Goal: Contribute content: Contribute content

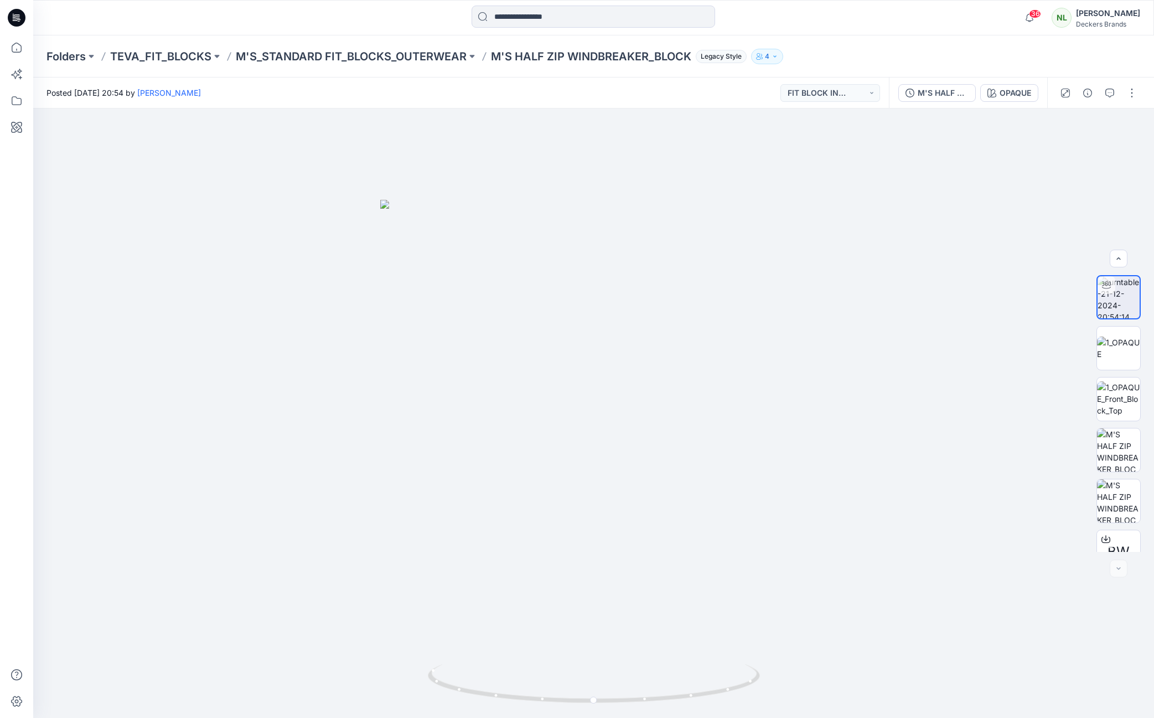
scroll to position [73, 0]
drag, startPoint x: 0, startPoint y: 0, endPoint x: 709, endPoint y: 709, distance: 1002.8
click at [709, 709] on img at bounding box center [594, 691] width 332 height 54
click at [85, 585] on div at bounding box center [593, 412] width 1120 height 609
click at [888, 554] on div at bounding box center [593, 412] width 1120 height 609
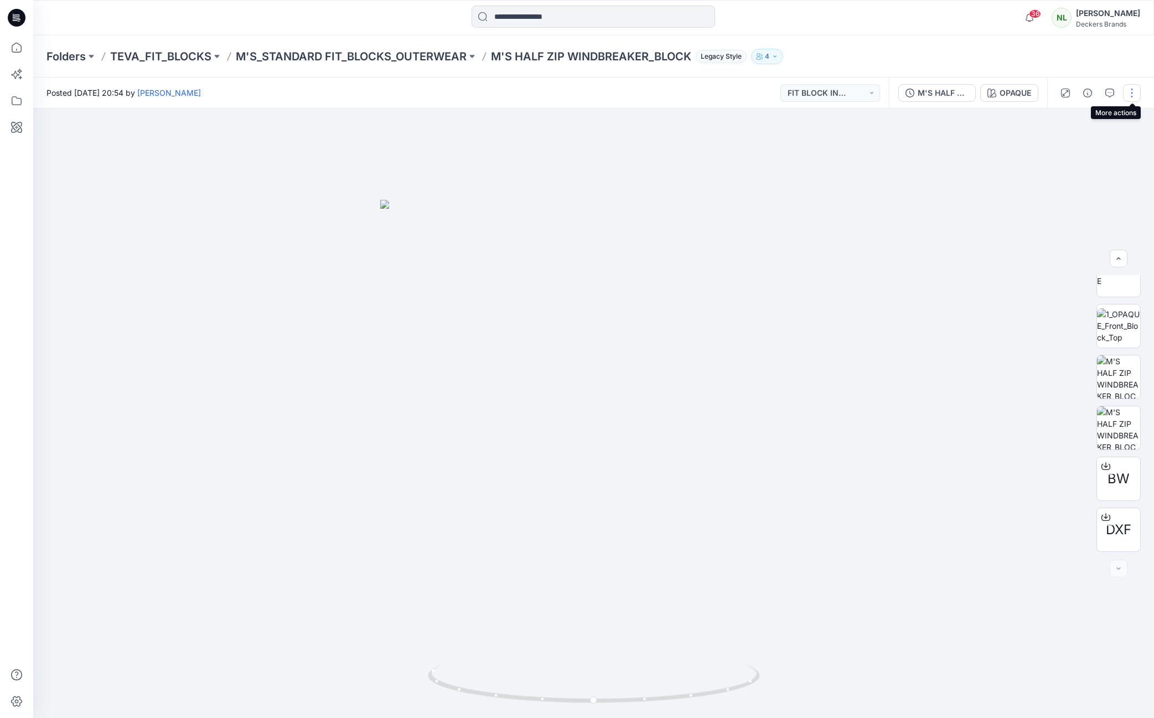
click at [1133, 98] on button "button" at bounding box center [1132, 93] width 18 height 18
click at [1058, 118] on p "Edit" at bounding box center [1061, 119] width 14 height 12
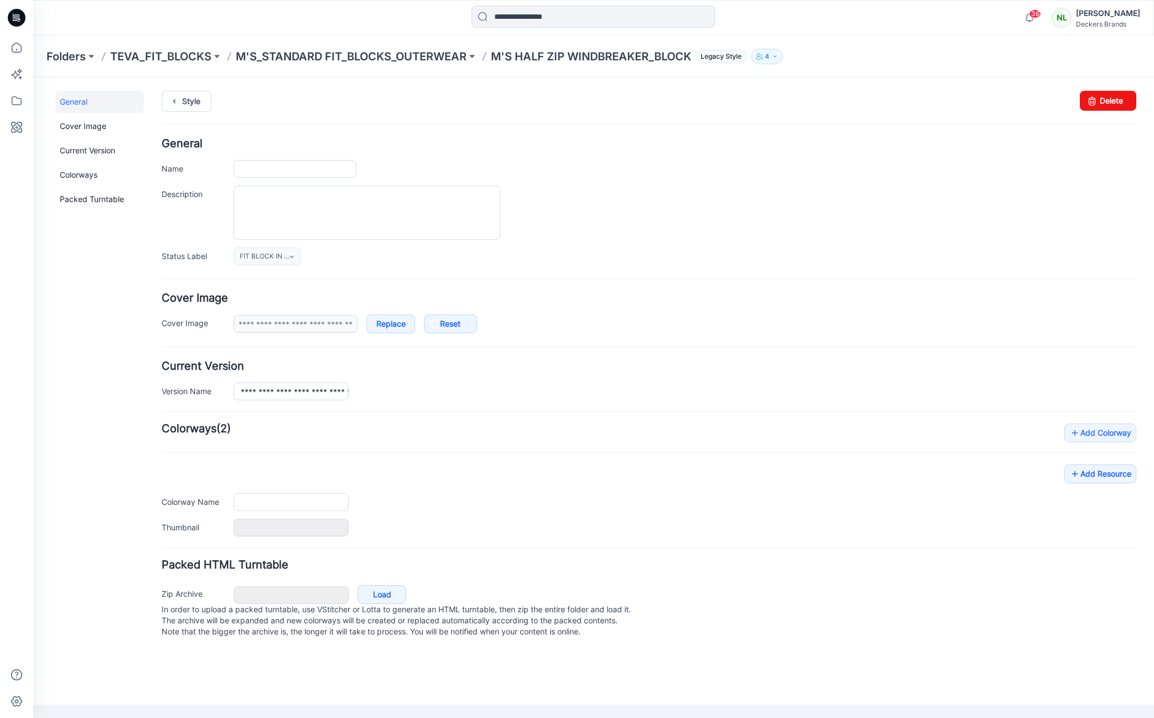
type input "**********"
type input "******"
type input "**********"
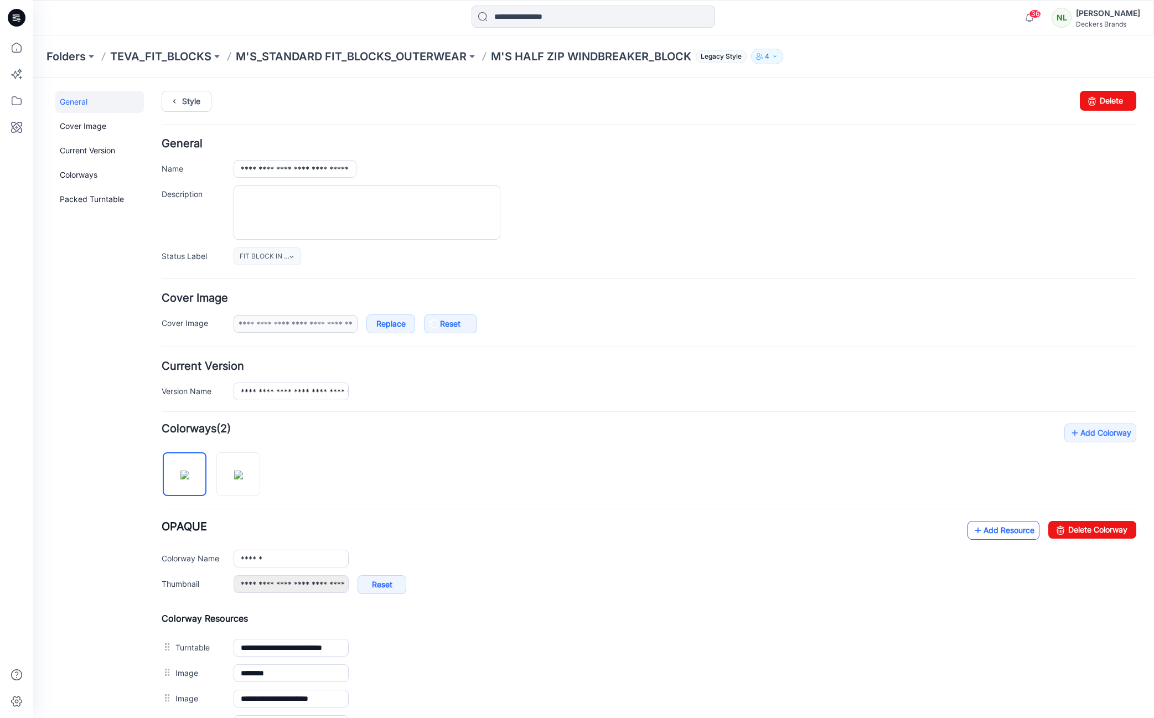
click at [979, 531] on link "Add Resource" at bounding box center [1003, 530] width 72 height 19
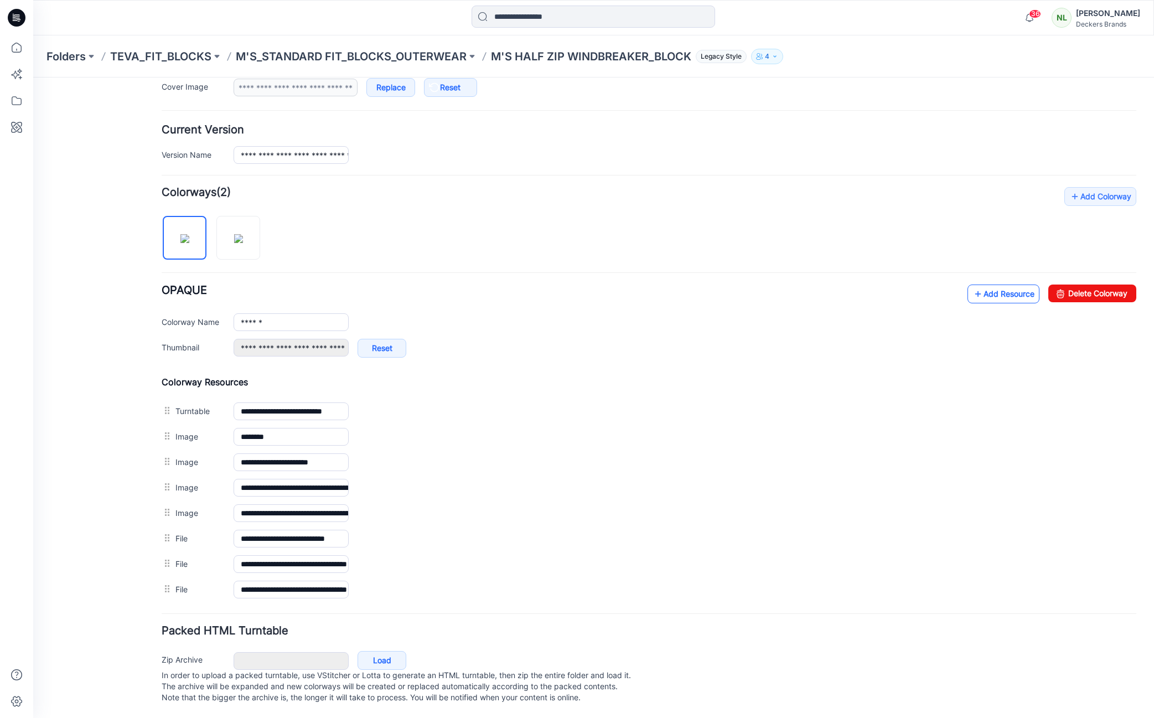
click at [996, 286] on link "Add Resource" at bounding box center [1003, 293] width 72 height 19
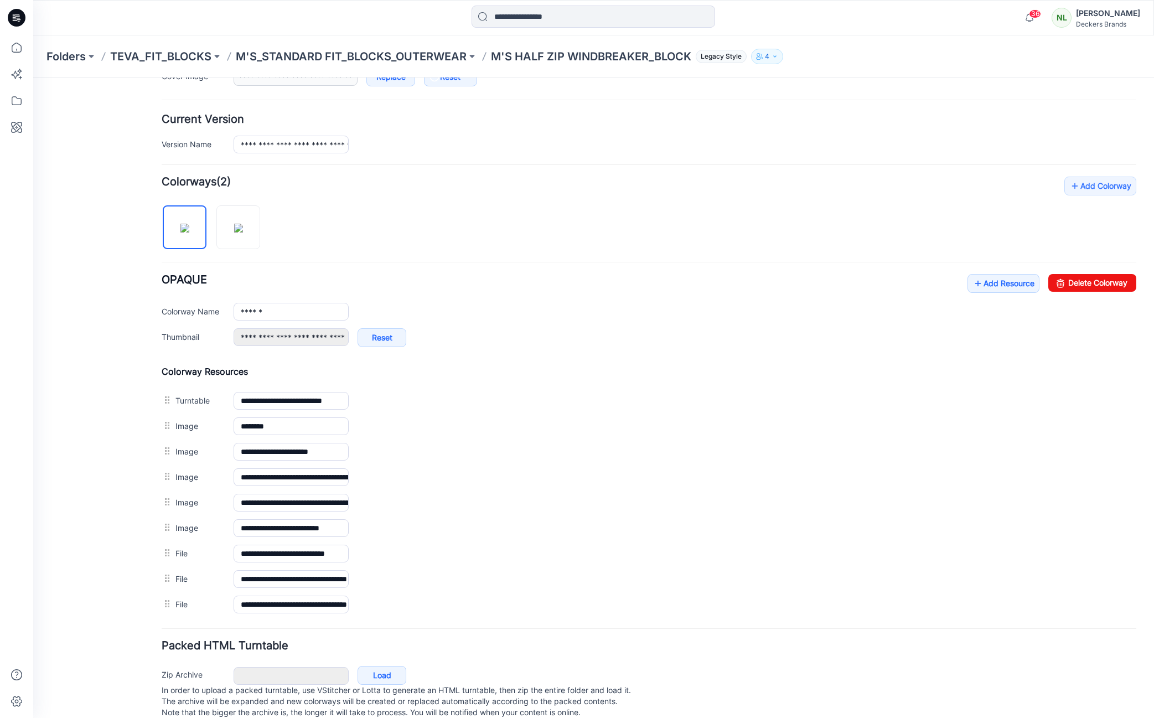
scroll to position [0, 0]
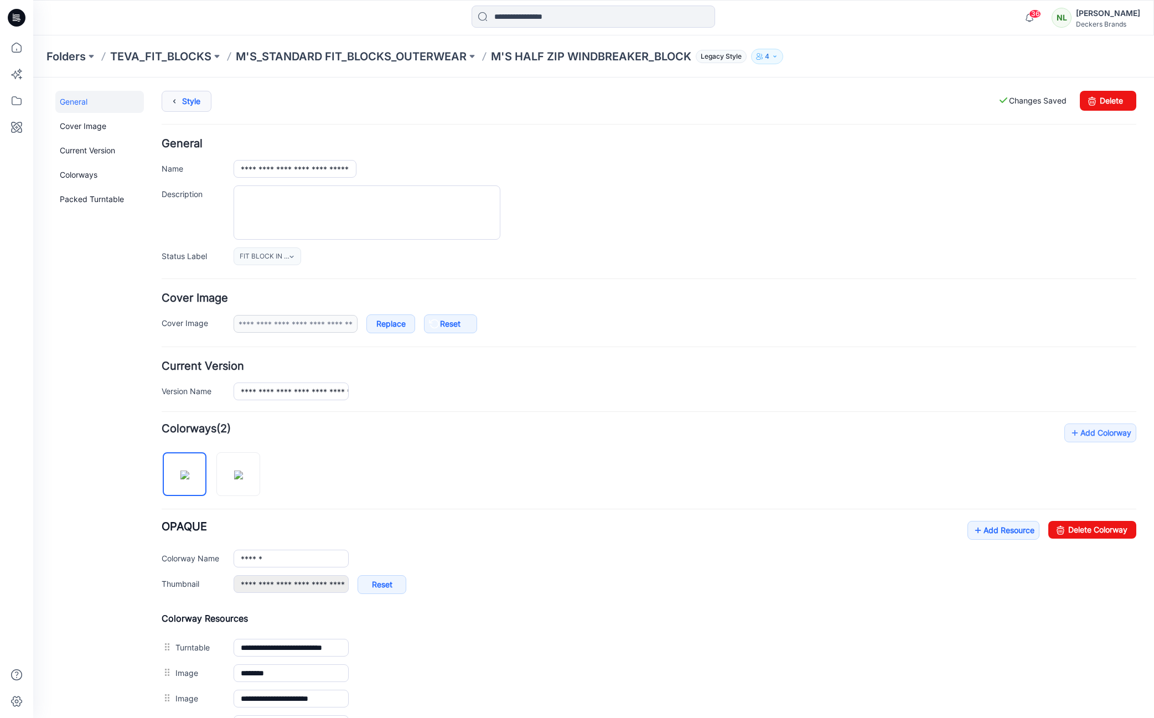
click at [204, 98] on link "Style" at bounding box center [187, 101] width 50 height 21
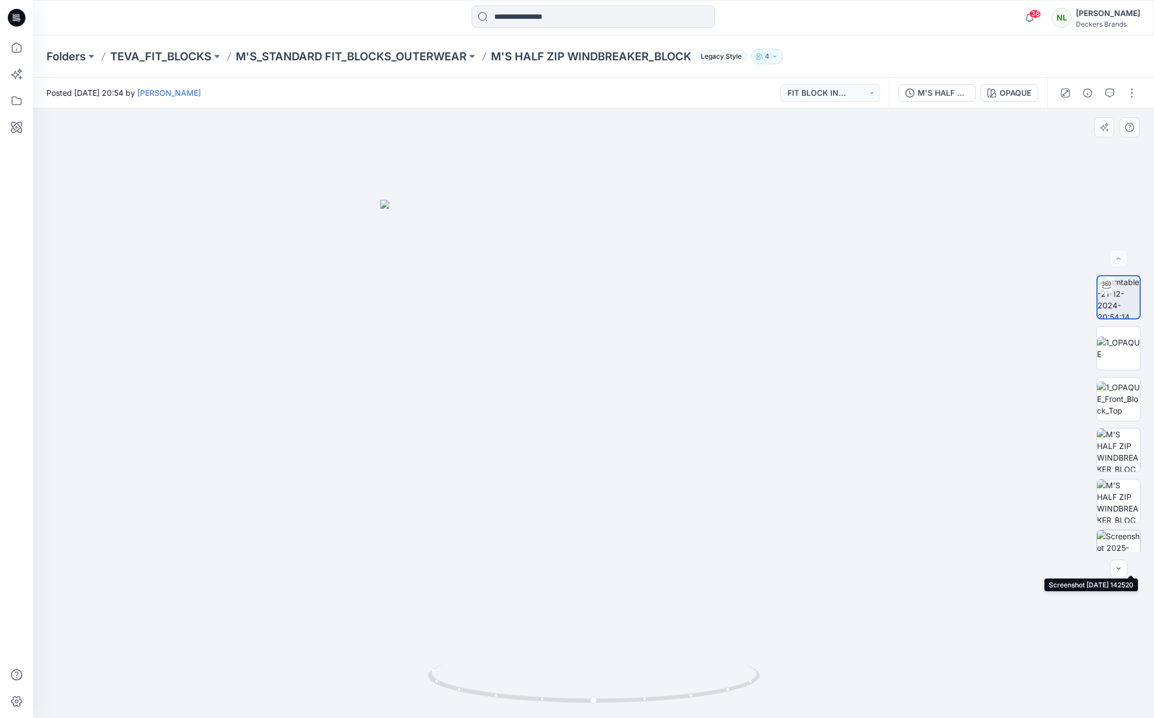
click at [1110, 544] on img at bounding box center [1118, 551] width 43 height 43
click at [234, 553] on div at bounding box center [593, 412] width 1120 height 609
click at [359, 53] on p "M'S_STANDARD FIT_BLOCKS_OUTERWEAR" at bounding box center [351, 56] width 231 height 15
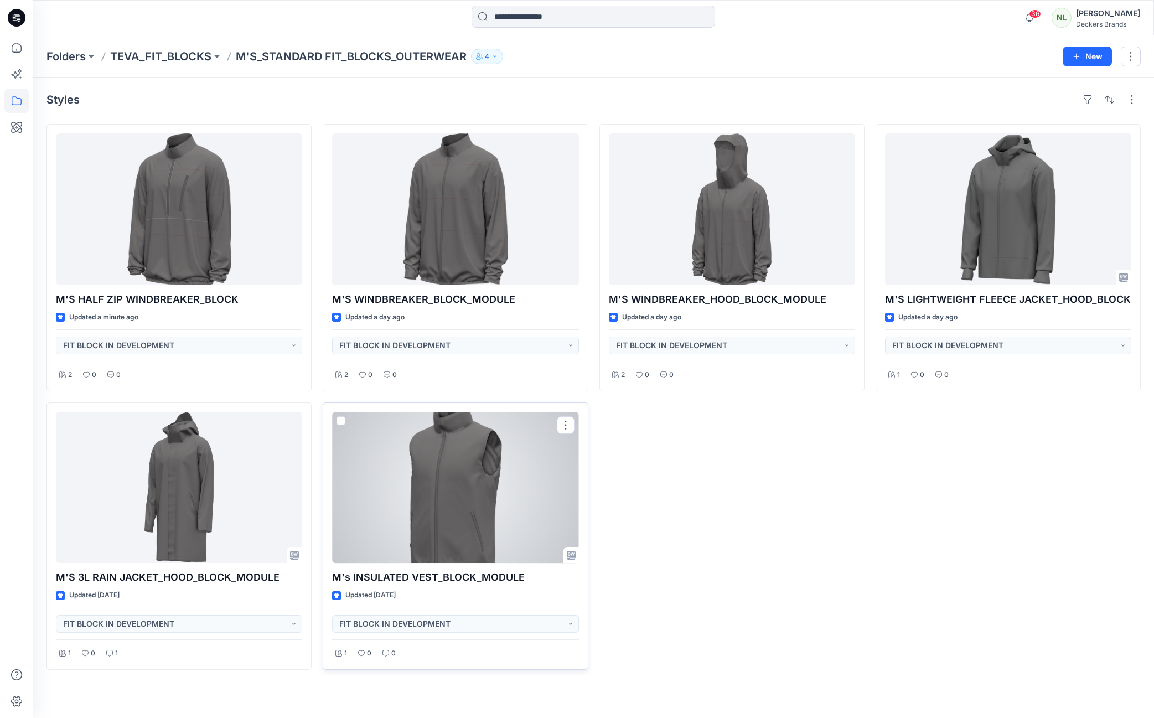
click at [463, 506] on div at bounding box center [455, 488] width 246 height 152
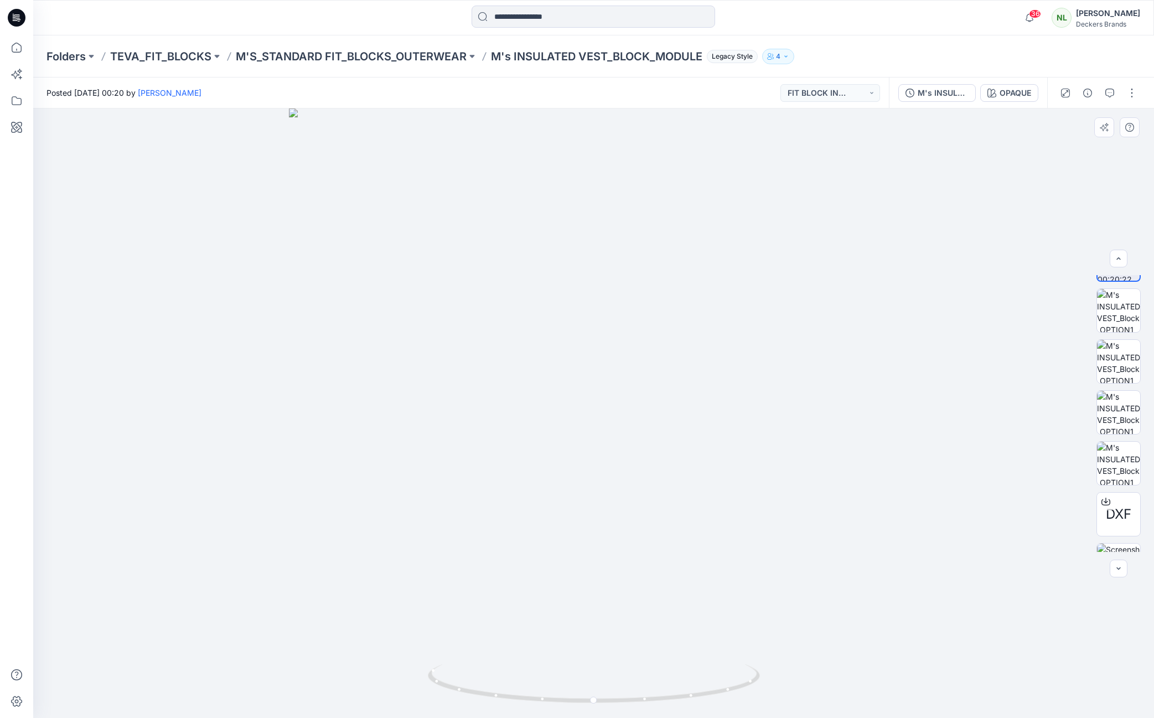
scroll to position [73, 0]
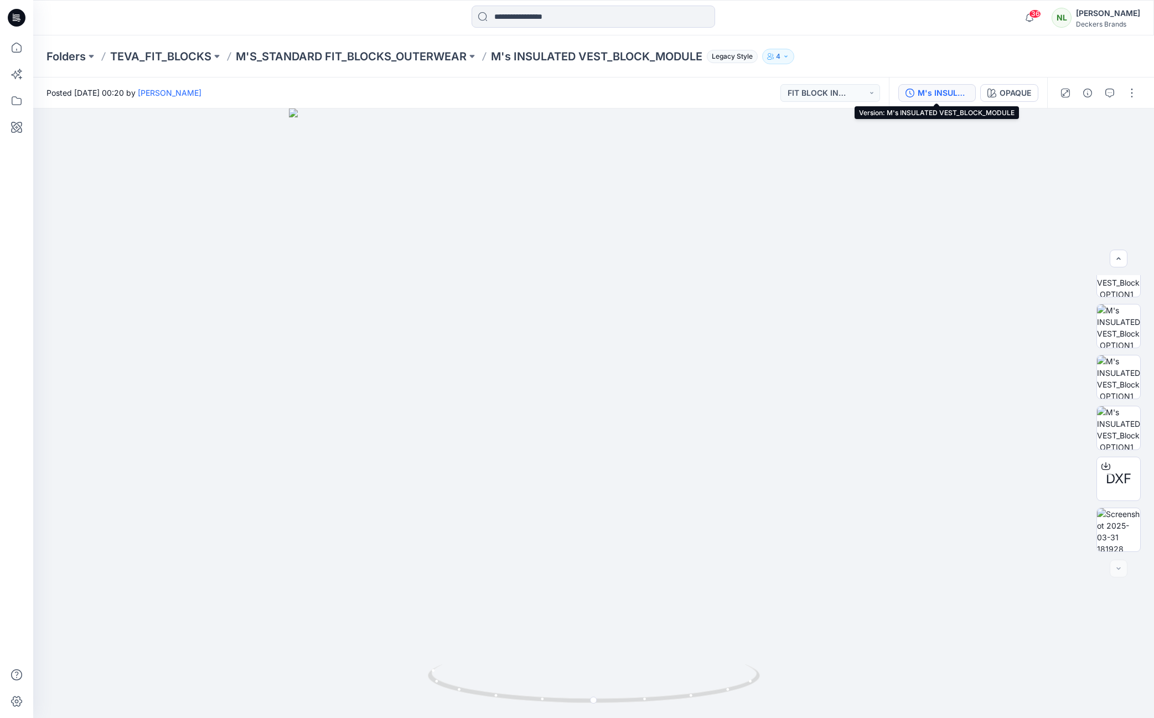
click at [938, 92] on div "M's INSULATED VEST_BLOCK_MODULE" at bounding box center [942, 93] width 51 height 12
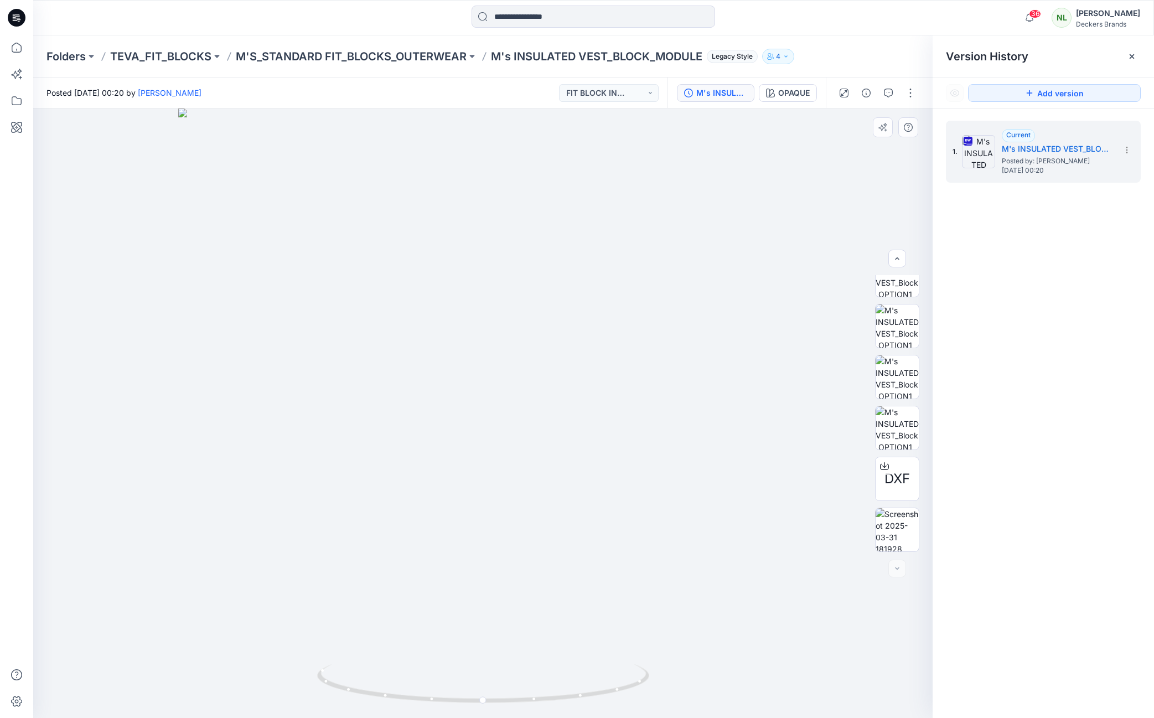
click at [744, 496] on div at bounding box center [482, 412] width 899 height 609
click at [740, 619] on div at bounding box center [482, 412] width 899 height 609
click at [910, 94] on button "button" at bounding box center [910, 93] width 18 height 18
click at [837, 120] on p "Edit" at bounding box center [840, 119] width 14 height 12
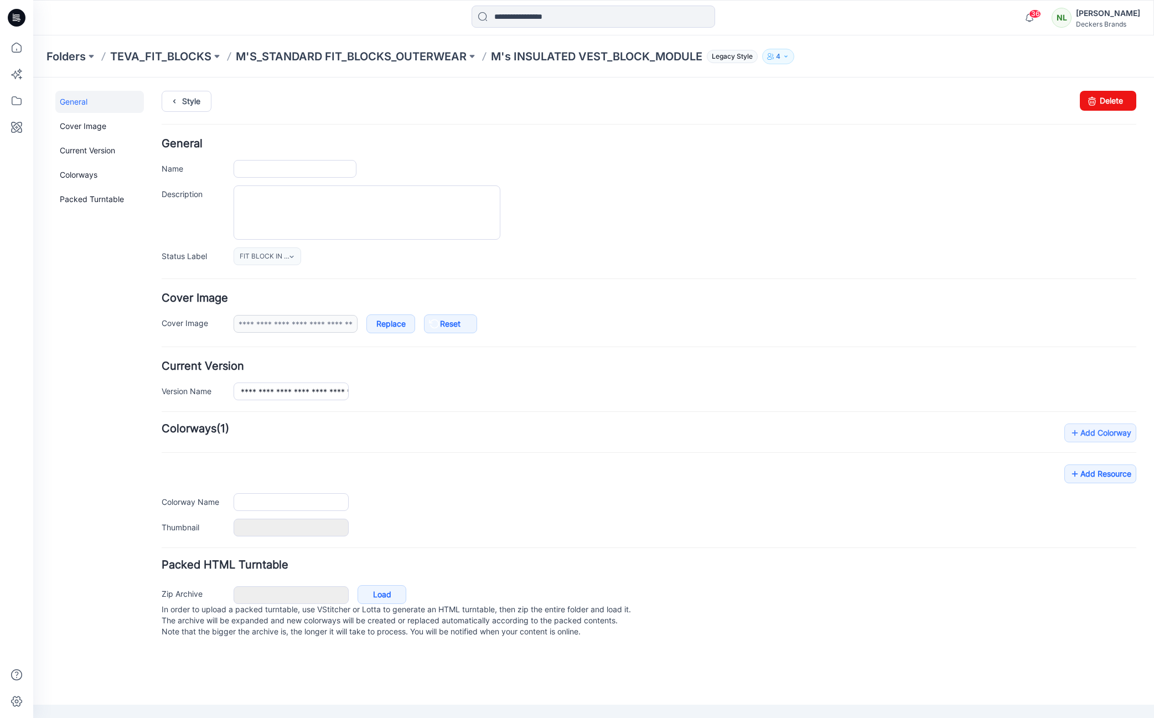
type input "**********"
type input "******"
type input "**********"
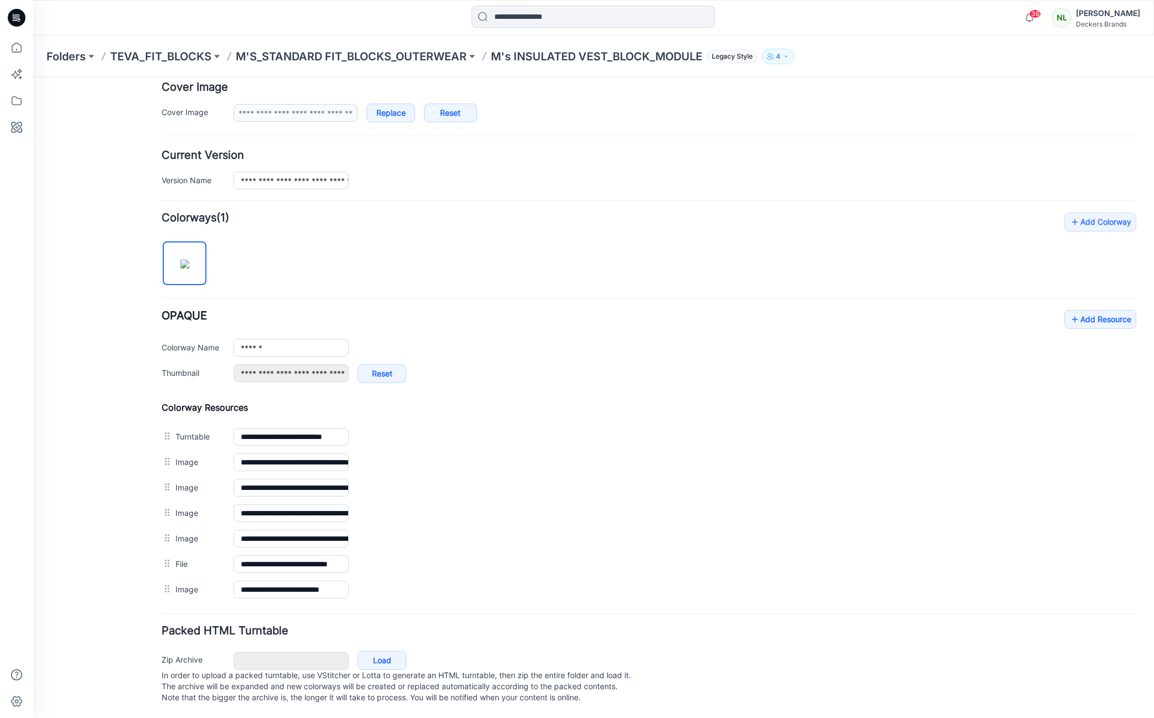
scroll to position [222, 0]
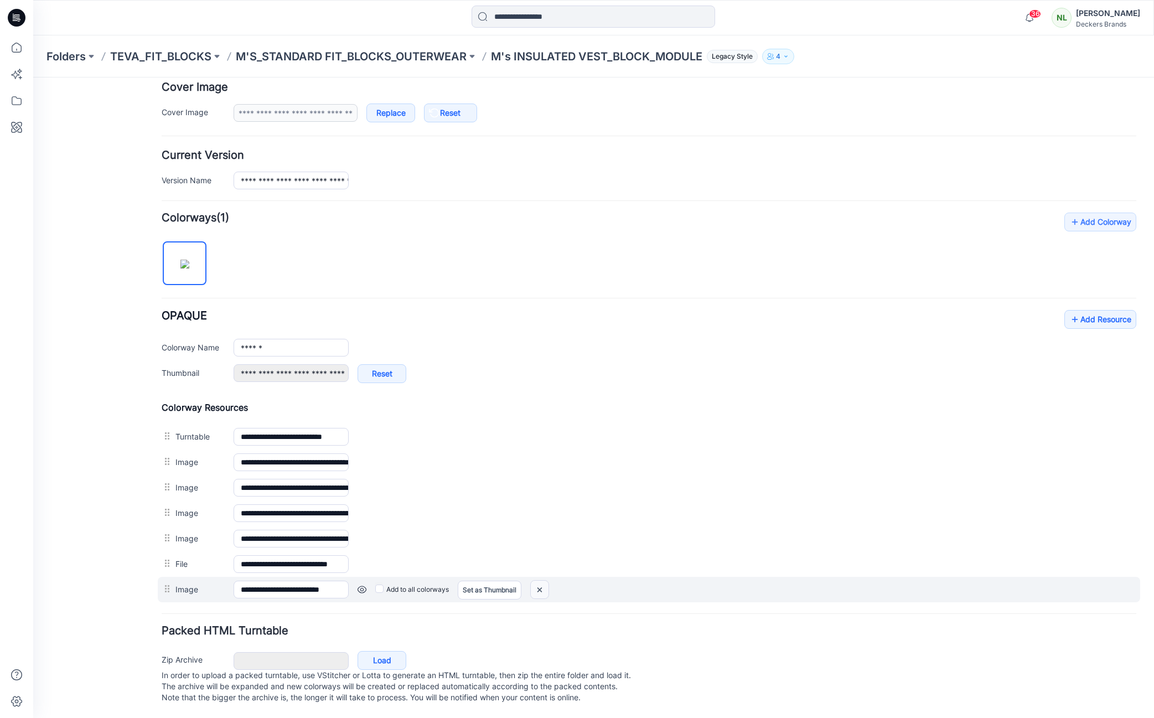
click at [543, 580] on img at bounding box center [540, 589] width 18 height 18
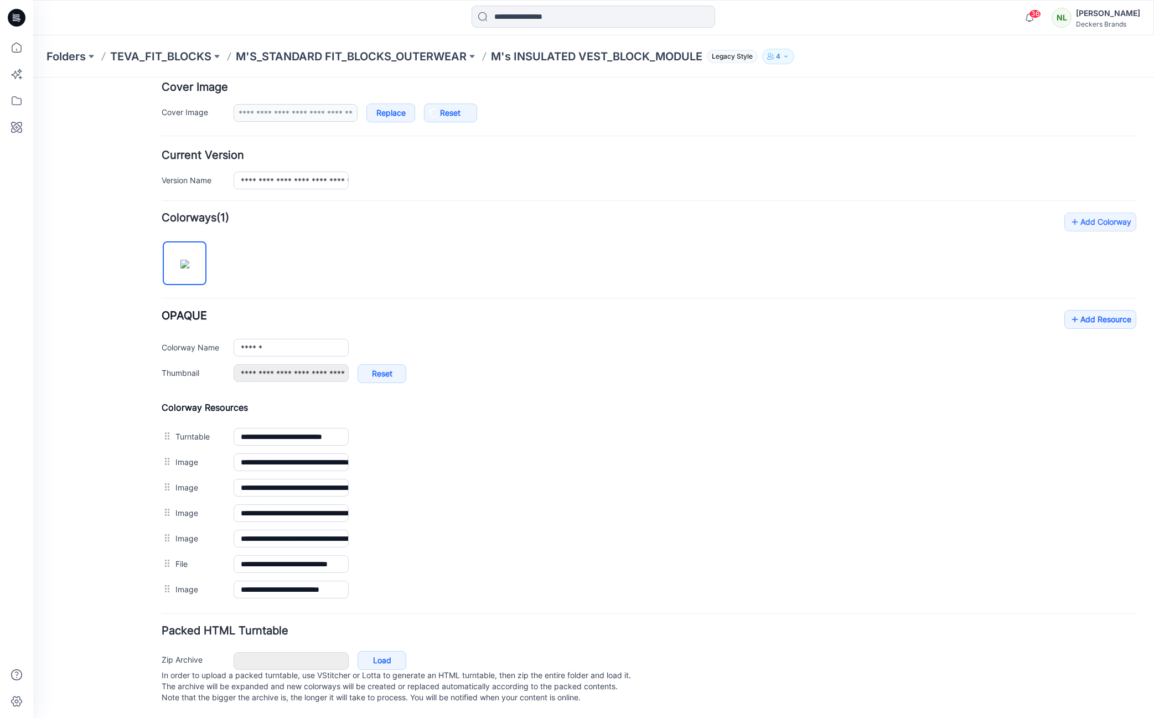
scroll to position [196, 0]
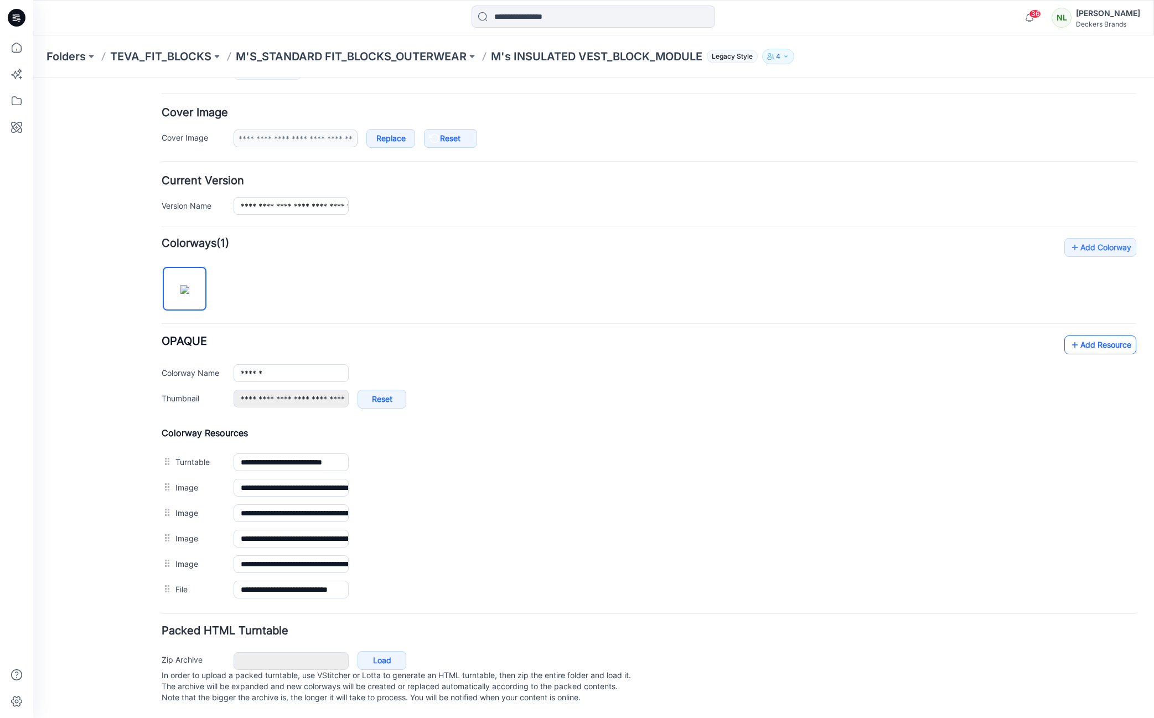
click at [1119, 335] on link "Add Resource" at bounding box center [1100, 344] width 72 height 19
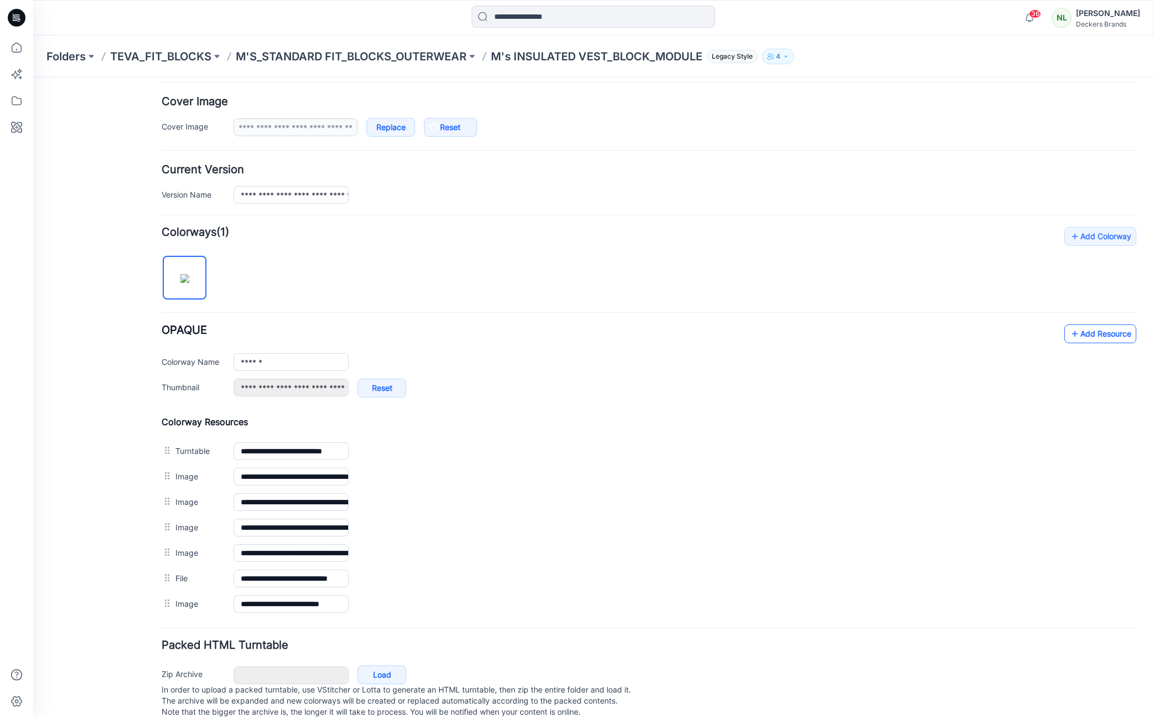
click at [1091, 333] on link "Add Resource" at bounding box center [1100, 333] width 72 height 19
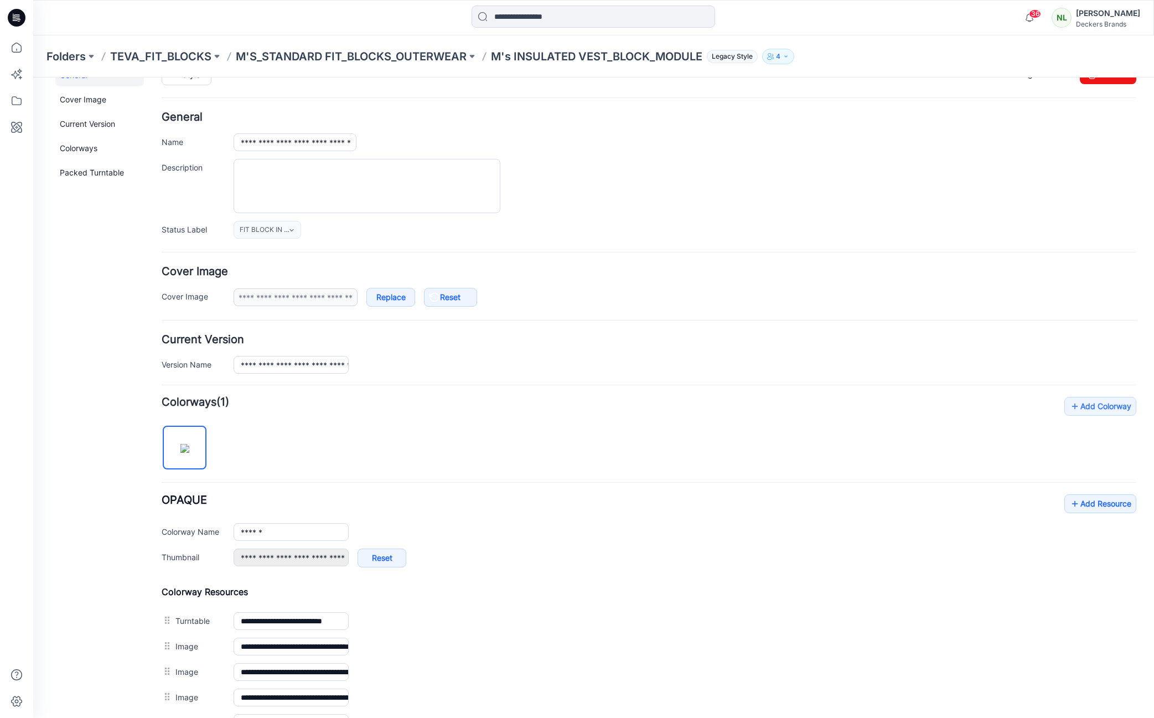
scroll to position [0, 0]
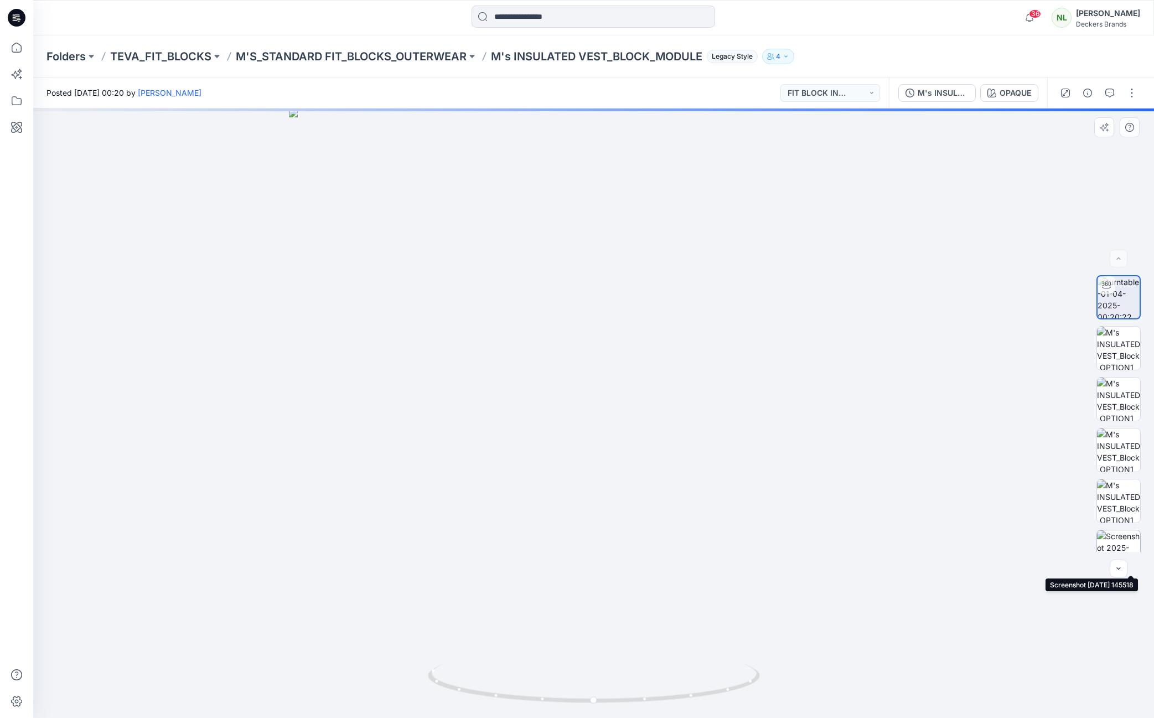
click at [1118, 538] on img at bounding box center [1118, 551] width 43 height 43
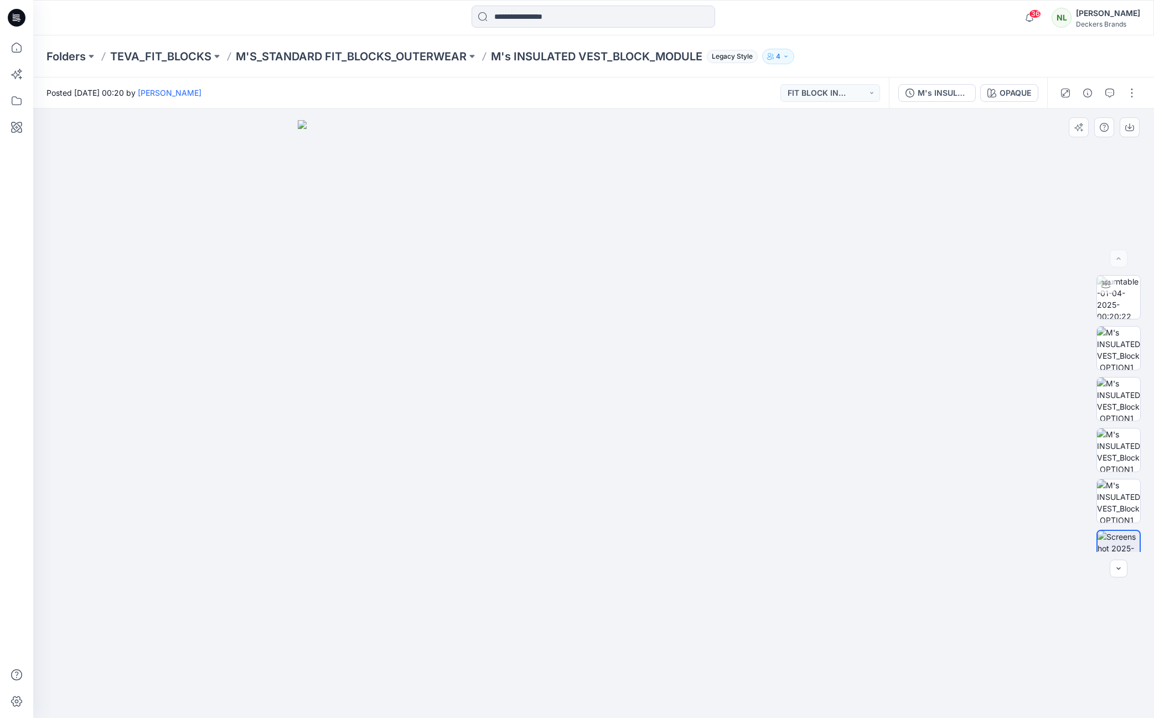
click at [196, 554] on div at bounding box center [593, 412] width 1120 height 609
click at [953, 411] on div at bounding box center [593, 412] width 1120 height 609
click at [314, 55] on p "M'S_STANDARD FIT_BLOCKS_OUTERWEAR" at bounding box center [351, 56] width 231 height 15
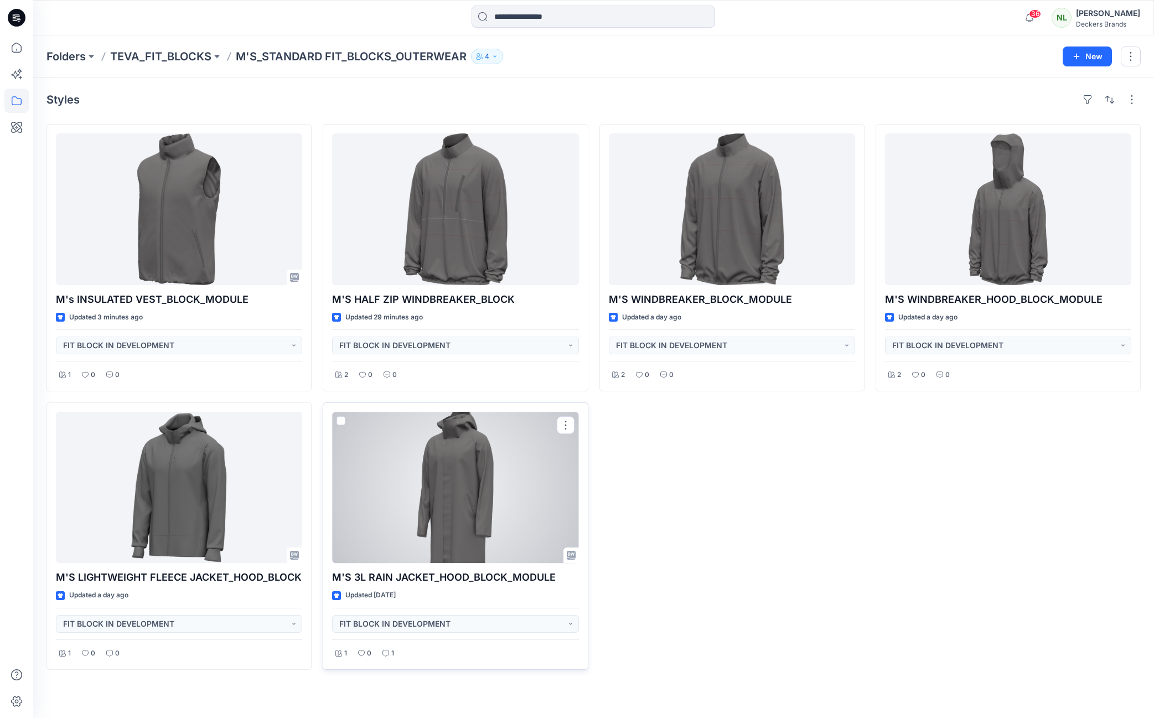
click at [470, 493] on div at bounding box center [455, 488] width 246 height 152
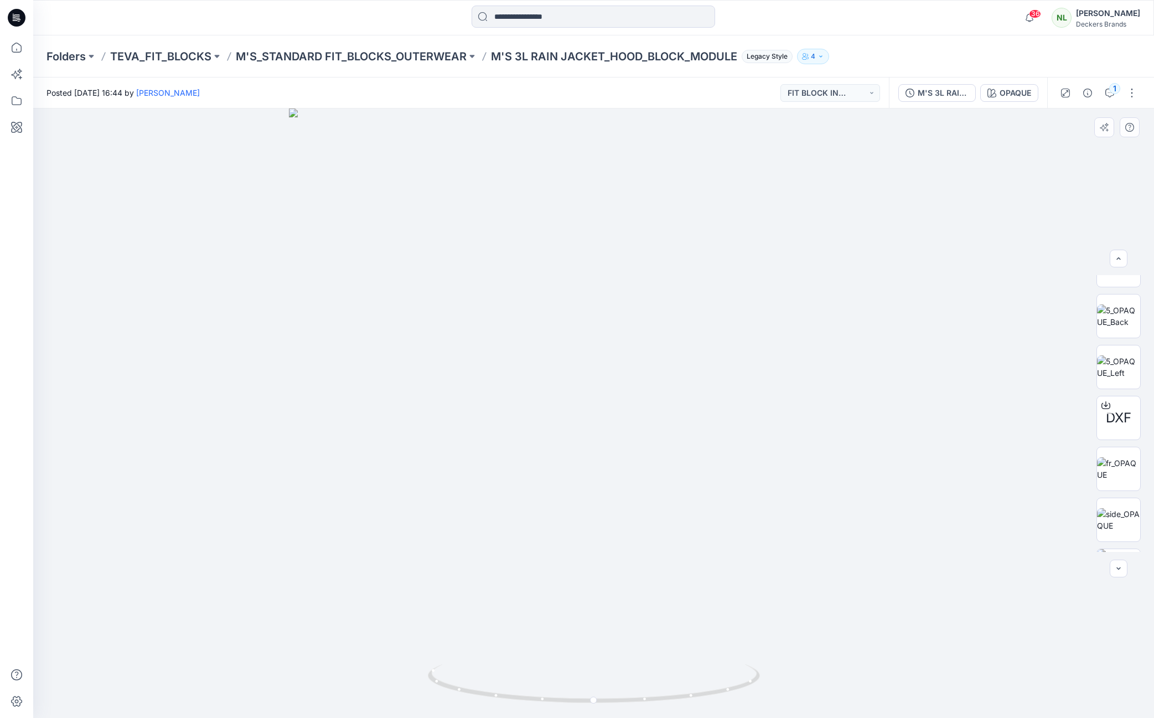
scroll to position [243, 0]
click at [1107, 94] on icon "button" at bounding box center [1109, 93] width 9 height 9
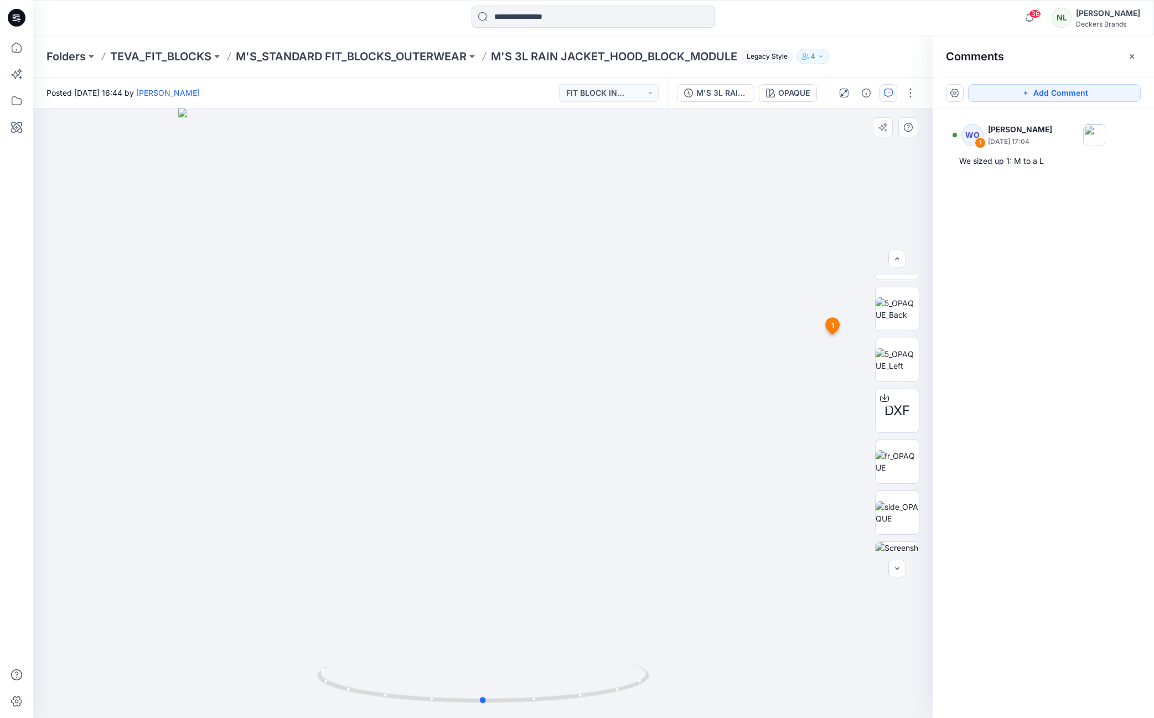
click at [705, 226] on div at bounding box center [482, 412] width 899 height 609
click at [910, 97] on button "button" at bounding box center [910, 93] width 18 height 18
click at [850, 119] on button "Edit" at bounding box center [864, 118] width 102 height 20
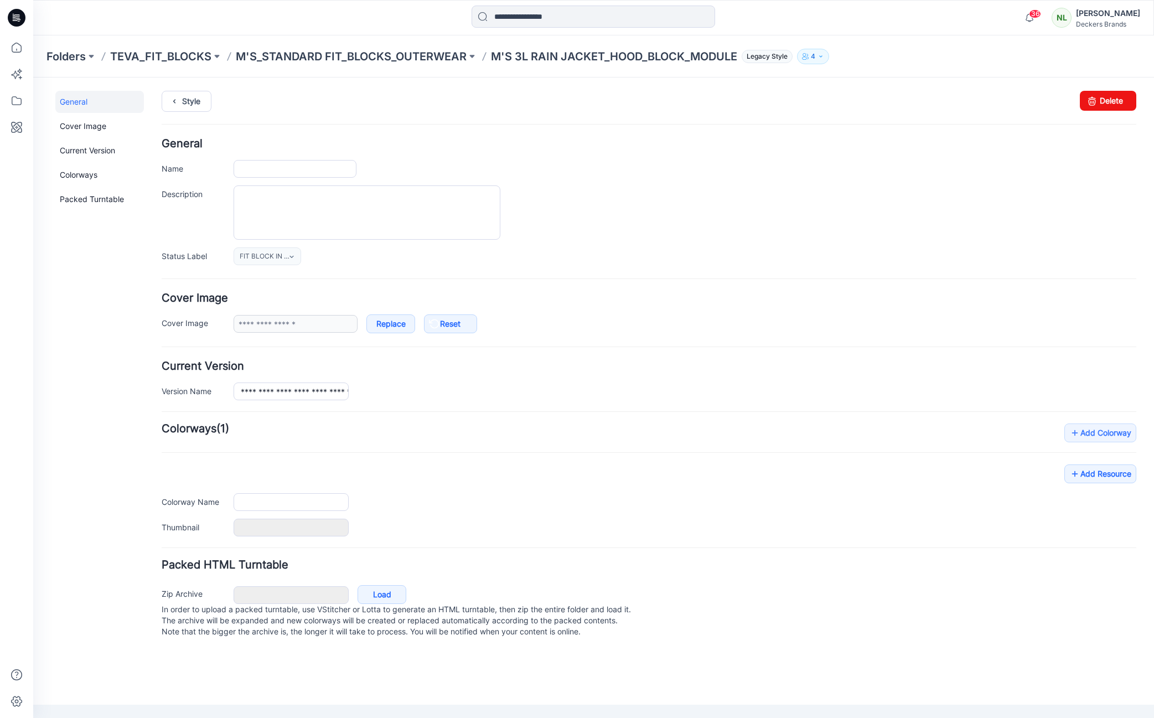
type input "**********"
type input "******"
type input "**********"
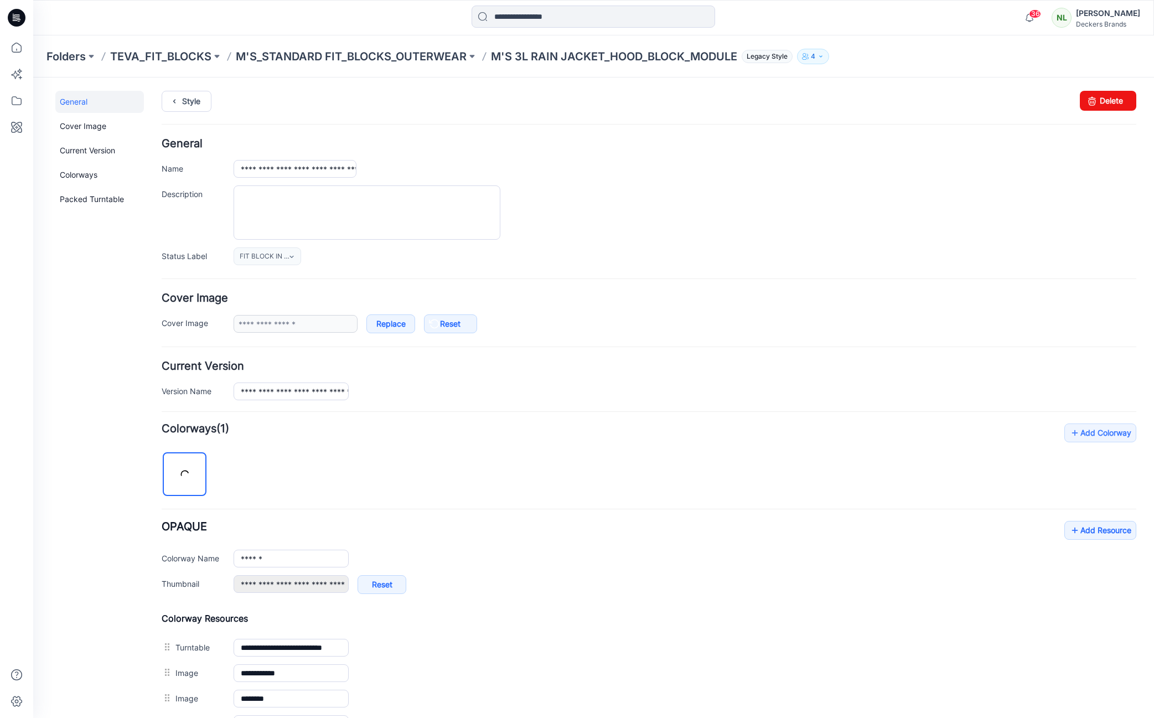
scroll to position [324, 0]
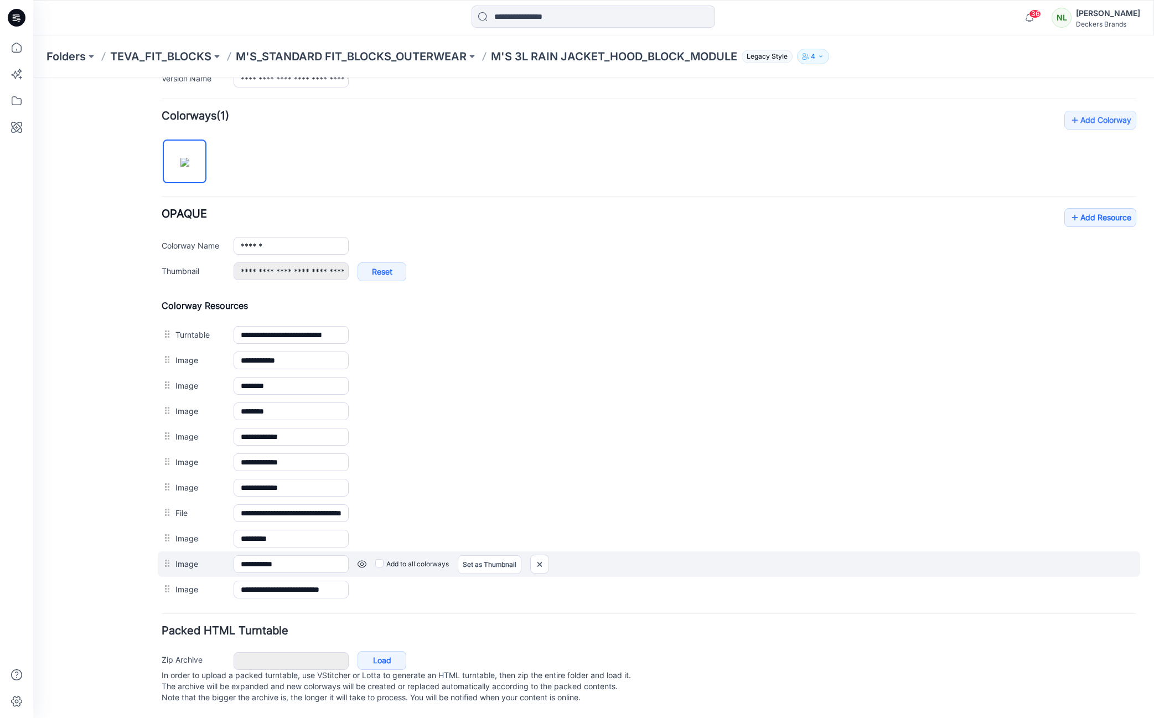
click at [169, 556] on div at bounding box center [169, 563] width 14 height 17
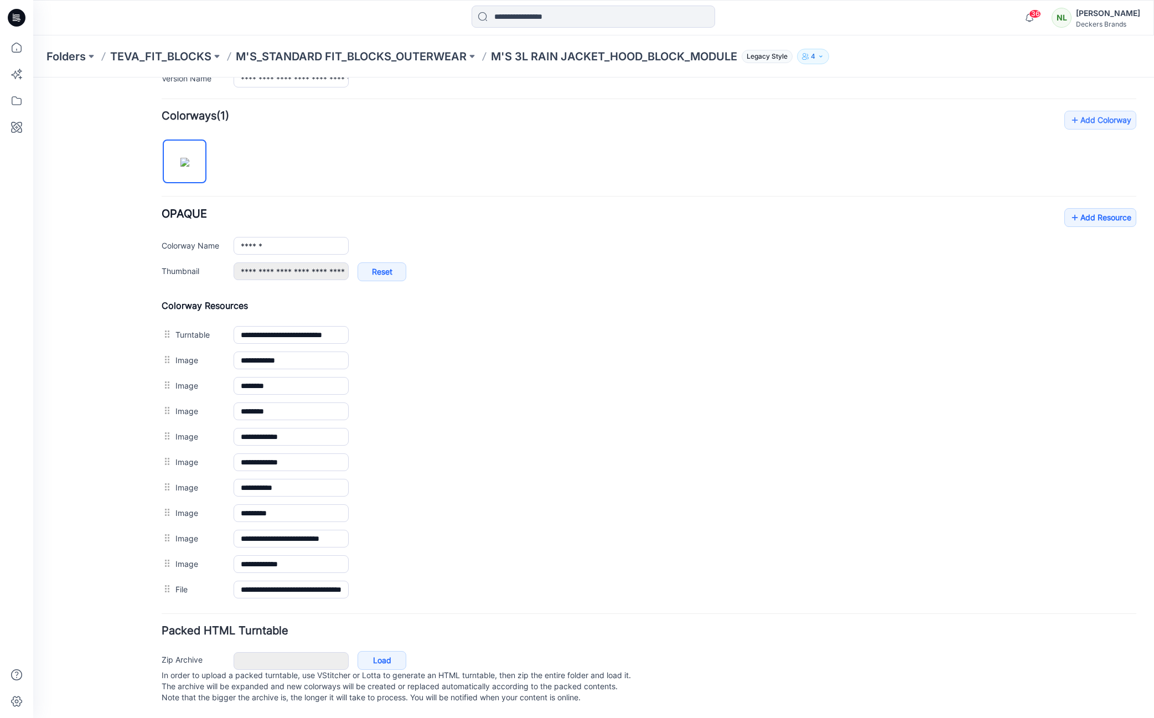
scroll to position [0, 0]
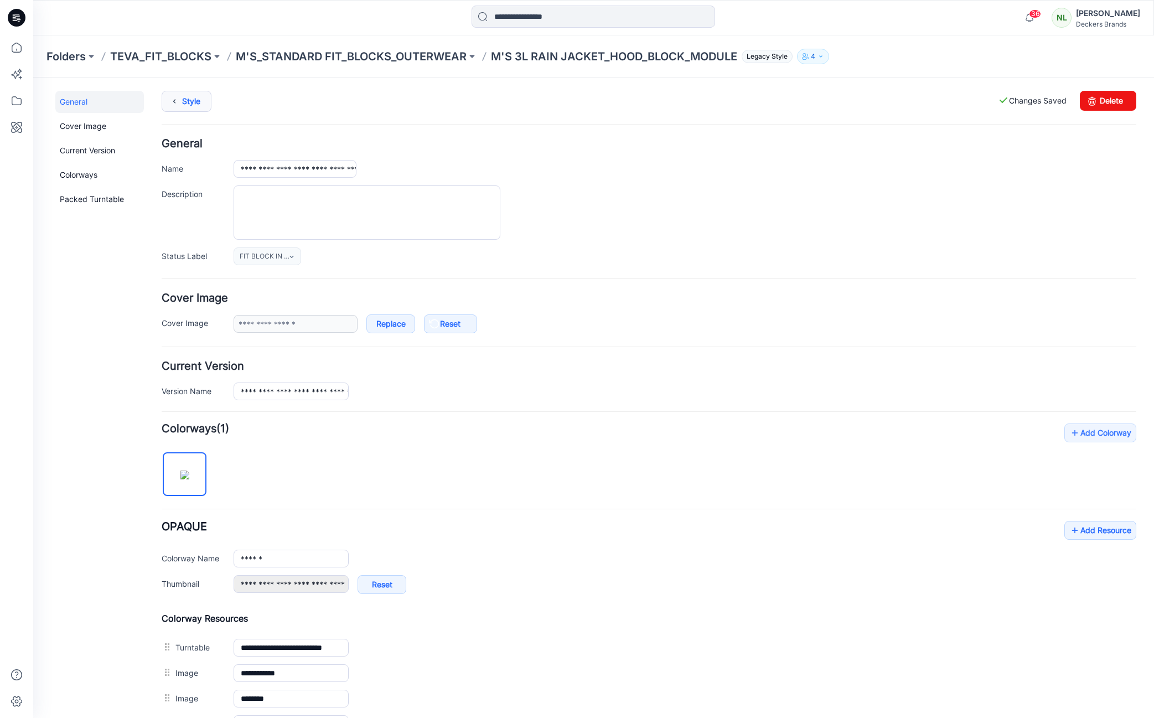
click at [186, 102] on link "Style" at bounding box center [187, 101] width 50 height 21
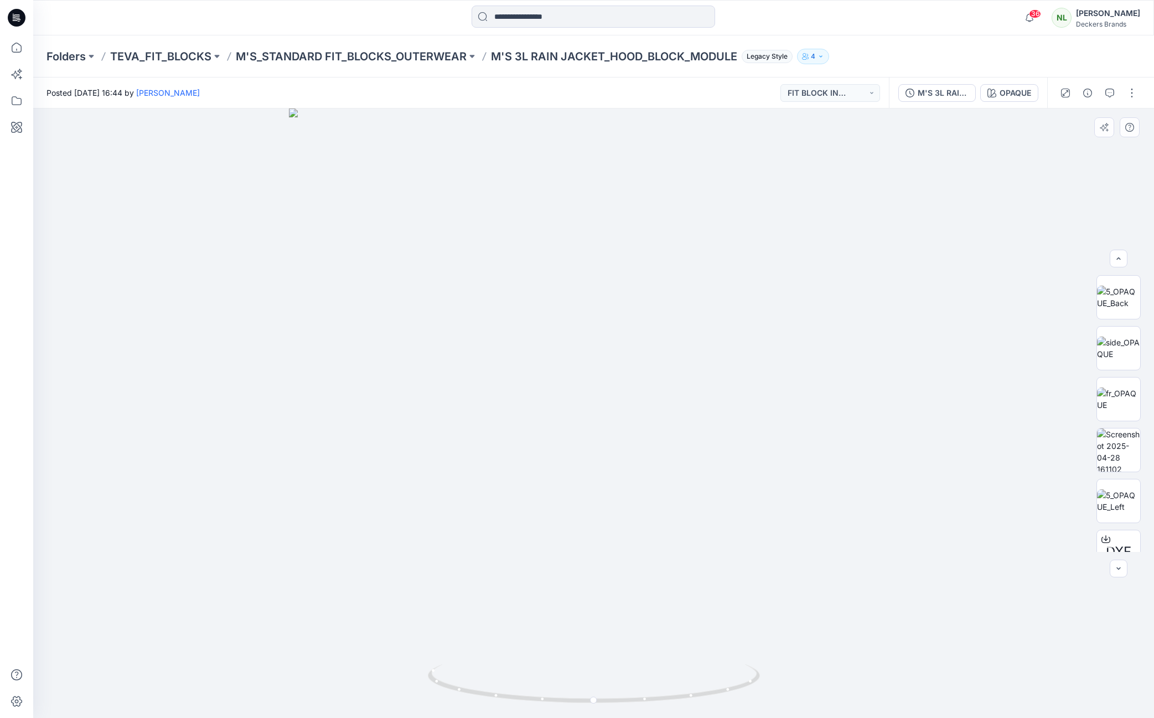
scroll to position [277, 0]
click at [1133, 94] on button "button" at bounding box center [1132, 93] width 18 height 18
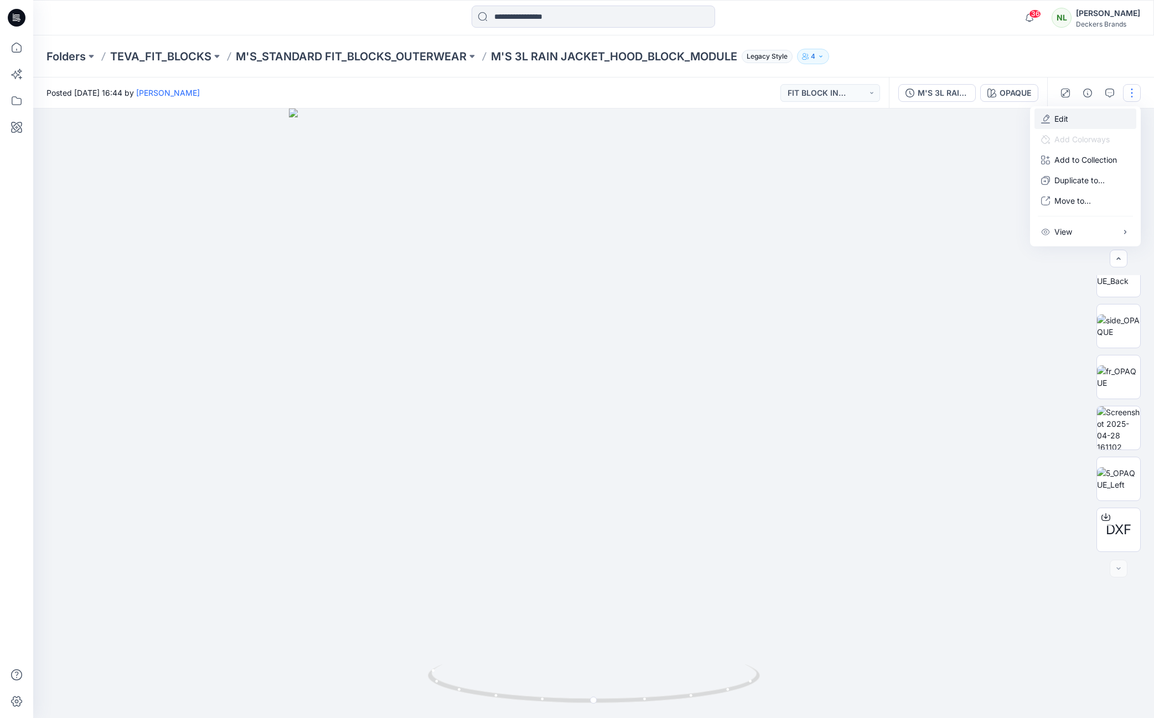
click at [1065, 119] on p "Edit" at bounding box center [1061, 119] width 14 height 12
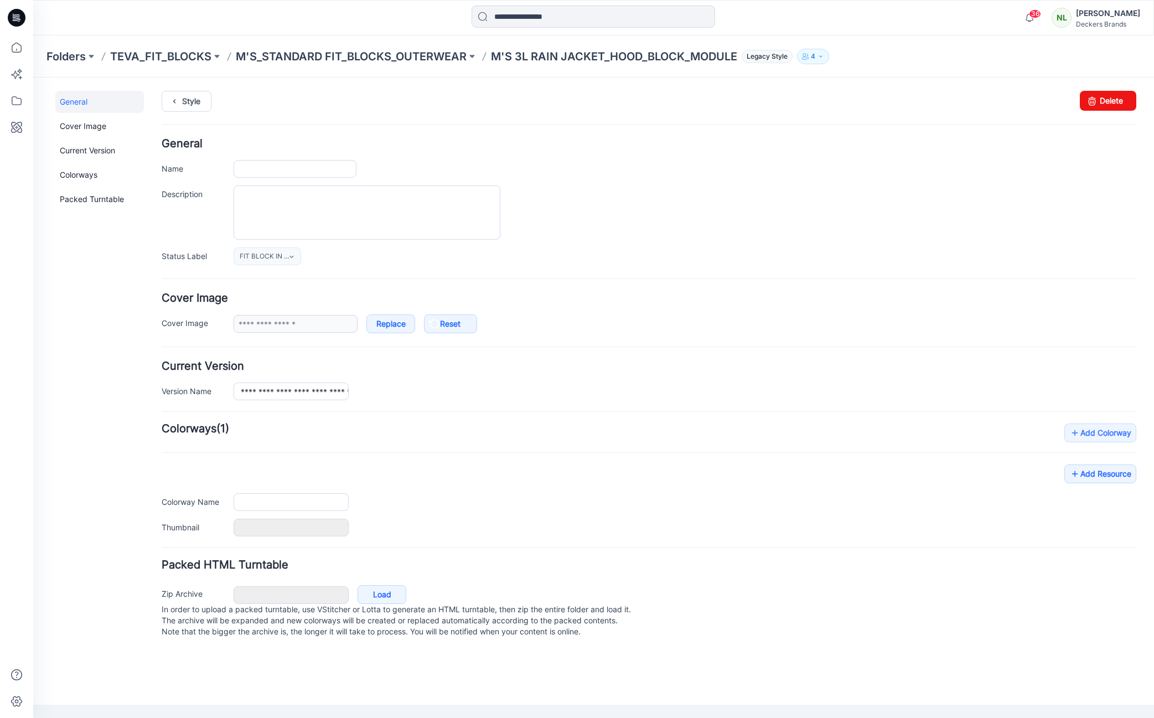
type input "**********"
type input "******"
type input "**********"
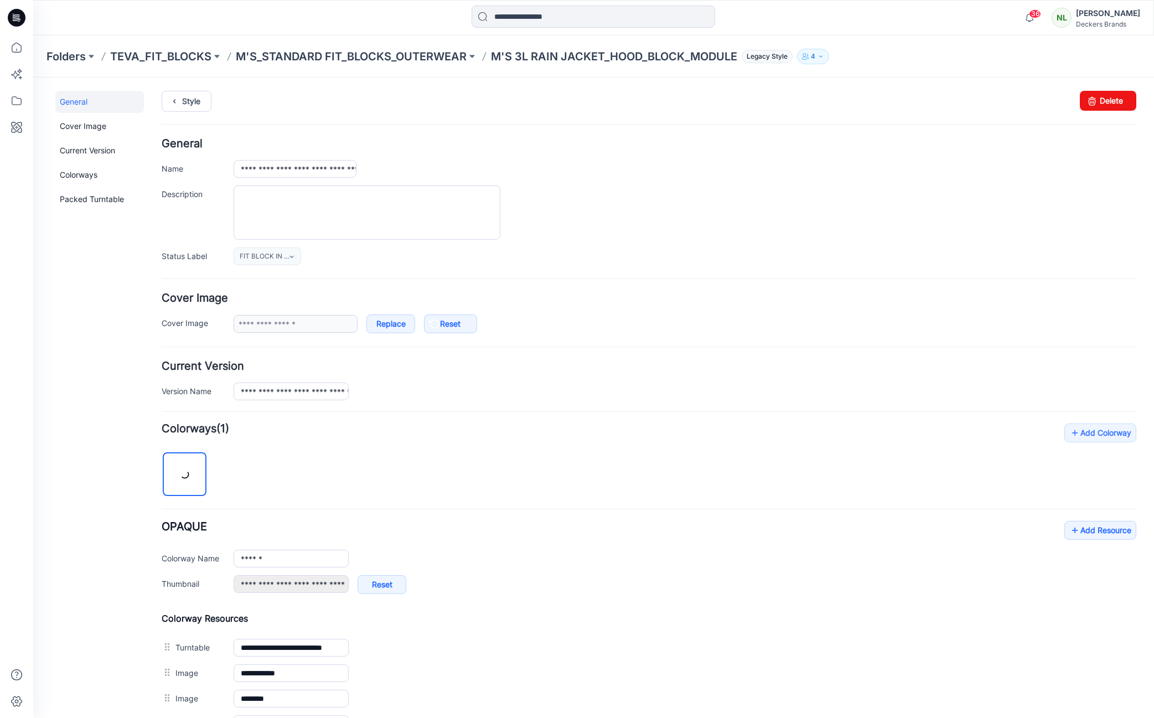
scroll to position [324, 0]
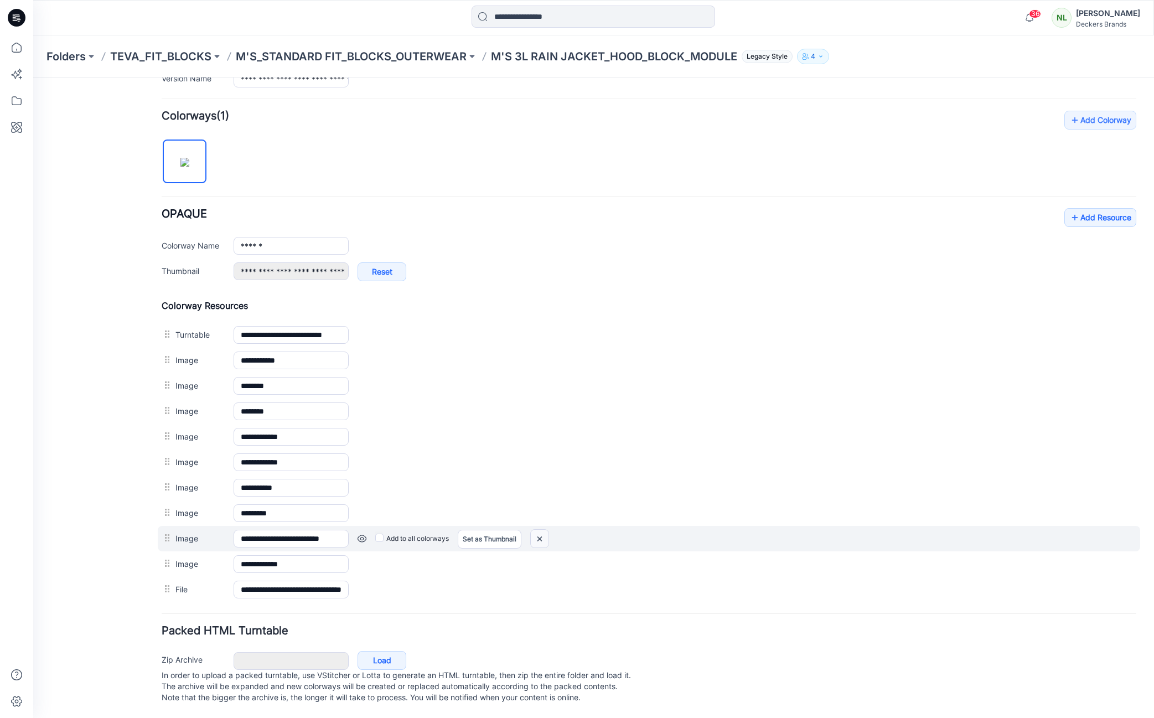
drag, startPoint x: 543, startPoint y: 526, endPoint x: 657, endPoint y: 149, distance: 393.3
click at [543, 530] on img at bounding box center [540, 539] width 18 height 18
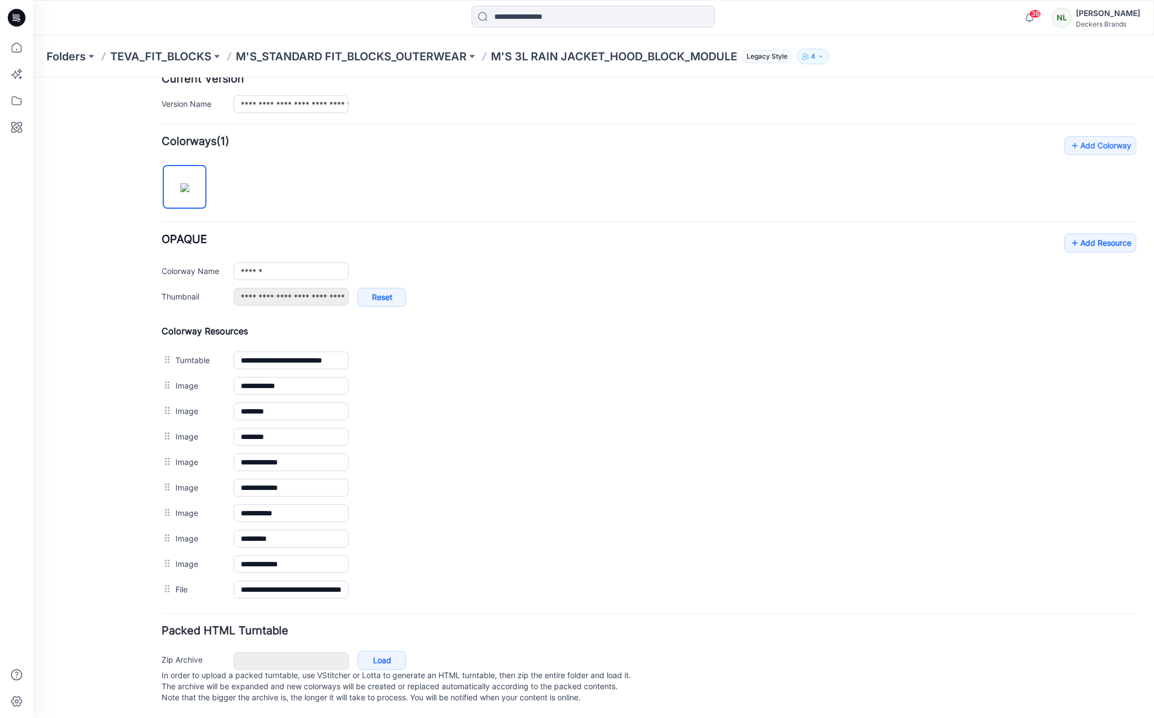
scroll to position [298, 0]
click at [817, 656] on div "Zip Archive Cancel Load In order to upload a packed turntable, use VStitcher or…" at bounding box center [649, 677] width 982 height 60
click at [1087, 234] on link "Add Resource" at bounding box center [1100, 243] width 72 height 19
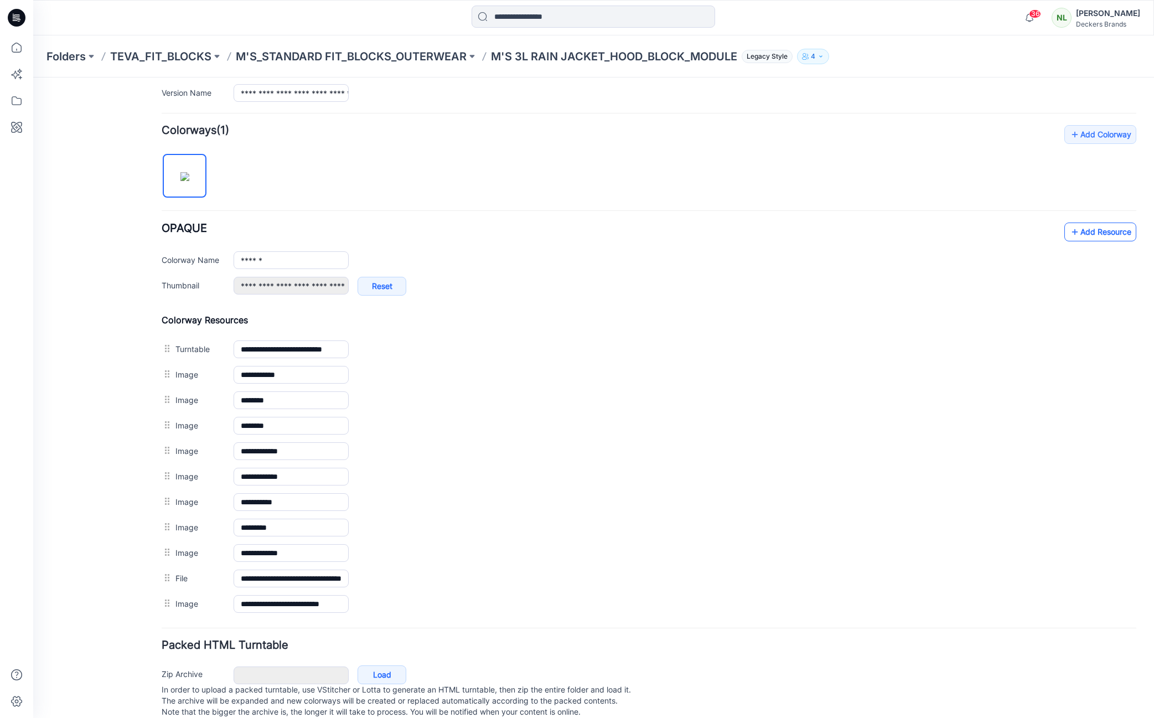
click at [1113, 228] on link "Add Resource" at bounding box center [1100, 231] width 72 height 19
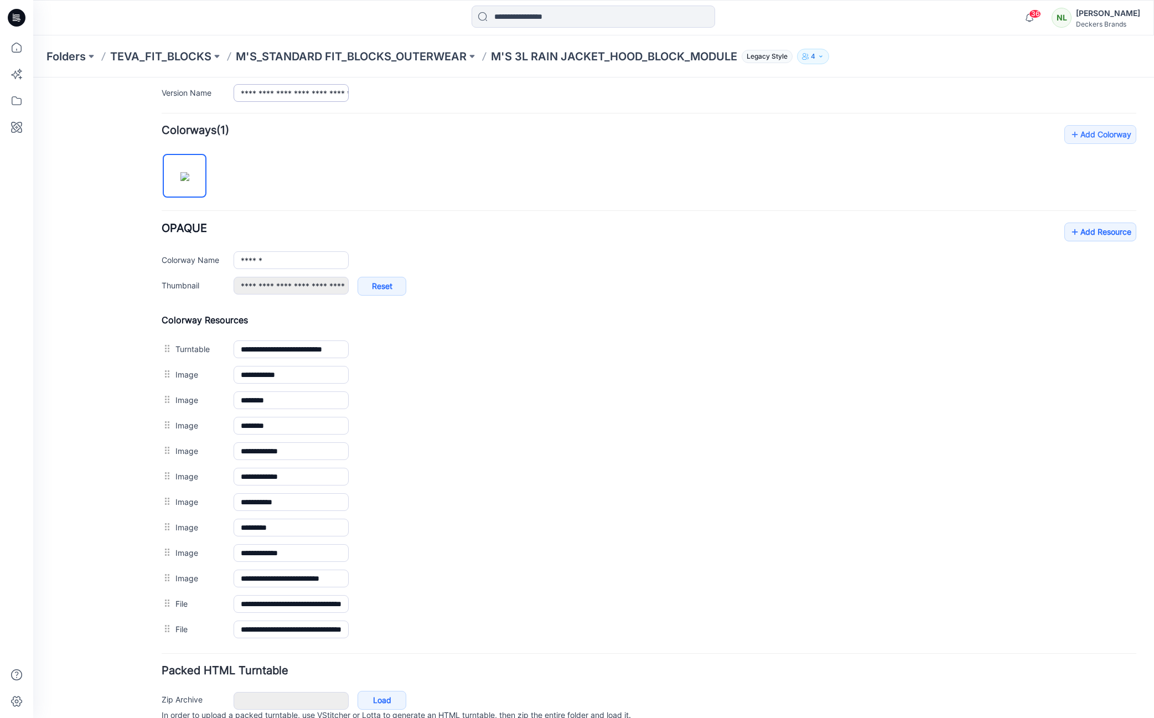
scroll to position [0, 0]
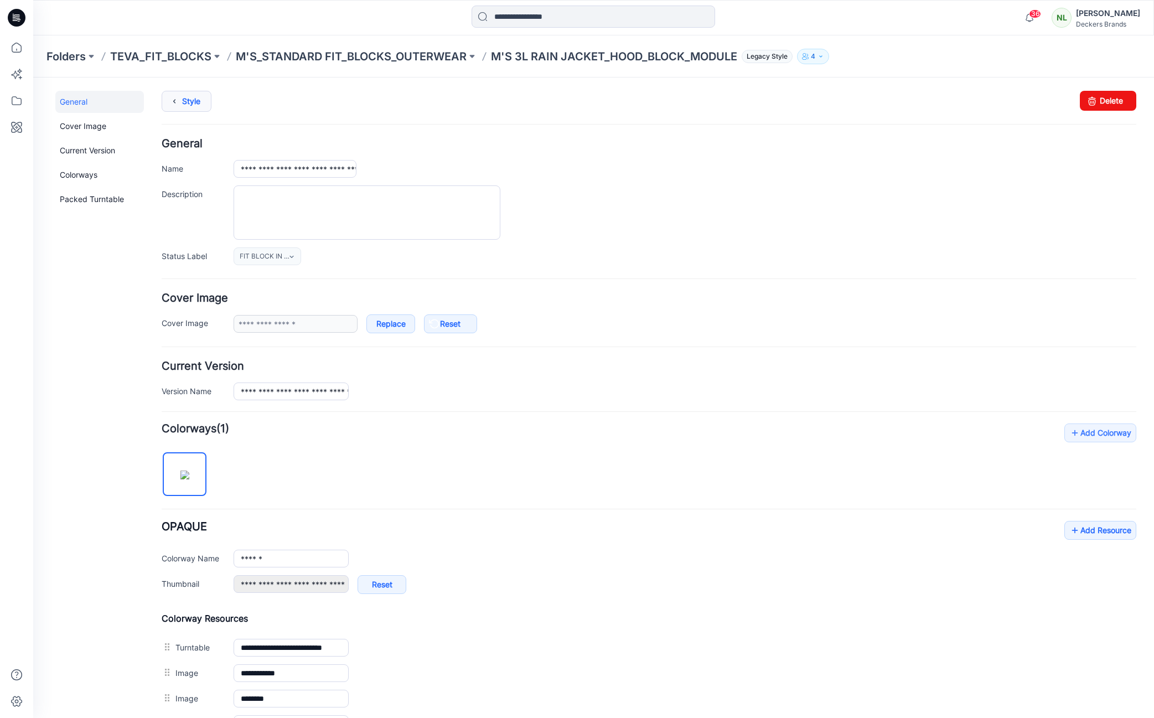
click at [198, 103] on link "Style" at bounding box center [187, 101] width 50 height 21
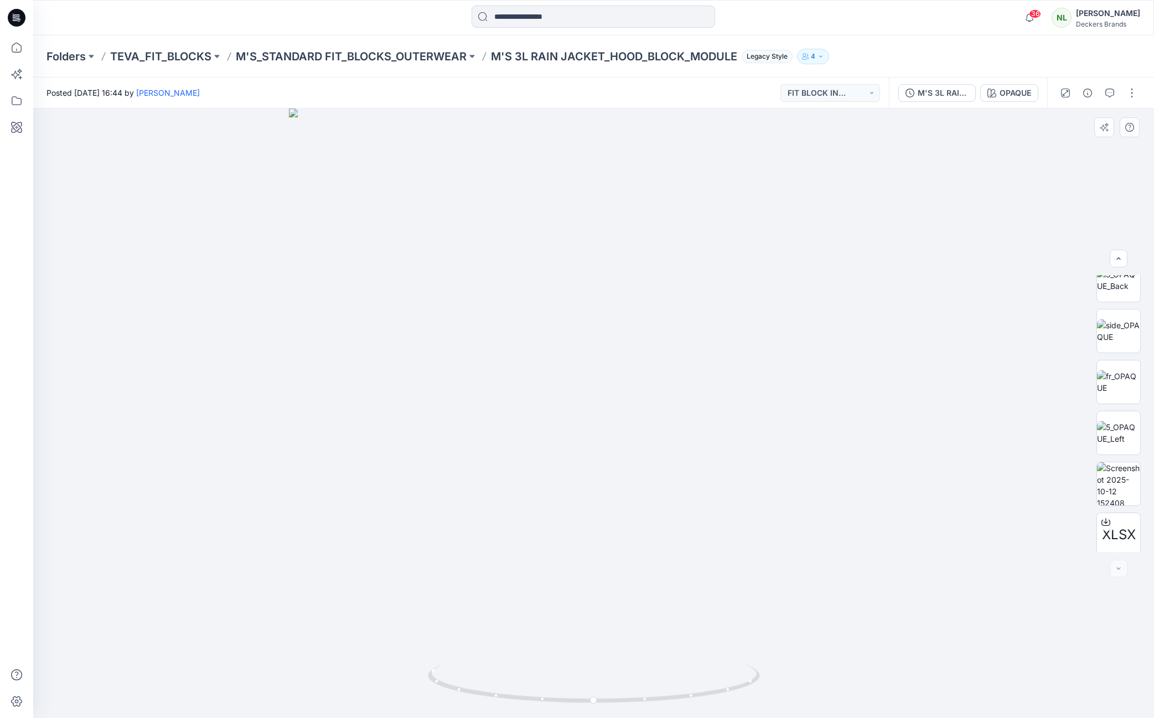
scroll to position [328, 0]
click at [1117, 431] on img at bounding box center [1118, 427] width 43 height 43
click at [936, 462] on div at bounding box center [593, 412] width 1120 height 609
click at [372, 49] on p "M'S_STANDARD FIT_BLOCKS_OUTERWEAR" at bounding box center [351, 56] width 231 height 15
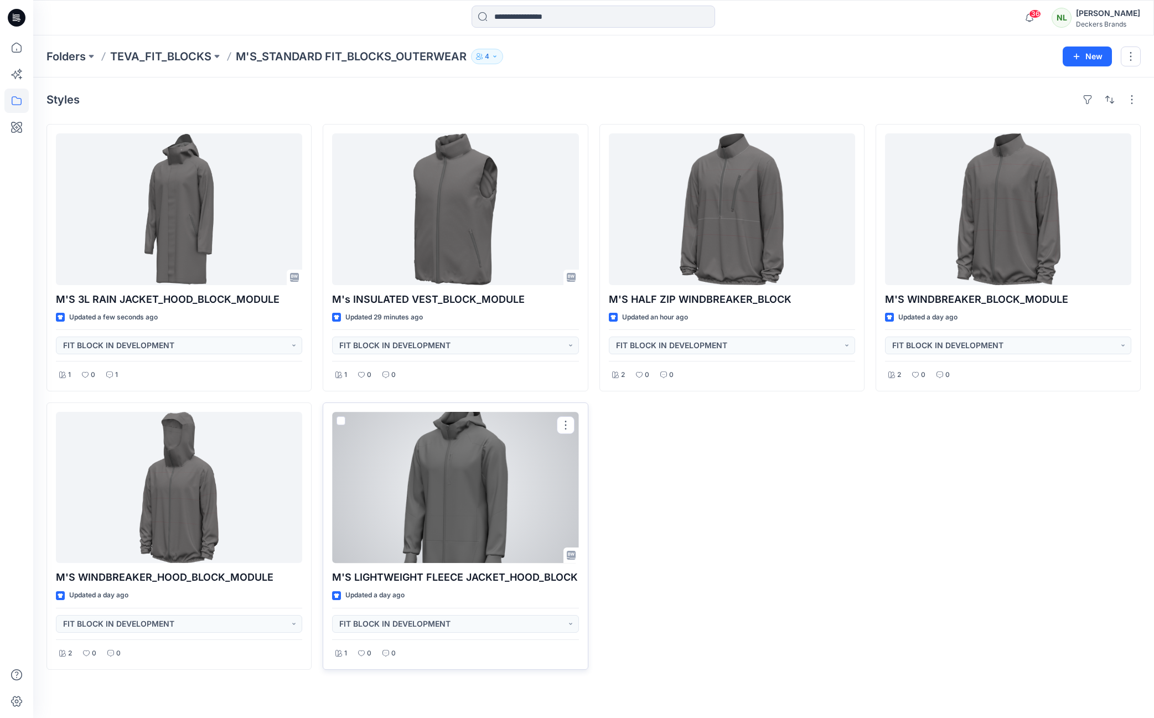
click at [446, 495] on div at bounding box center [455, 488] width 246 height 152
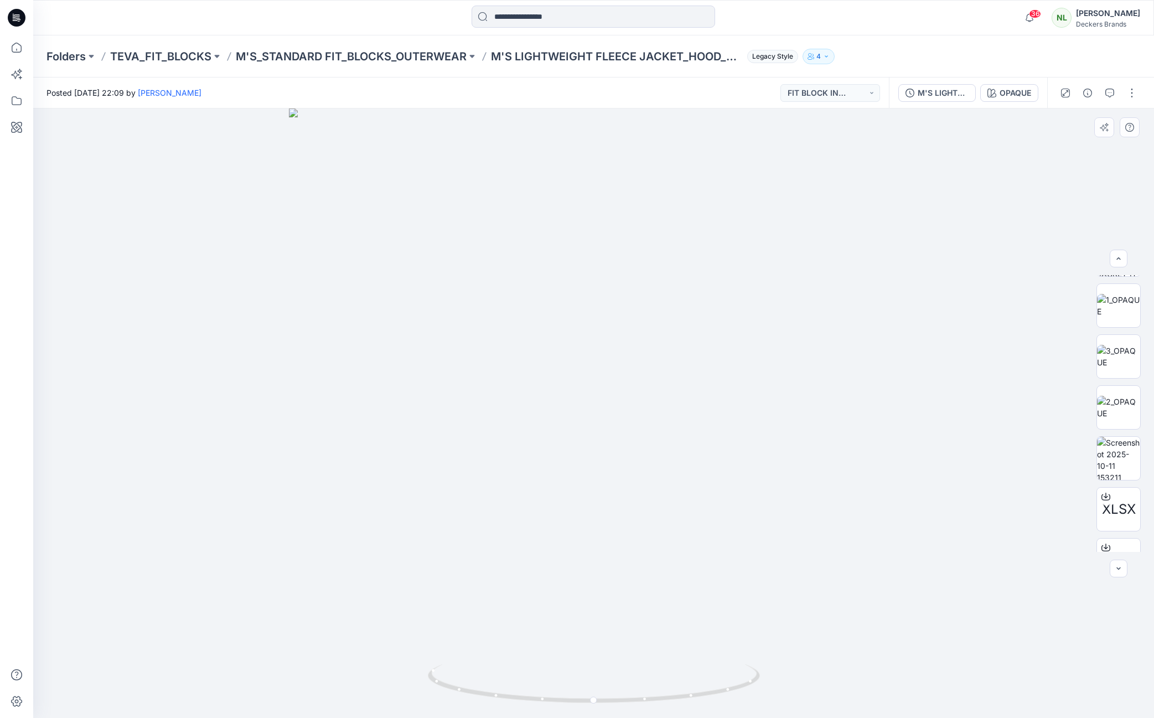
scroll to position [328, 0]
click at [1121, 429] on img at bounding box center [1118, 427] width 43 height 43
click at [967, 286] on div at bounding box center [593, 412] width 1120 height 609
click at [381, 59] on p "M'S_STANDARD FIT_BLOCKS_OUTERWEAR" at bounding box center [351, 56] width 231 height 15
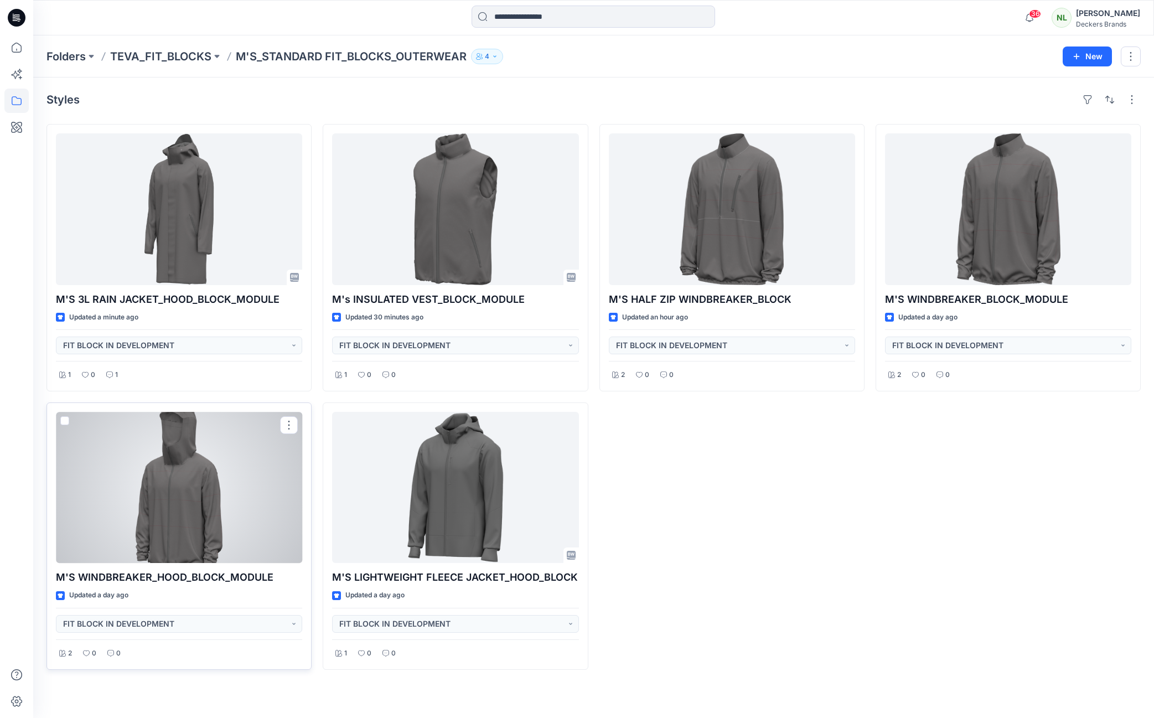
click at [196, 490] on div at bounding box center [179, 488] width 246 height 152
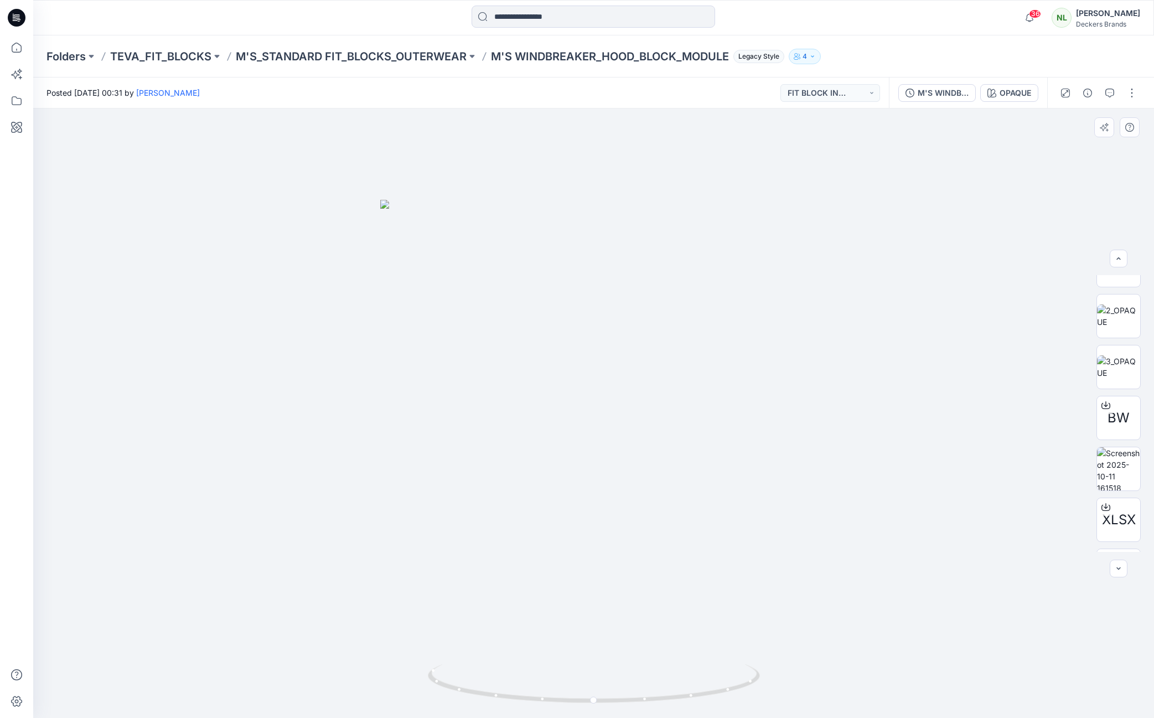
scroll to position [159, 0]
click at [1111, 456] on img at bounding box center [1118, 443] width 43 height 43
click at [516, 702] on img at bounding box center [593, 419] width 588 height 598
click at [765, 635] on img at bounding box center [593, 419] width 588 height 598
drag, startPoint x: 966, startPoint y: 411, endPoint x: 967, endPoint y: 404, distance: 6.1
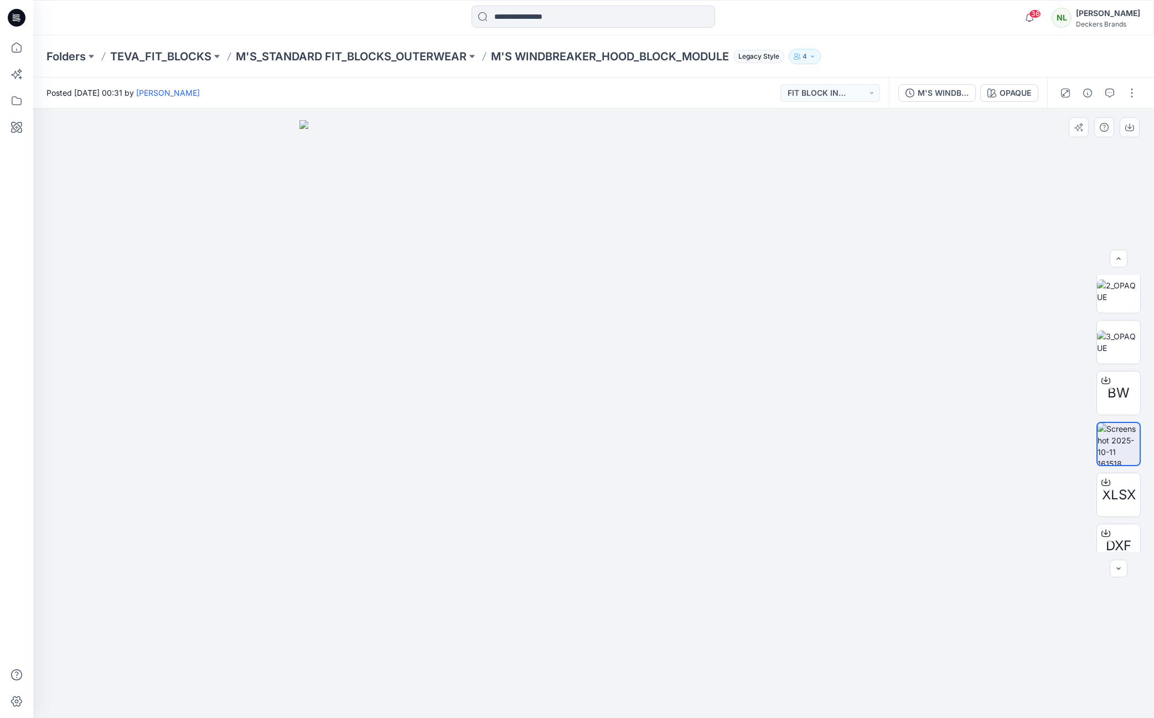
click at [966, 410] on div at bounding box center [593, 412] width 1120 height 609
click at [1135, 92] on button "button" at bounding box center [1132, 93] width 18 height 18
click at [1015, 370] on div at bounding box center [593, 412] width 1120 height 609
click at [1129, 90] on button "button" at bounding box center [1132, 93] width 18 height 18
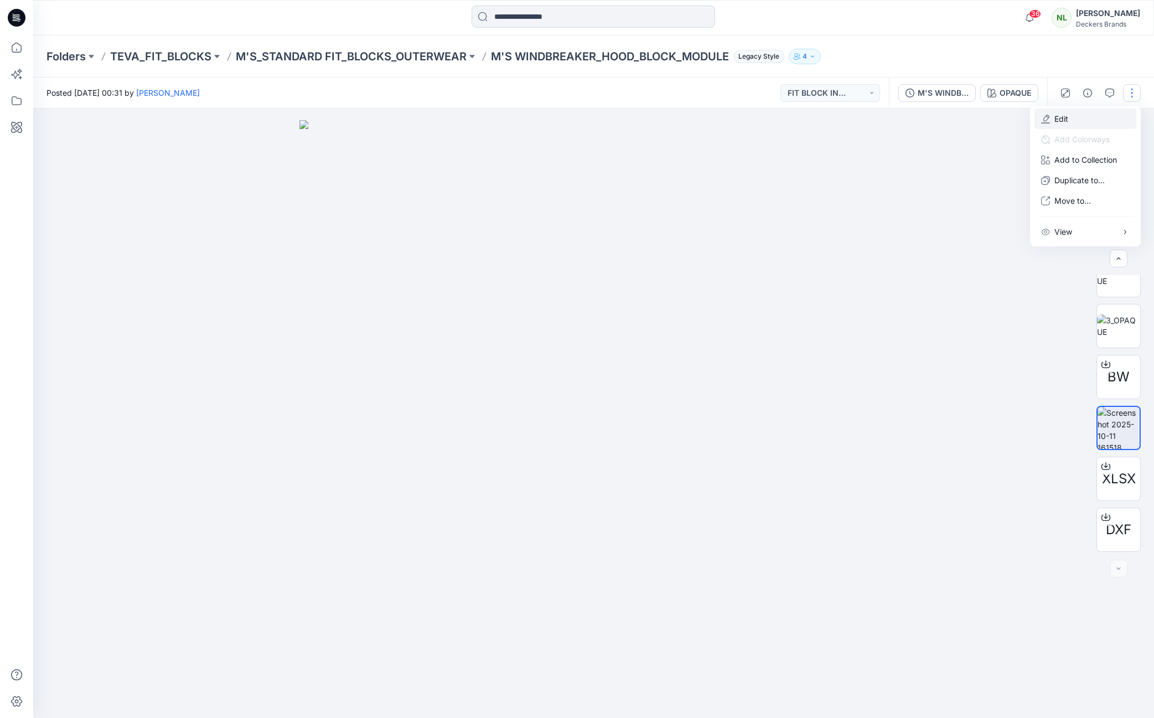
click at [1072, 120] on button "Edit" at bounding box center [1085, 118] width 102 height 20
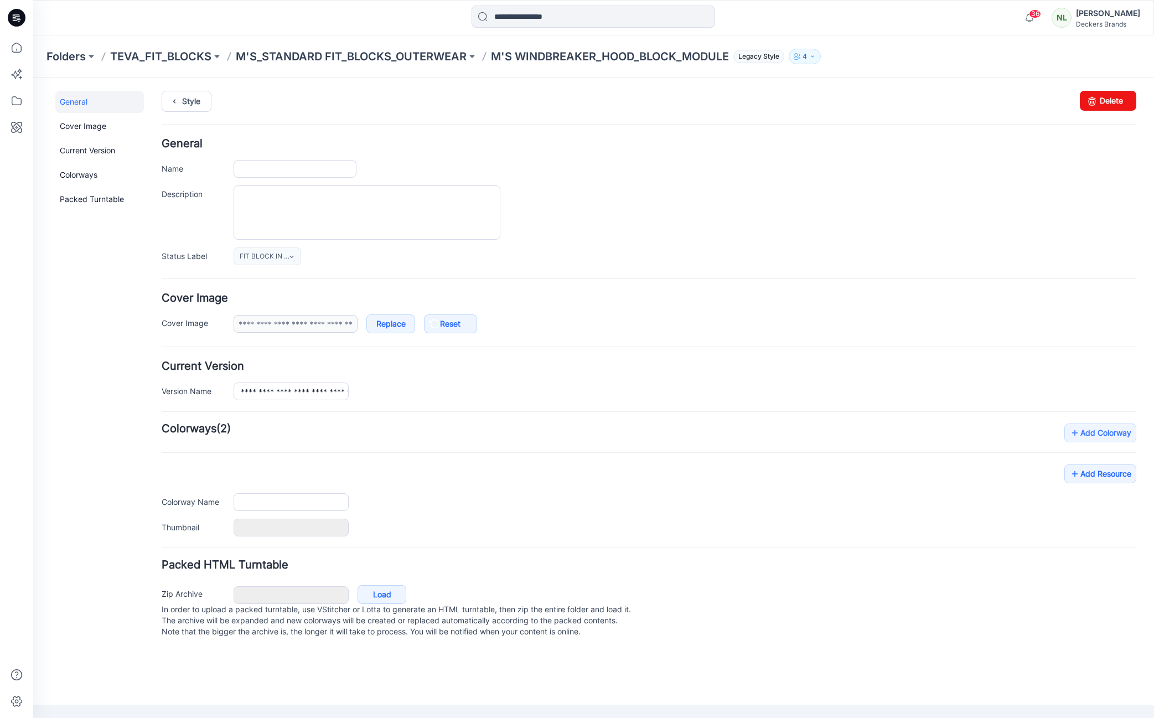
type input "**********"
type input "******"
type input "**********"
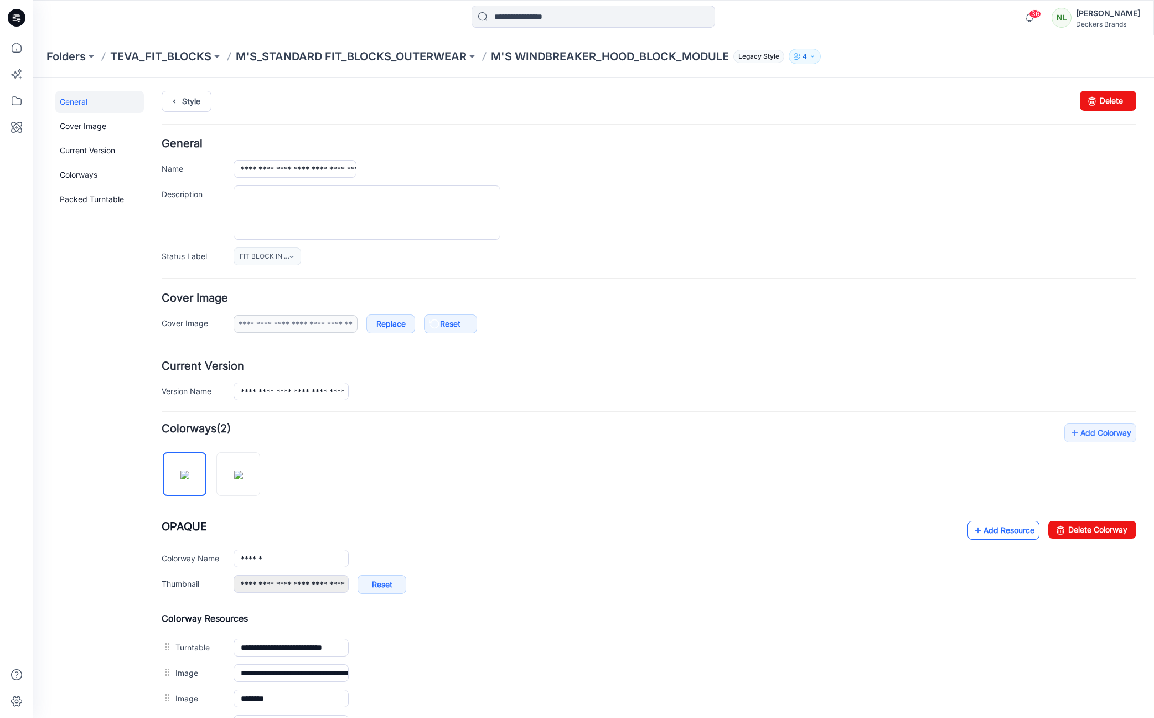
click at [1006, 530] on link "Add Resource" at bounding box center [1003, 530] width 72 height 19
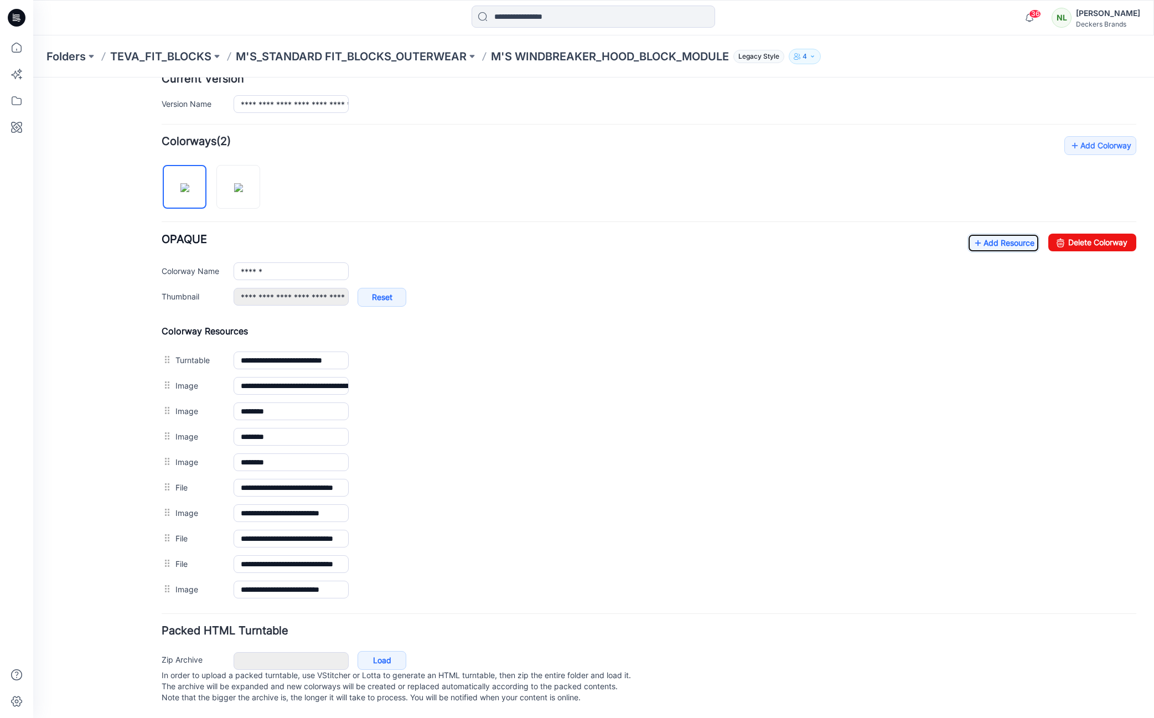
scroll to position [298, 0]
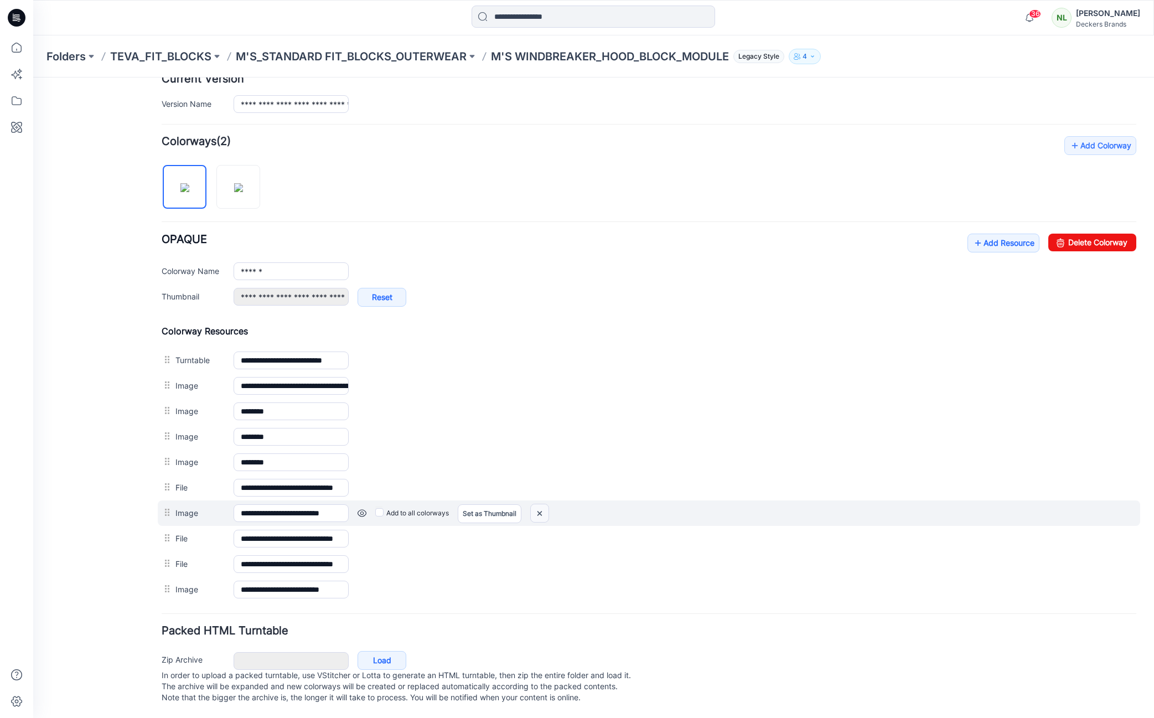
drag, startPoint x: 542, startPoint y: 500, endPoint x: 657, endPoint y: 148, distance: 369.7
click at [542, 504] on img at bounding box center [540, 513] width 18 height 18
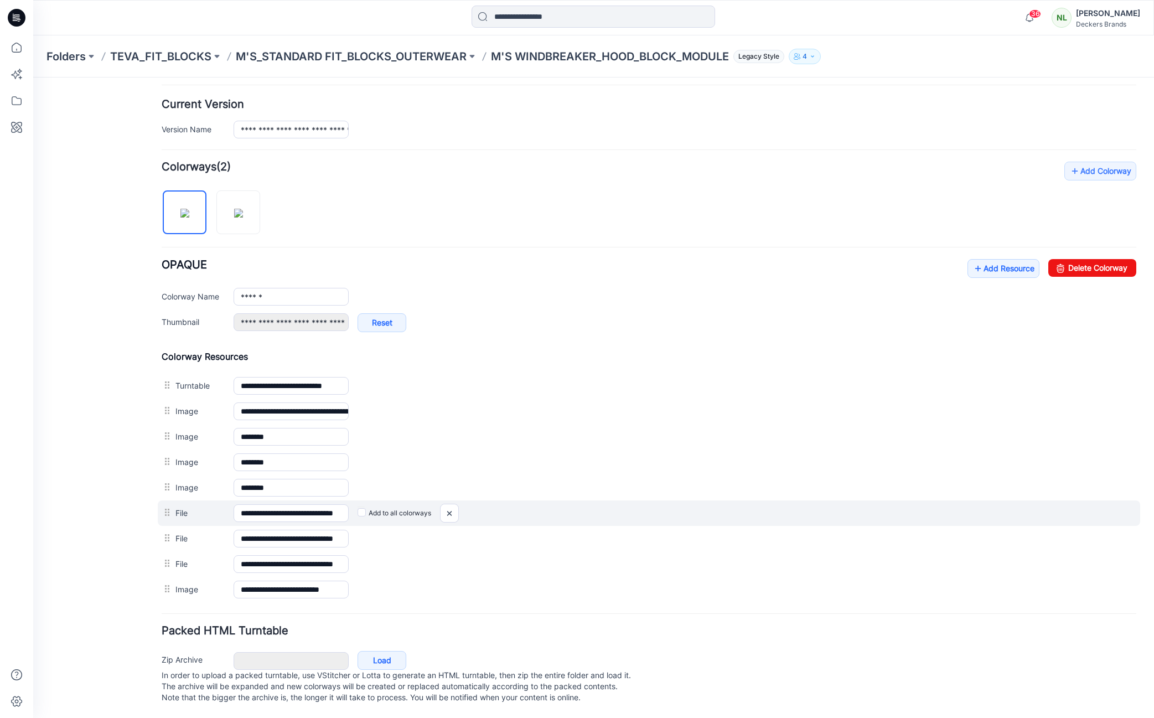
scroll to position [273, 0]
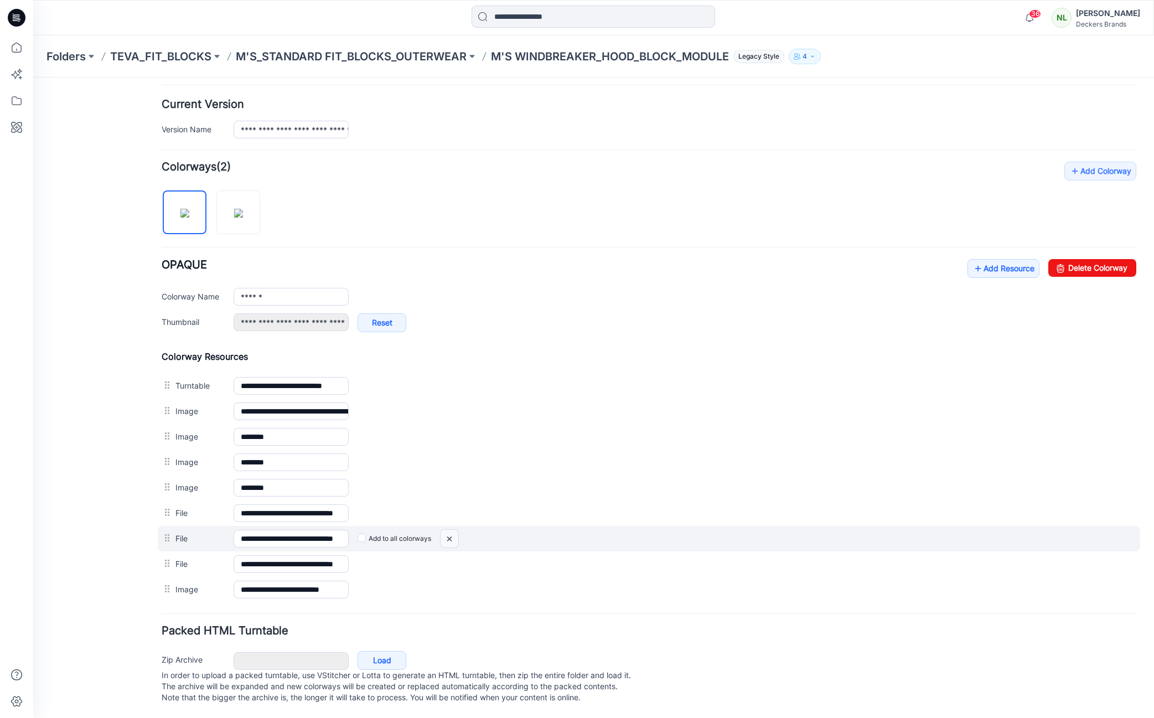
click at [447, 530] on img at bounding box center [449, 539] width 18 height 18
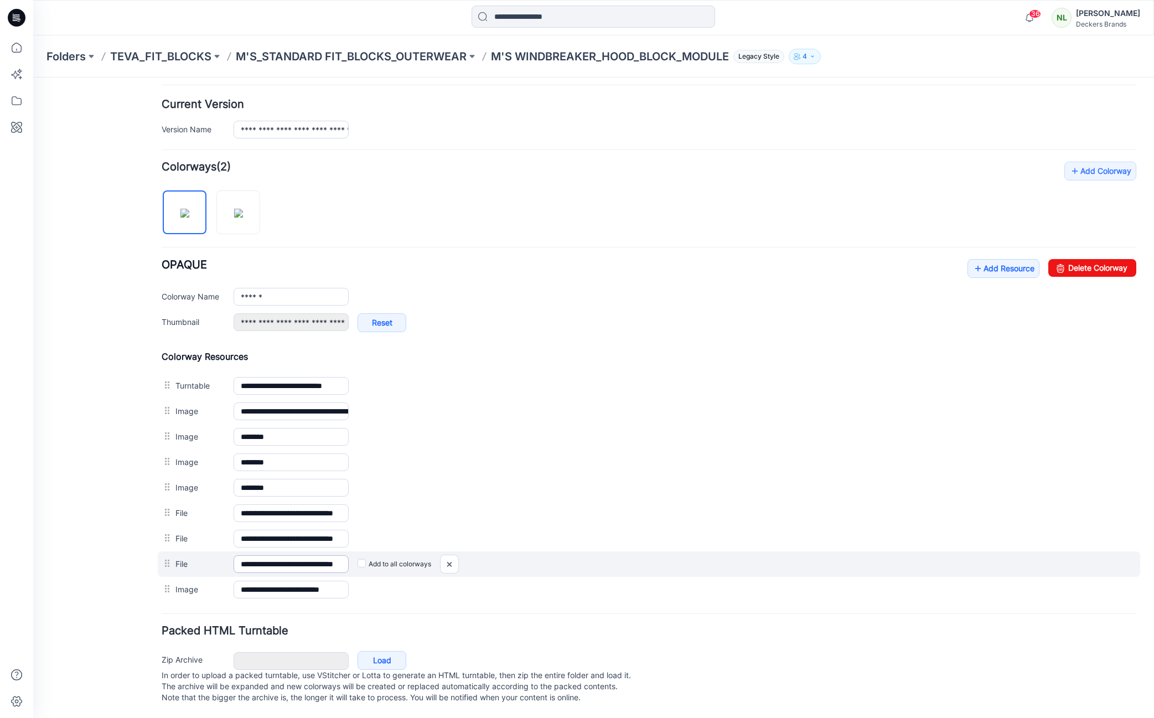
scroll to position [247, 0]
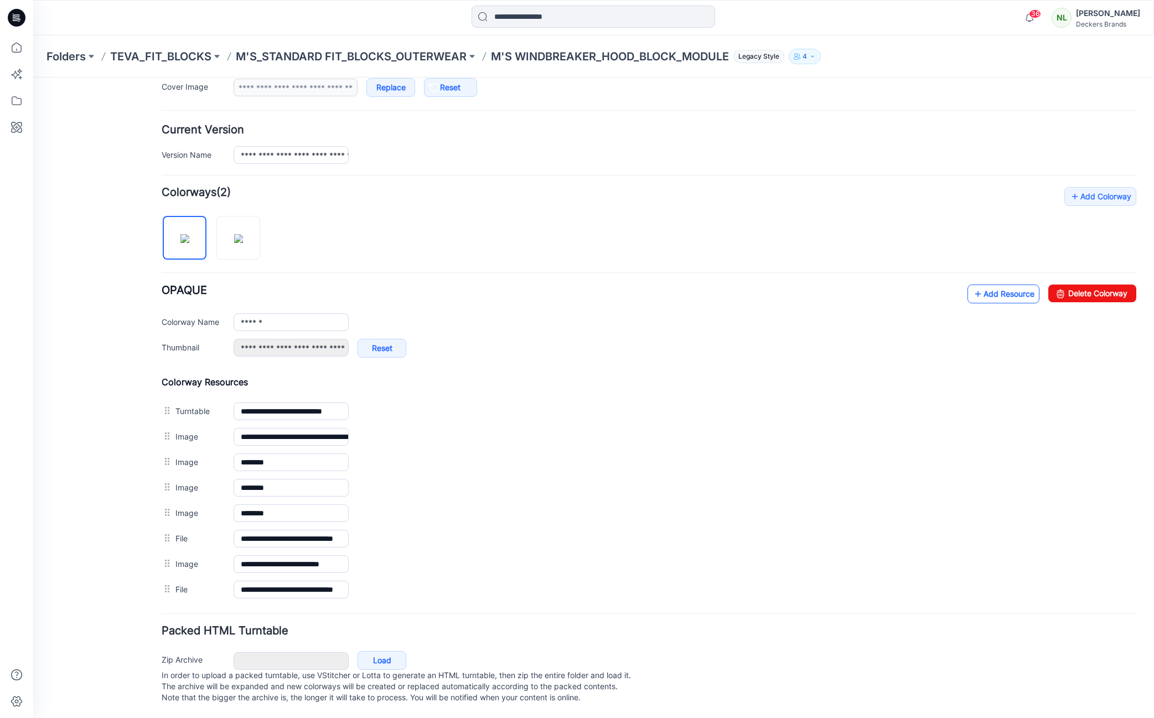
click at [998, 284] on link "Add Resource" at bounding box center [1003, 293] width 72 height 19
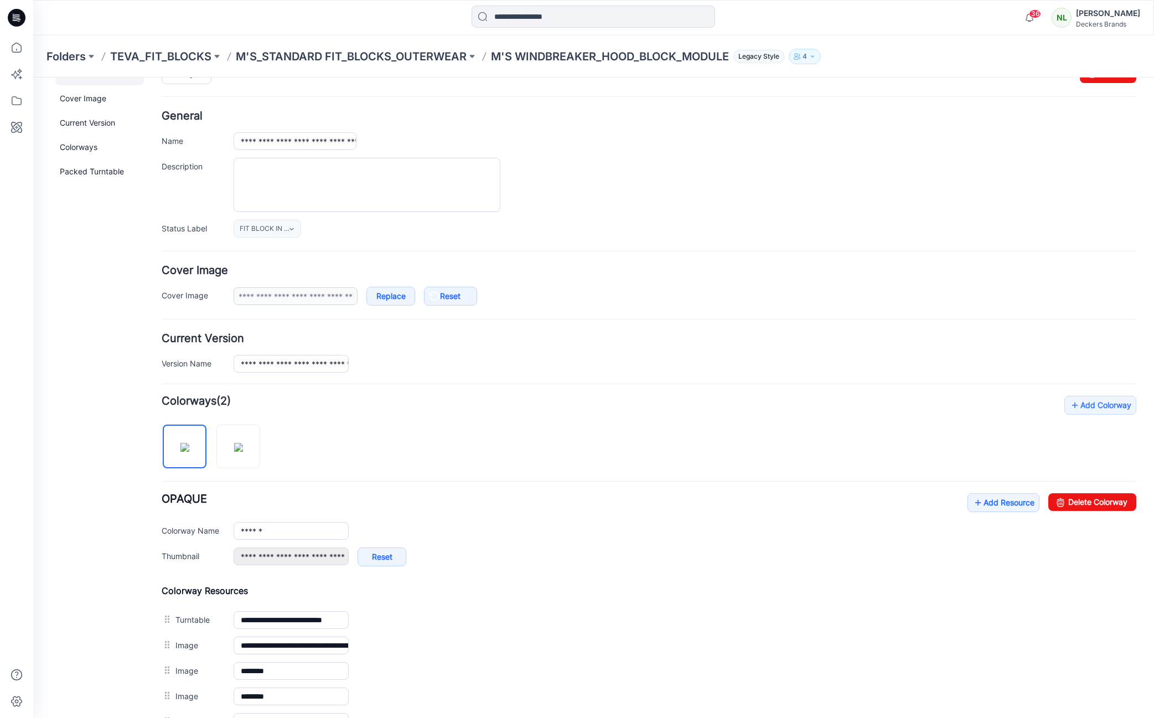
scroll to position [0, 0]
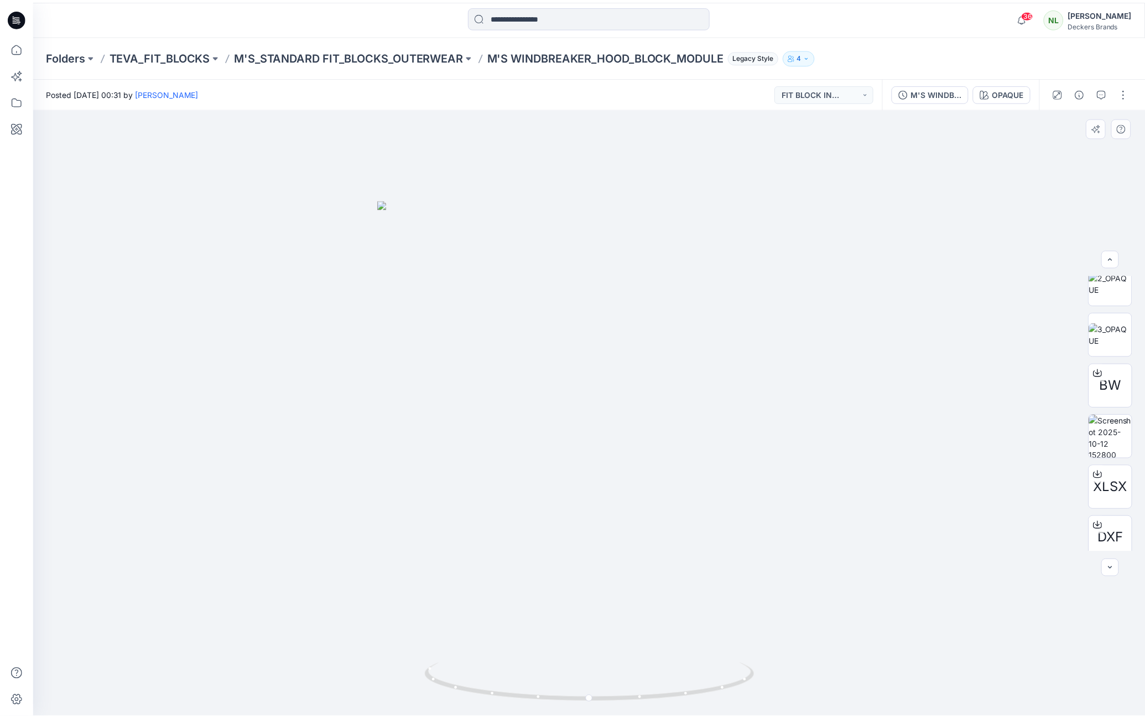
scroll to position [175, 0]
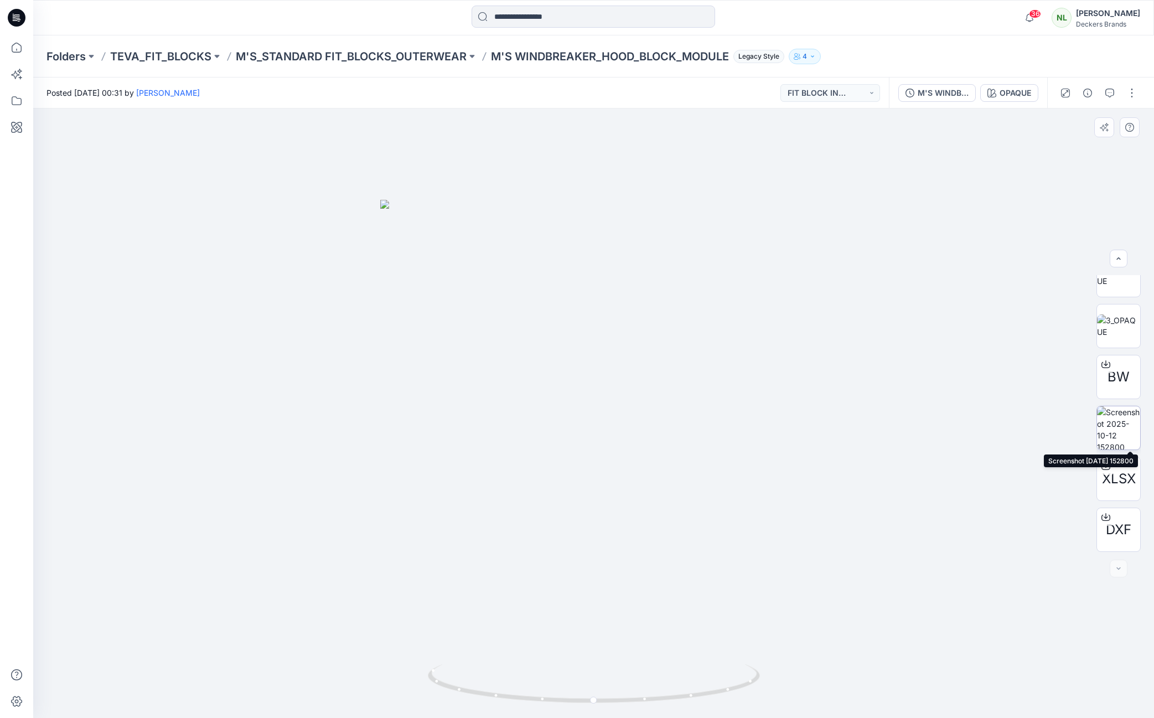
click at [1112, 438] on img at bounding box center [1118, 427] width 43 height 43
click at [920, 519] on div at bounding box center [593, 412] width 1120 height 609
click at [198, 341] on div at bounding box center [593, 412] width 1120 height 609
click at [283, 56] on p "M'S_STANDARD FIT_BLOCKS_OUTERWEAR" at bounding box center [351, 56] width 231 height 15
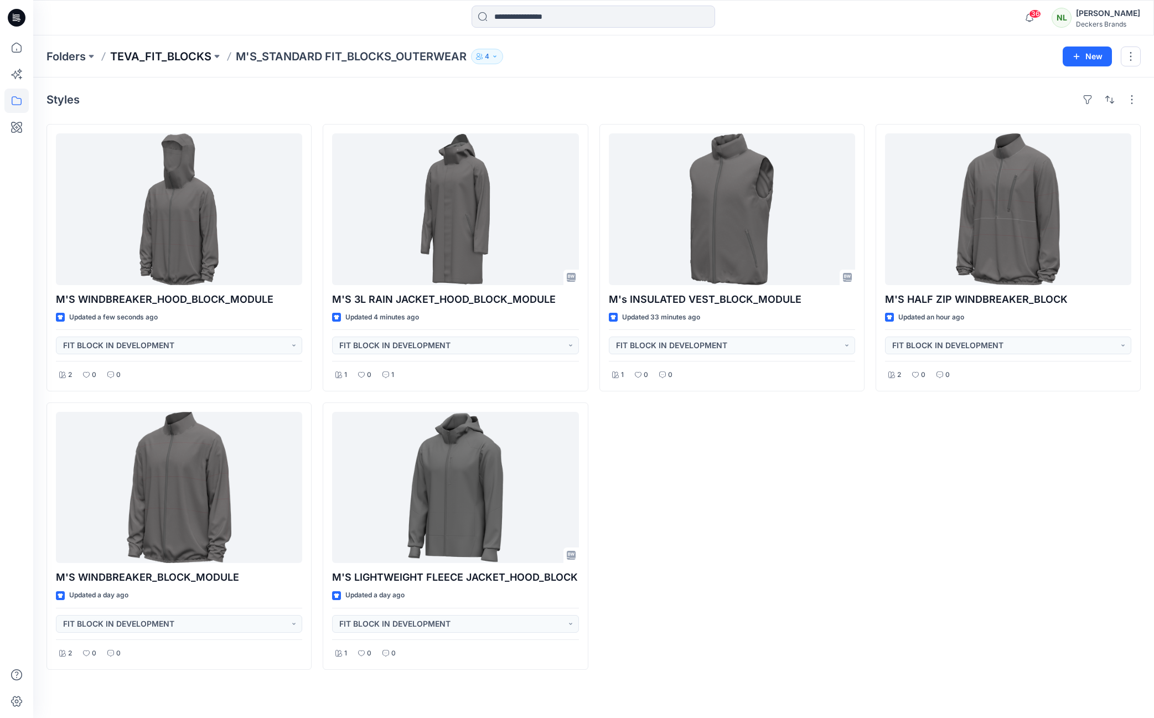
click at [145, 60] on p "TEVA_FIT_BLOCKS" at bounding box center [160, 56] width 101 height 15
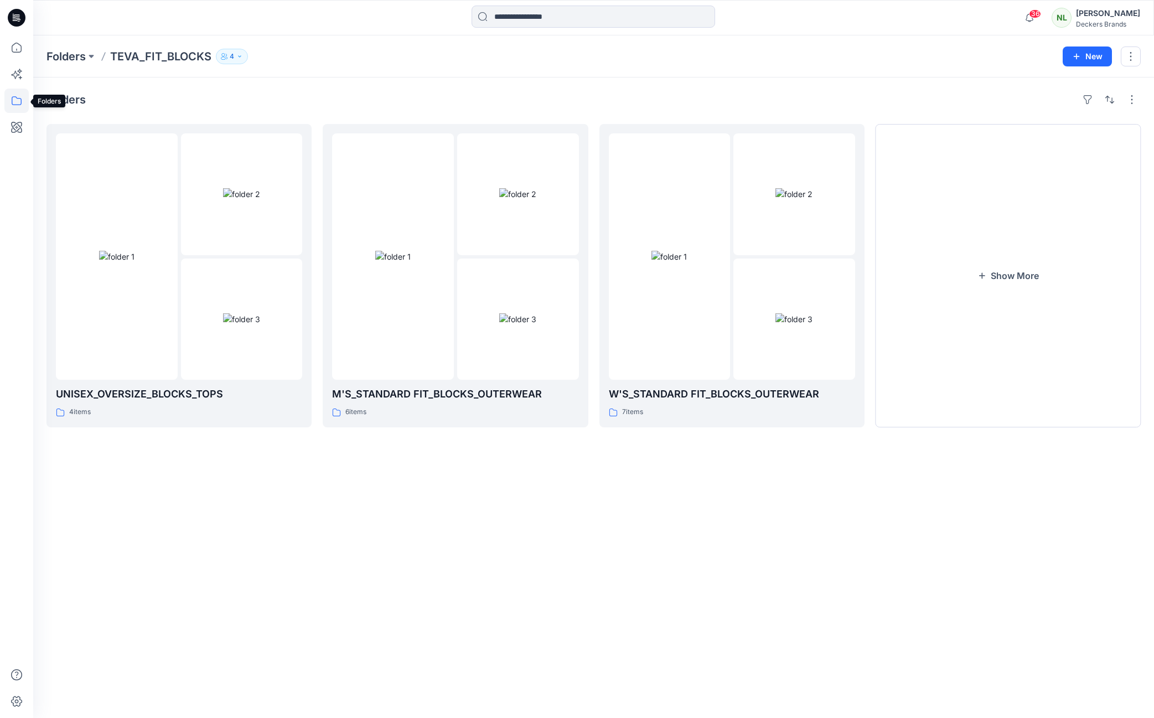
click at [14, 98] on icon at bounding box center [16, 101] width 24 height 24
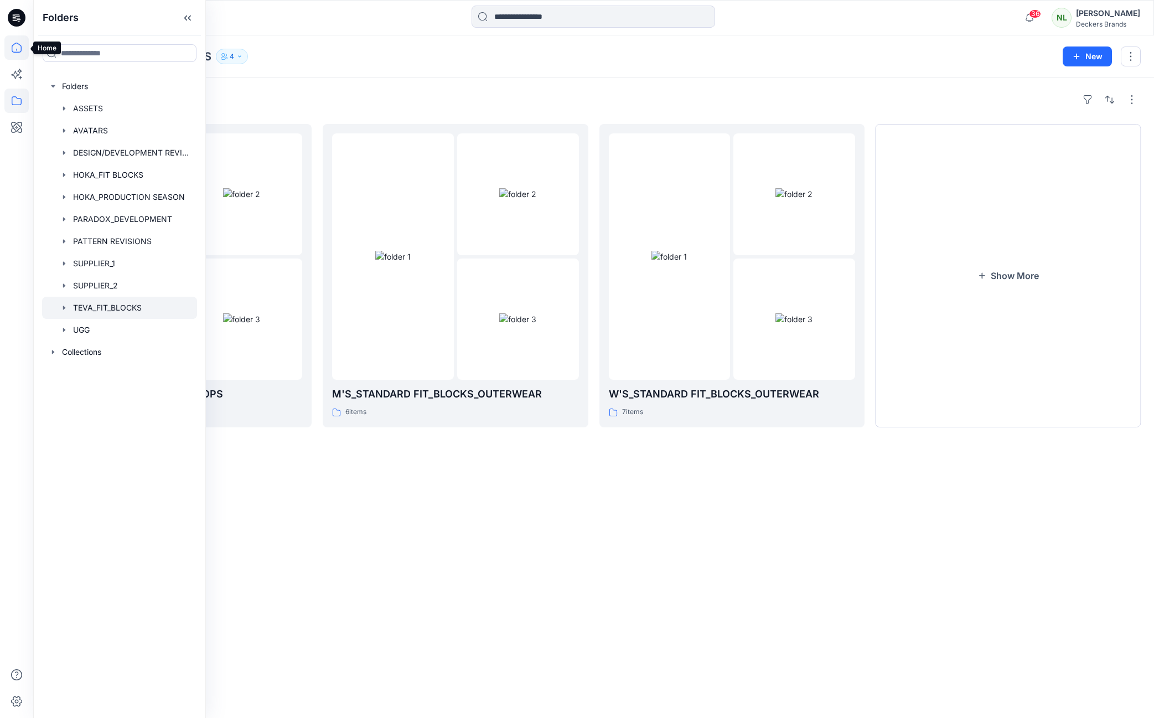
click at [14, 51] on icon at bounding box center [16, 47] width 24 height 24
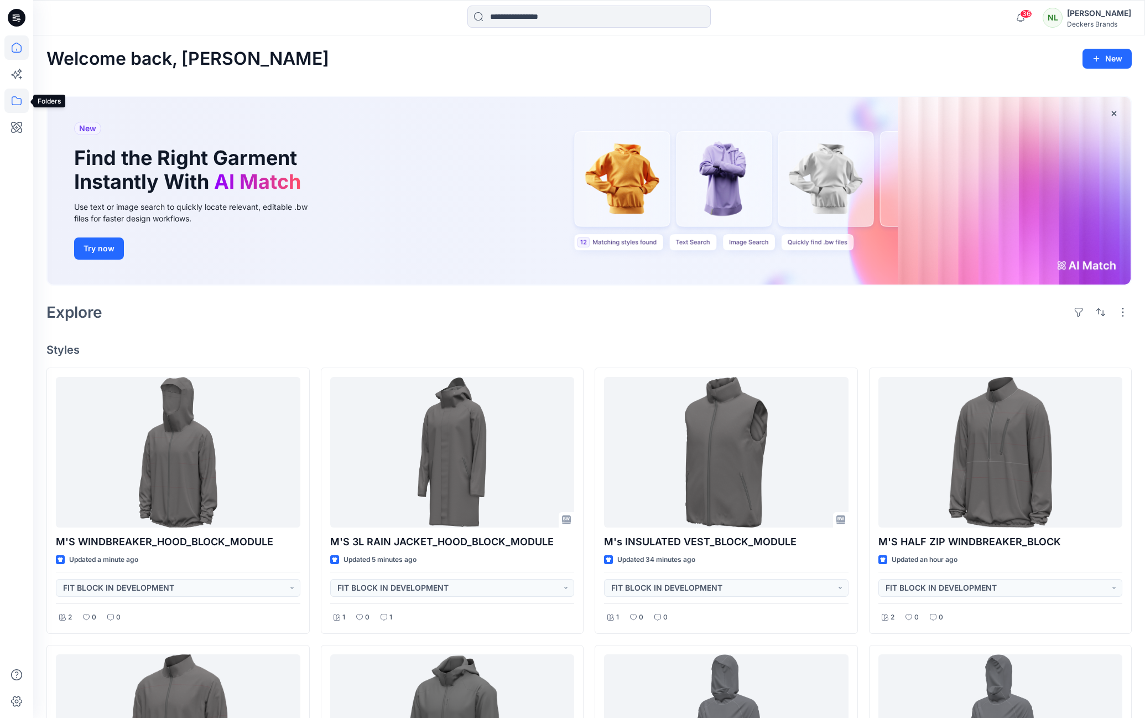
click at [18, 98] on icon at bounding box center [16, 101] width 24 height 24
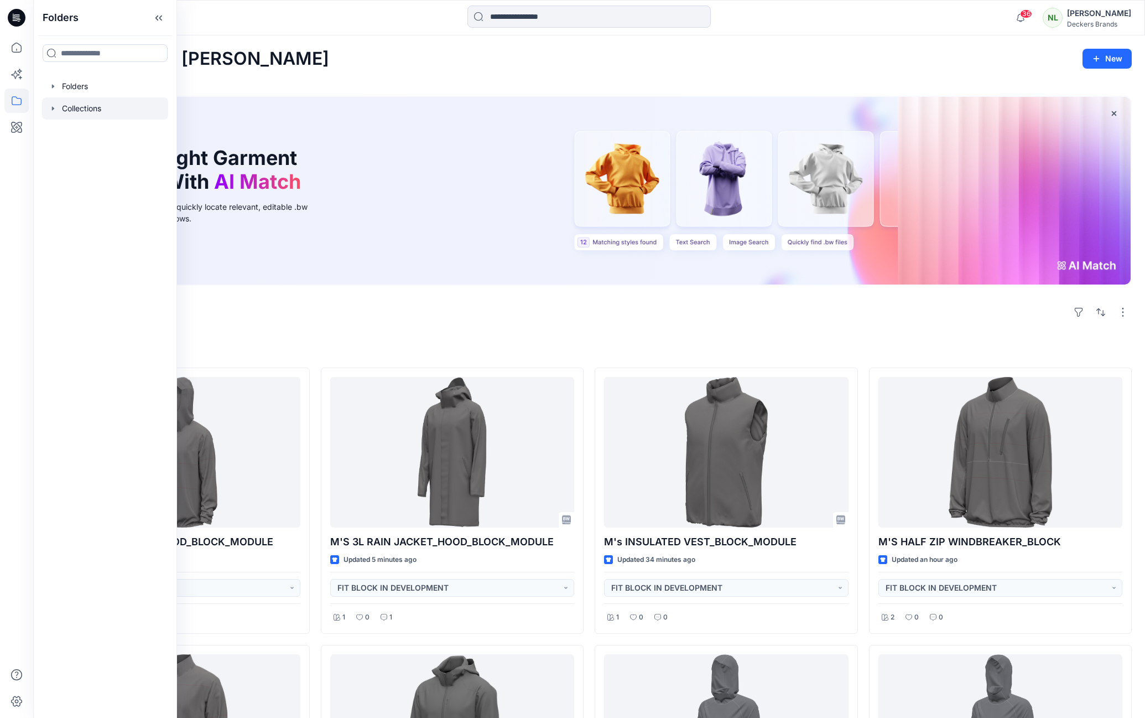
click at [69, 107] on div at bounding box center [105, 108] width 126 height 22
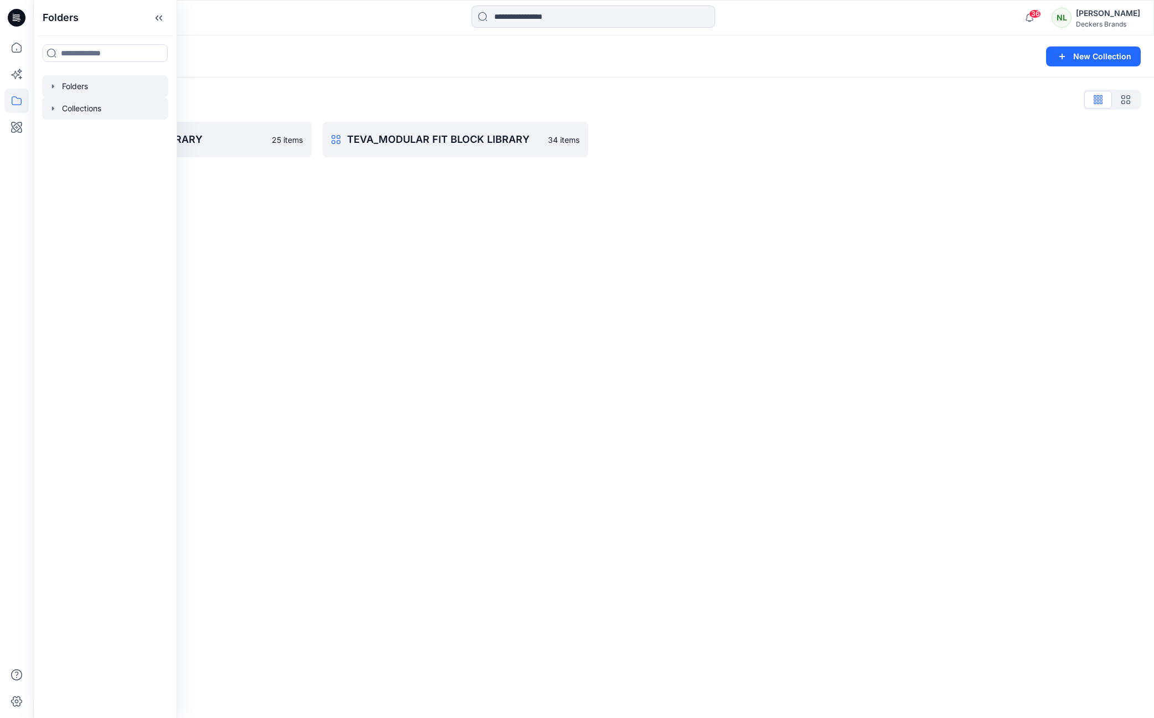
click at [58, 87] on div at bounding box center [105, 86] width 126 height 22
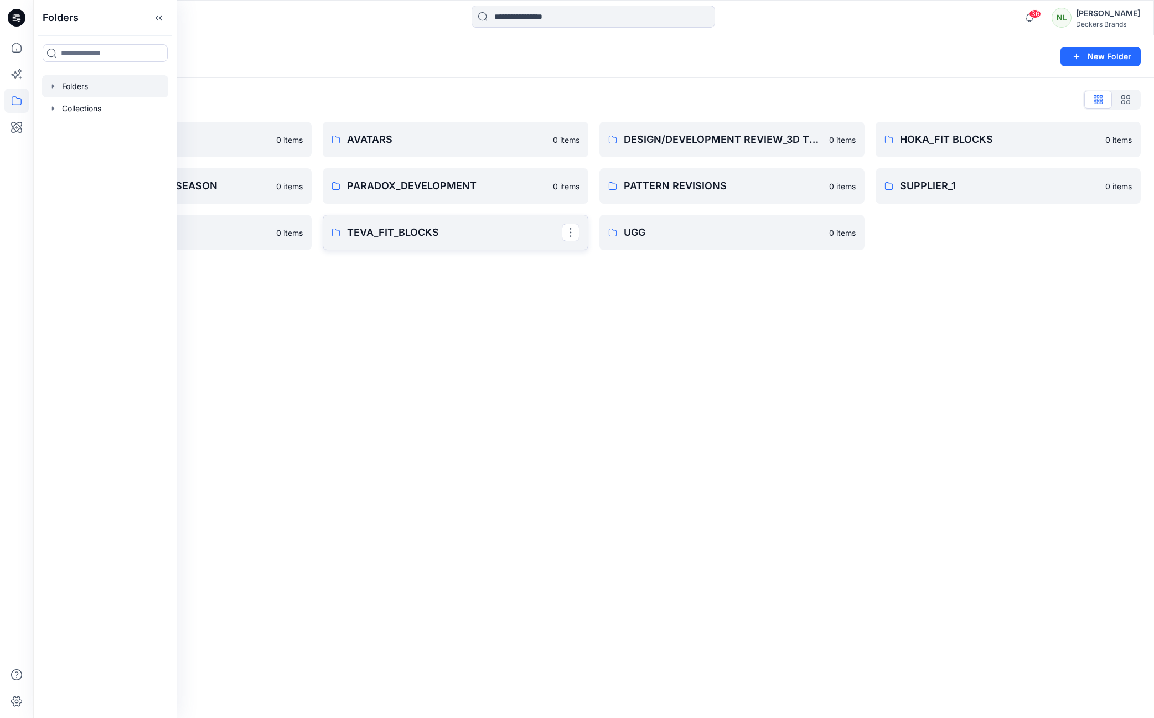
click at [391, 230] on p "TEVA_FIT_BLOCKS" at bounding box center [454, 232] width 214 height 15
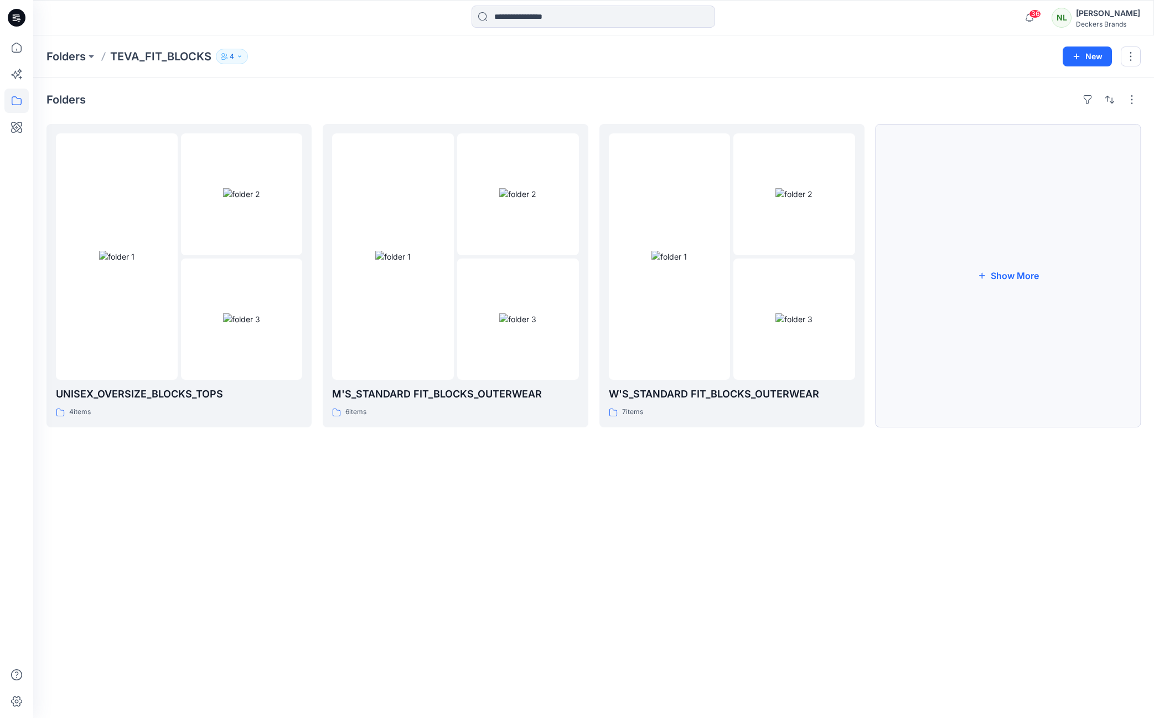
click at [1006, 278] on button "Show More" at bounding box center [1007, 275] width 265 height 303
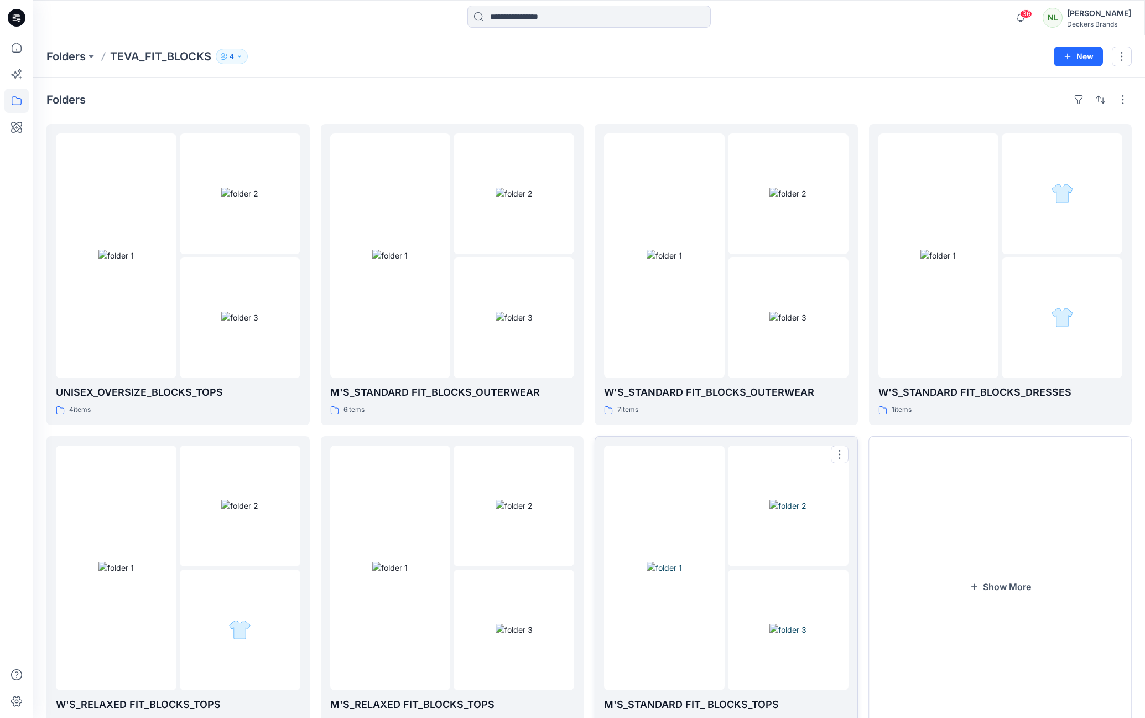
click at [674, 573] on img at bounding box center [664, 568] width 35 height 12
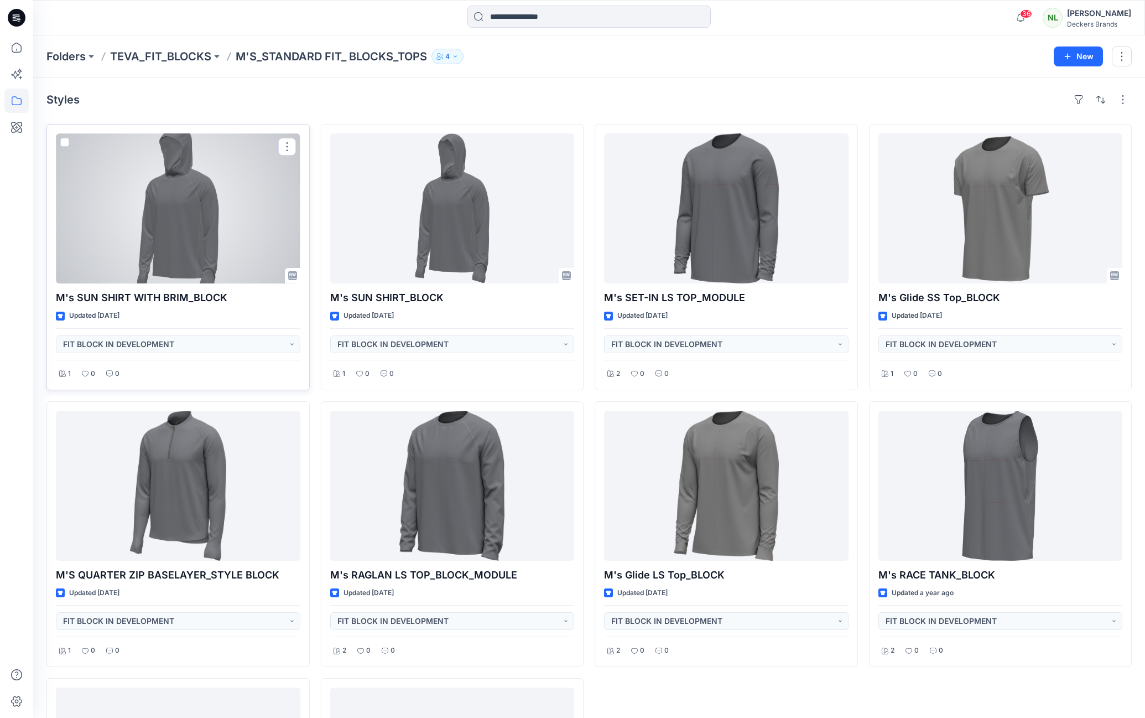
click at [179, 190] on div at bounding box center [178, 208] width 245 height 150
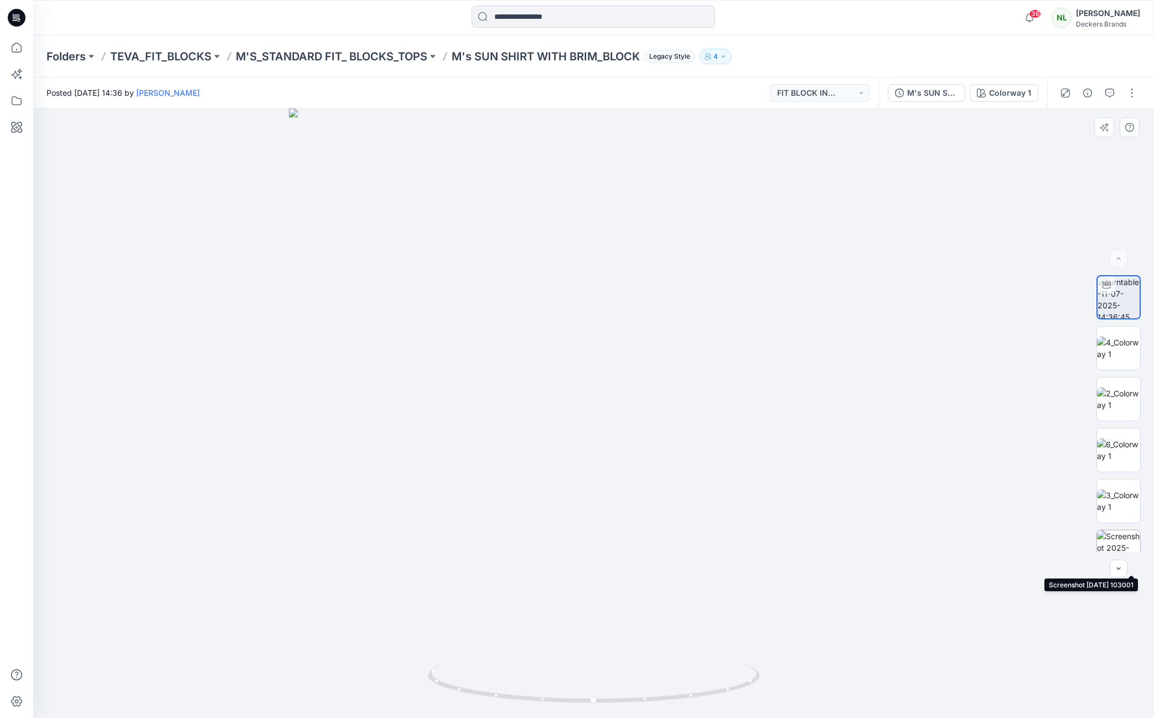
click at [1103, 549] on img at bounding box center [1118, 551] width 43 height 43
click at [16, 51] on icon at bounding box center [16, 47] width 24 height 24
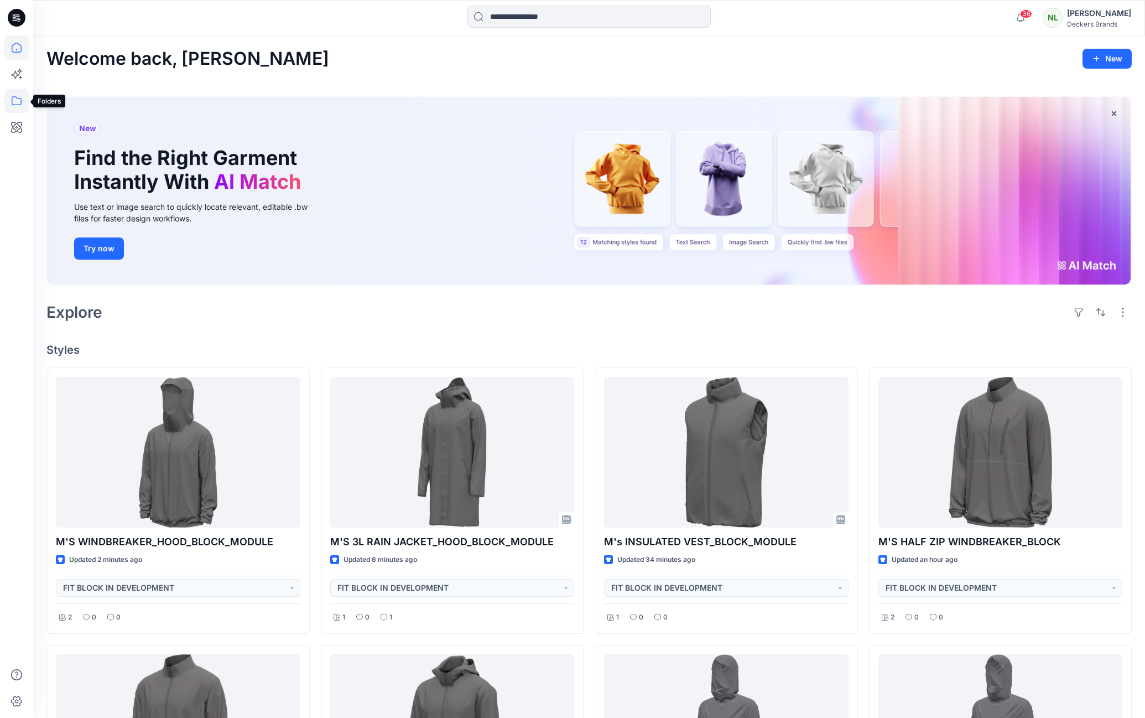
click at [11, 102] on icon at bounding box center [16, 101] width 24 height 24
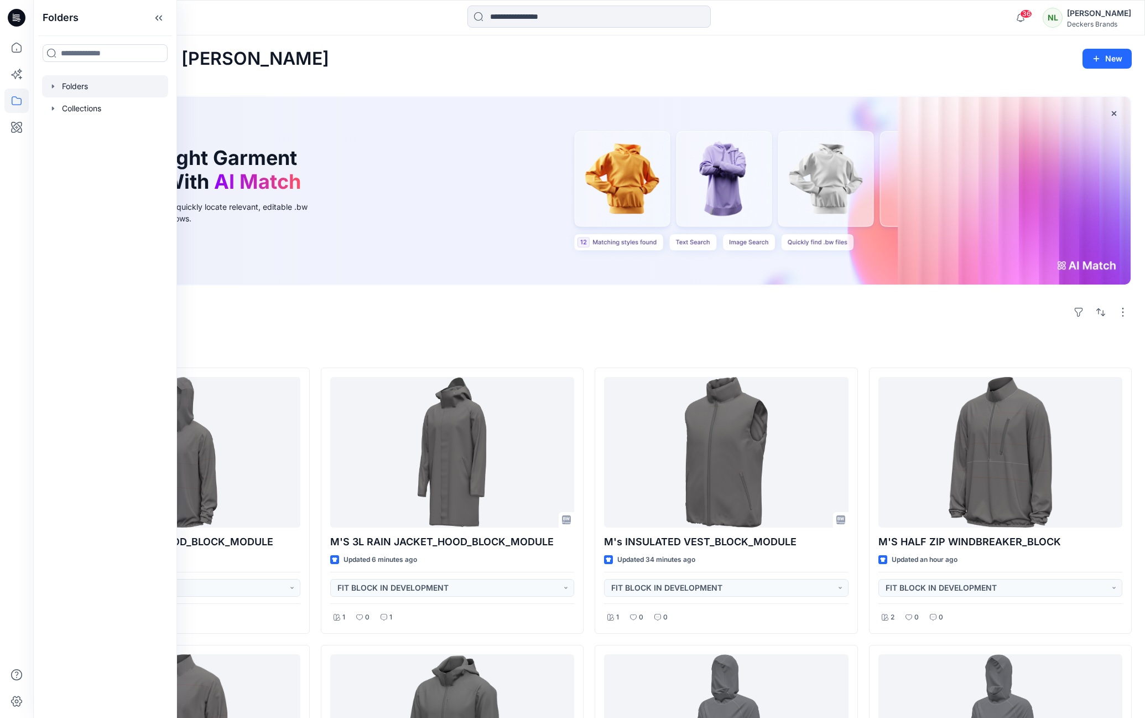
click at [63, 90] on div at bounding box center [105, 86] width 126 height 22
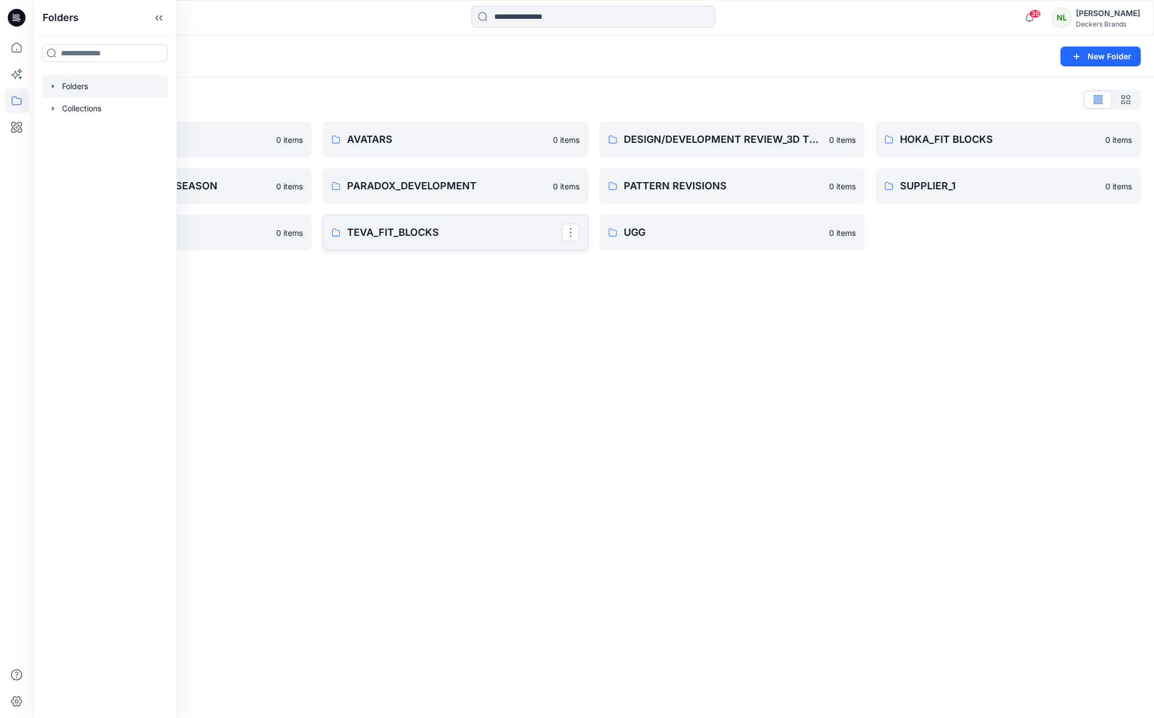
click at [375, 231] on p "TEVA_FIT_BLOCKS" at bounding box center [454, 232] width 214 height 15
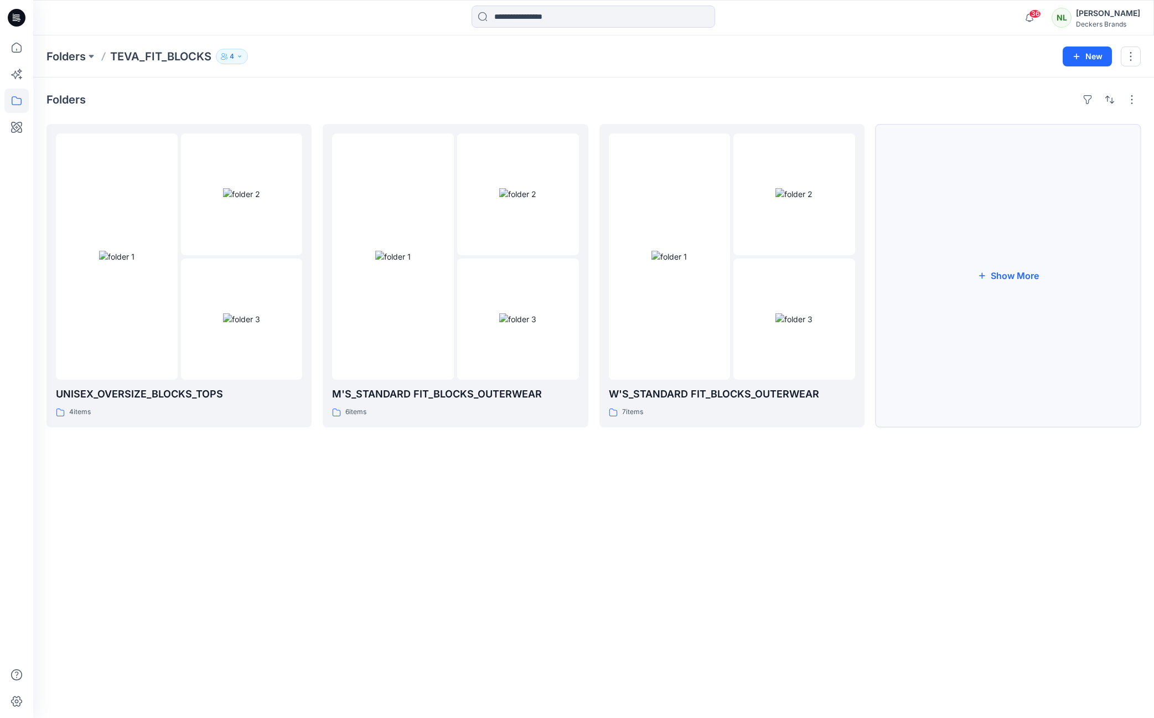
click at [1011, 273] on button "Show More" at bounding box center [1007, 275] width 265 height 303
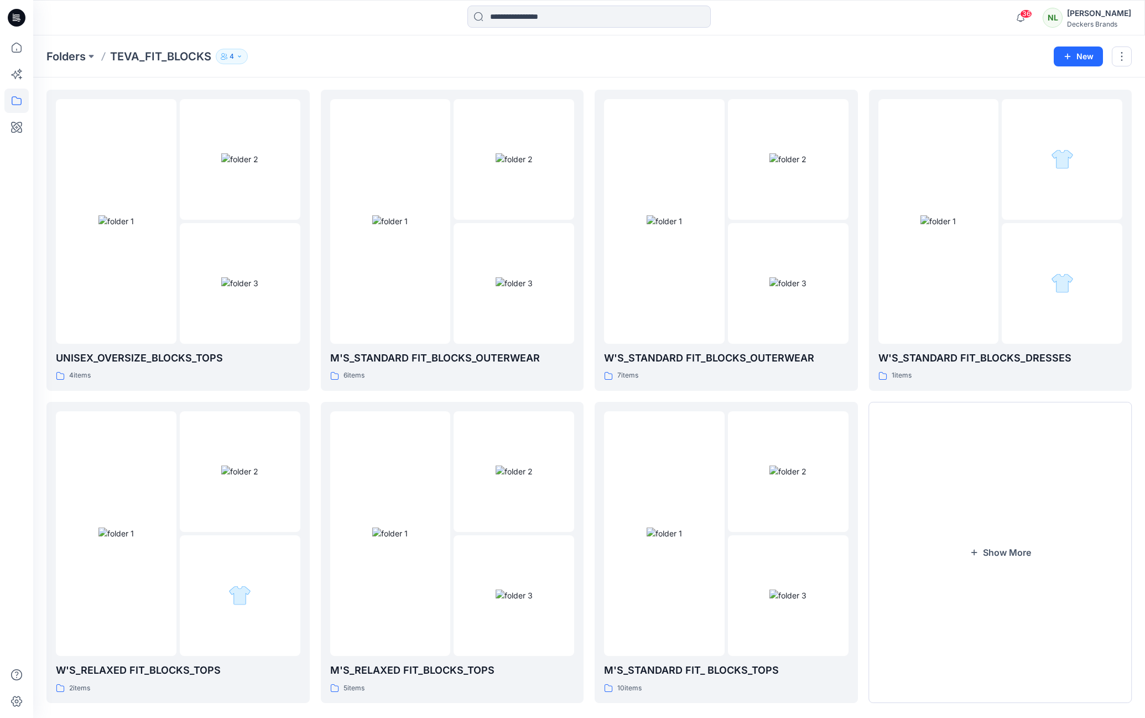
scroll to position [50, 0]
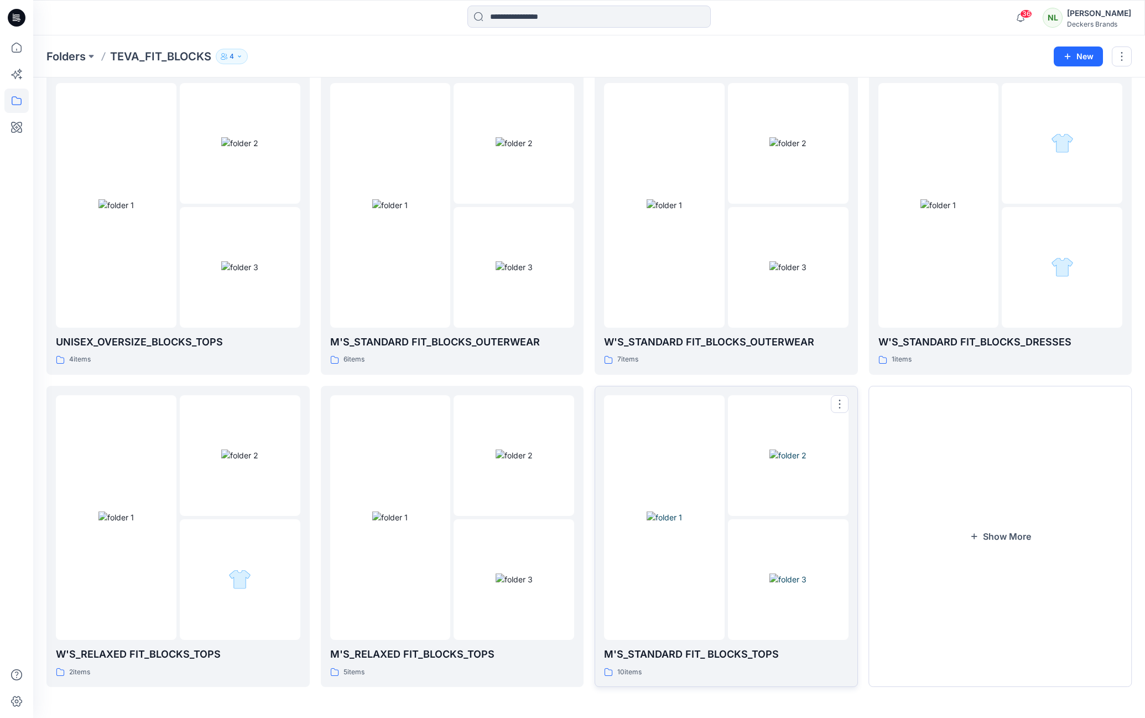
click at [807, 573] on img at bounding box center [788, 579] width 37 height 12
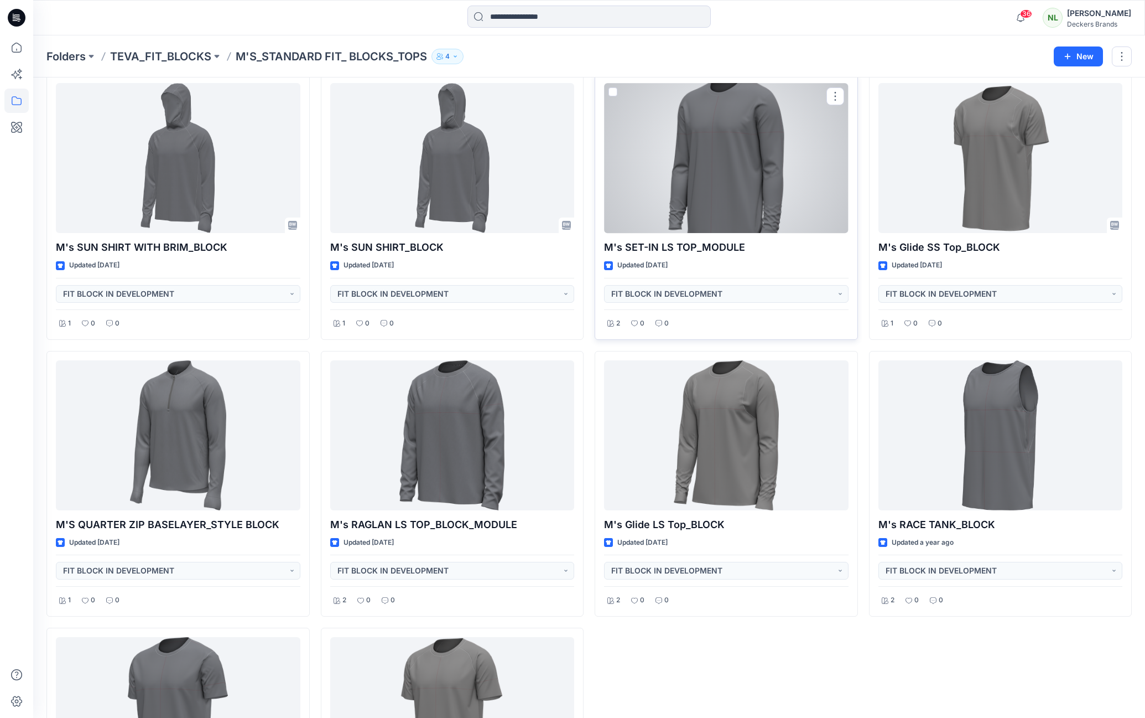
click at [734, 204] on div at bounding box center [726, 158] width 245 height 150
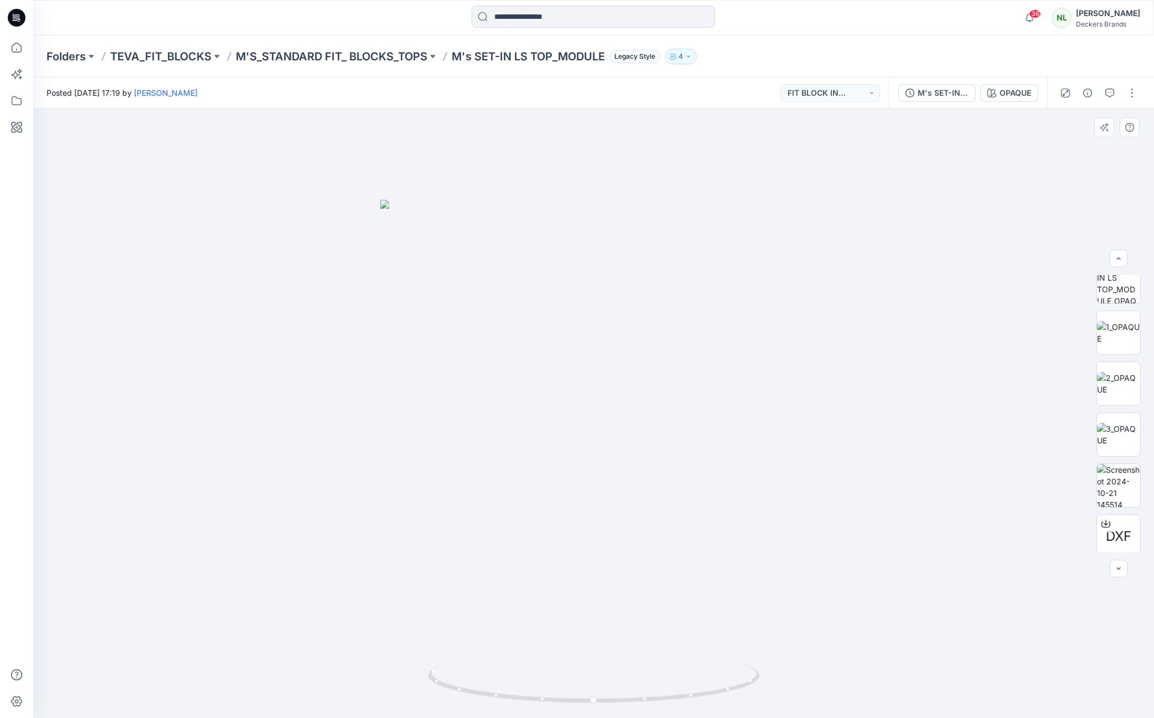
scroll to position [73, 0]
click at [977, 541] on div at bounding box center [593, 412] width 1120 height 609
click at [935, 92] on div "M's SET-IN LS TOP_MODULE" at bounding box center [942, 93] width 51 height 12
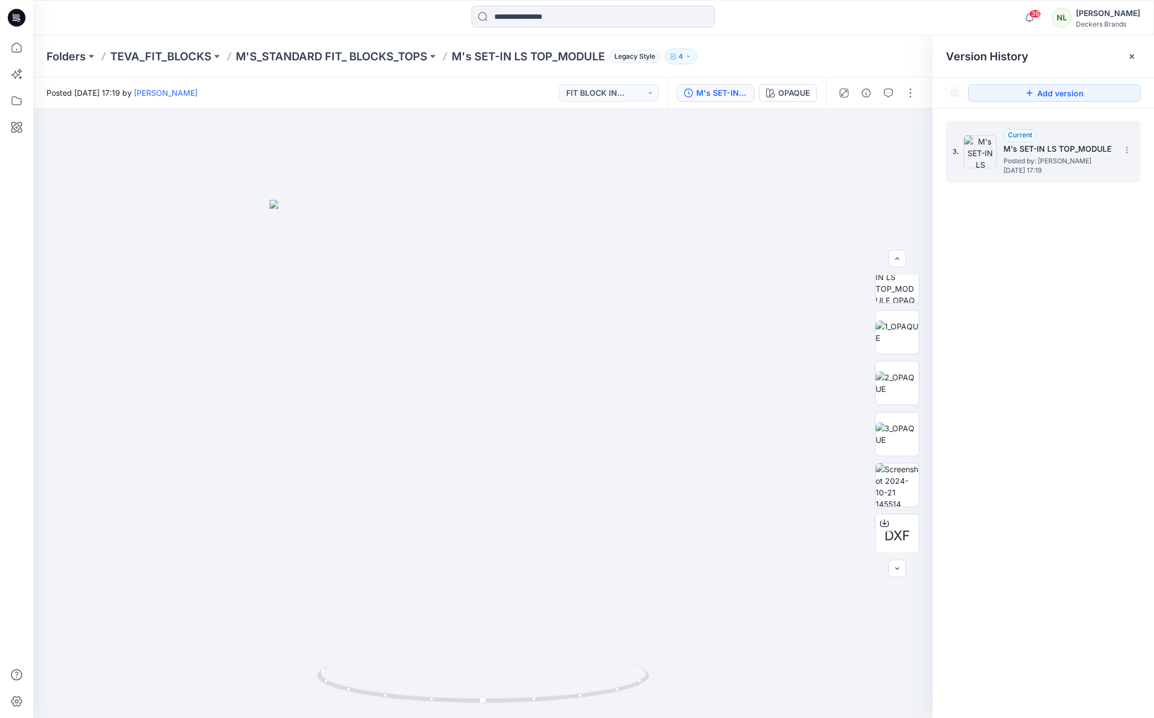
click at [1031, 147] on h5 "M's SET-IN LS TOP_MODULE" at bounding box center [1058, 148] width 111 height 13
click at [739, 397] on div at bounding box center [482, 412] width 899 height 609
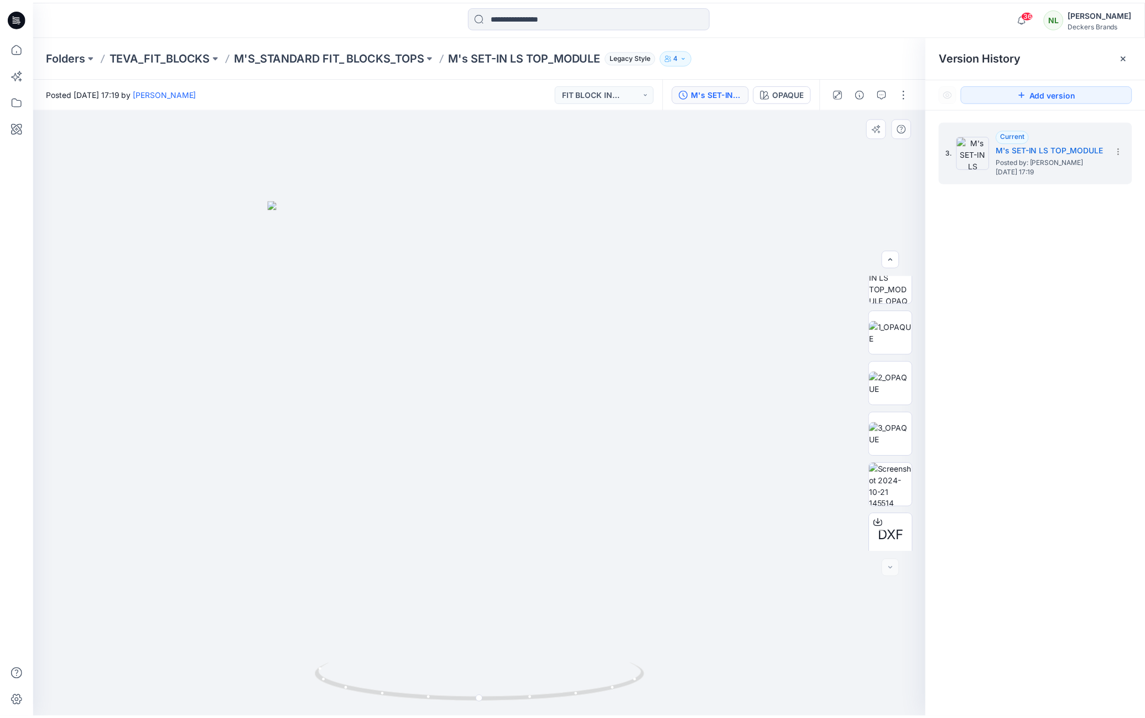
scroll to position [73, 0]
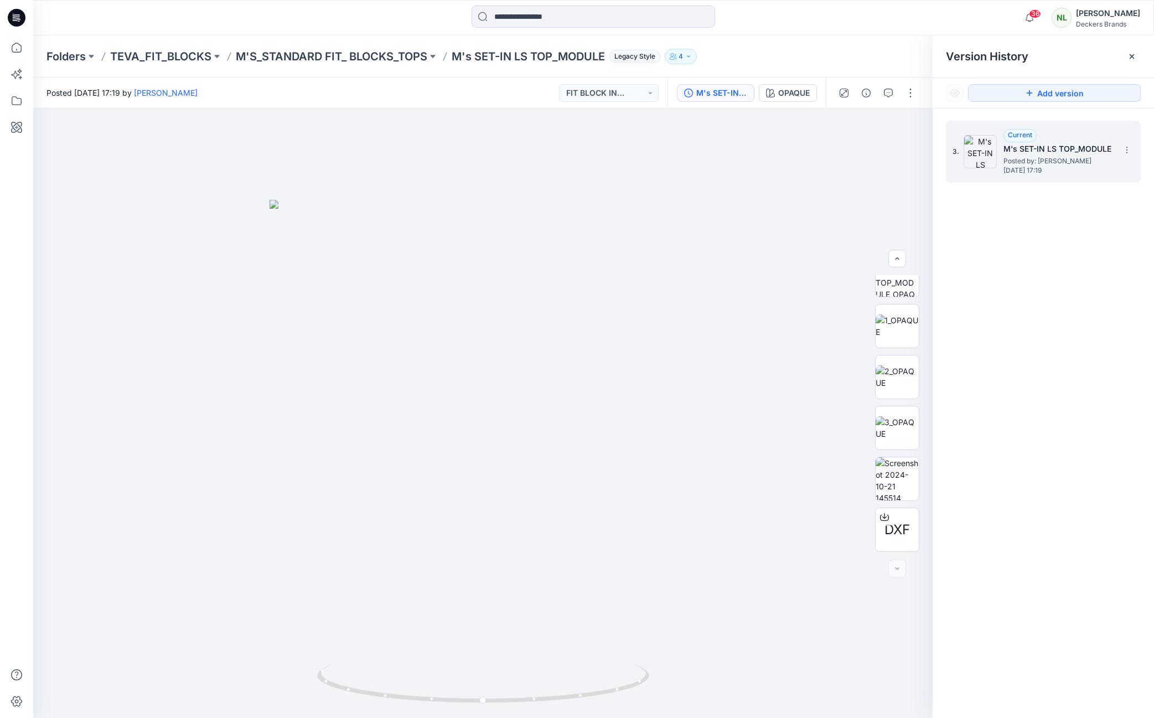
click at [1020, 146] on h5 "M's SET-IN LS TOP_MODULE" at bounding box center [1058, 148] width 111 height 13
click at [748, 212] on div at bounding box center [482, 412] width 899 height 609
click at [769, 442] on div at bounding box center [482, 412] width 899 height 609
click at [10, 105] on icon at bounding box center [16, 101] width 24 height 24
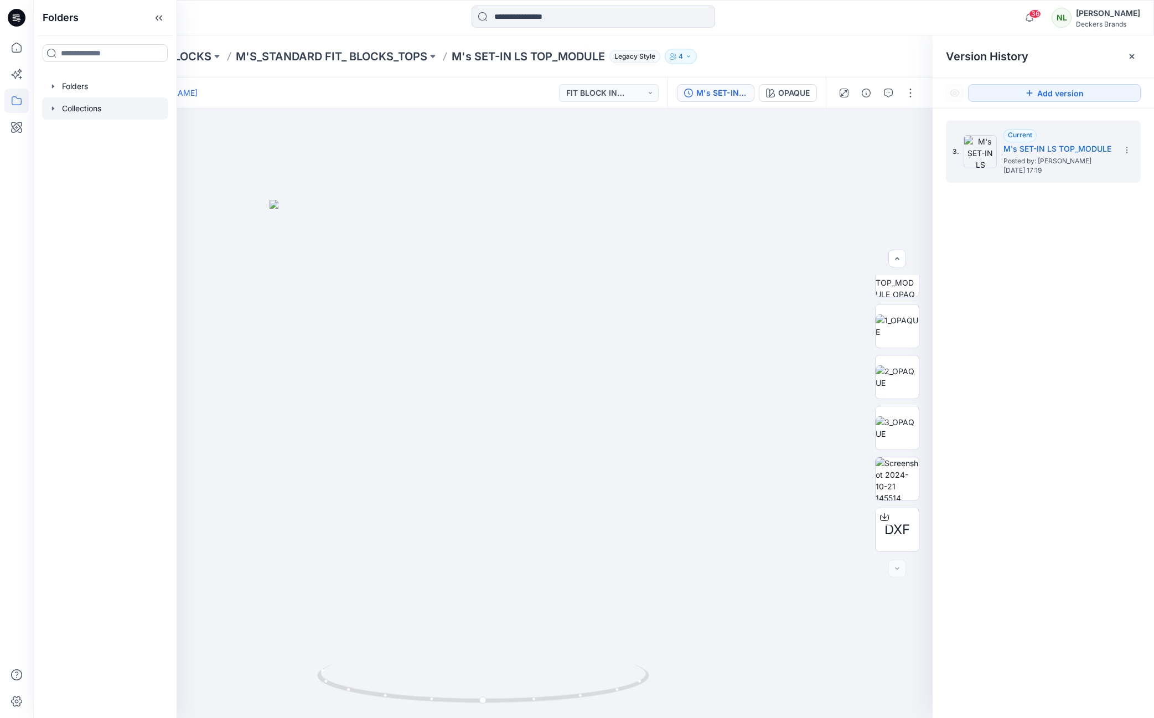
click at [79, 109] on div at bounding box center [105, 108] width 126 height 22
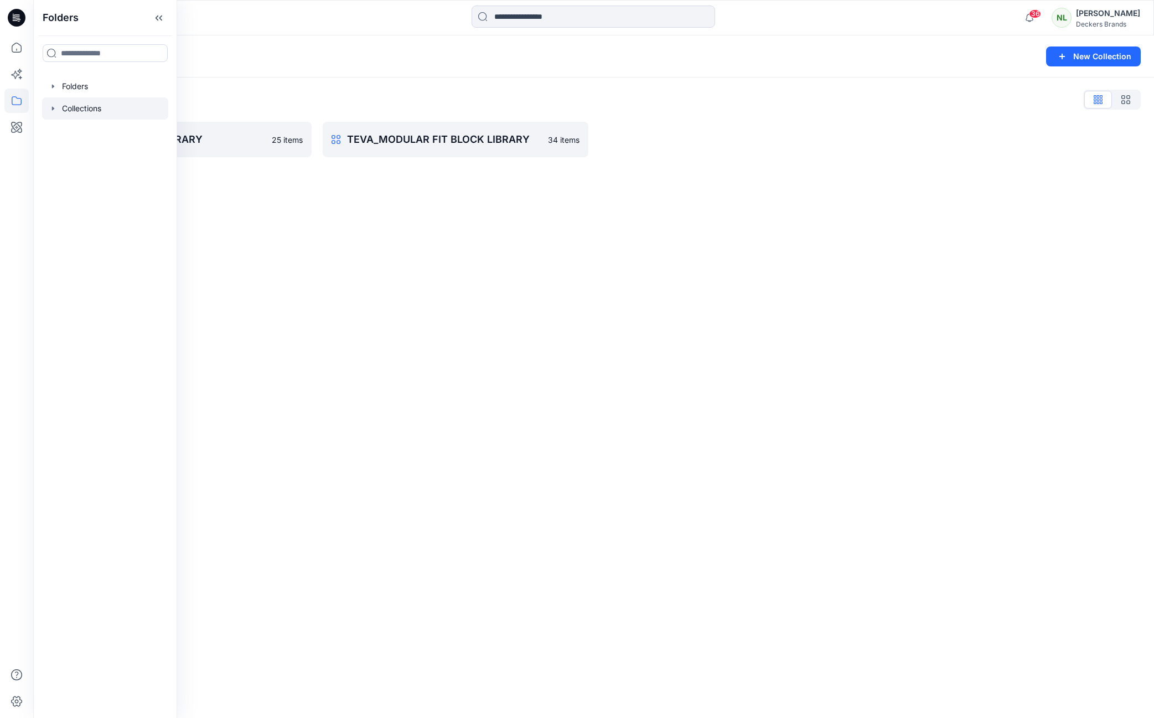
click at [347, 243] on div "Collections New Collection Collections List HOKA_FIT BLOCK LIBRARY 25 items TEV…" at bounding box center [593, 376] width 1120 height 682
click at [390, 139] on p "TEVA_MODULAR FIT BLOCK LIBRARY" at bounding box center [454, 139] width 214 height 15
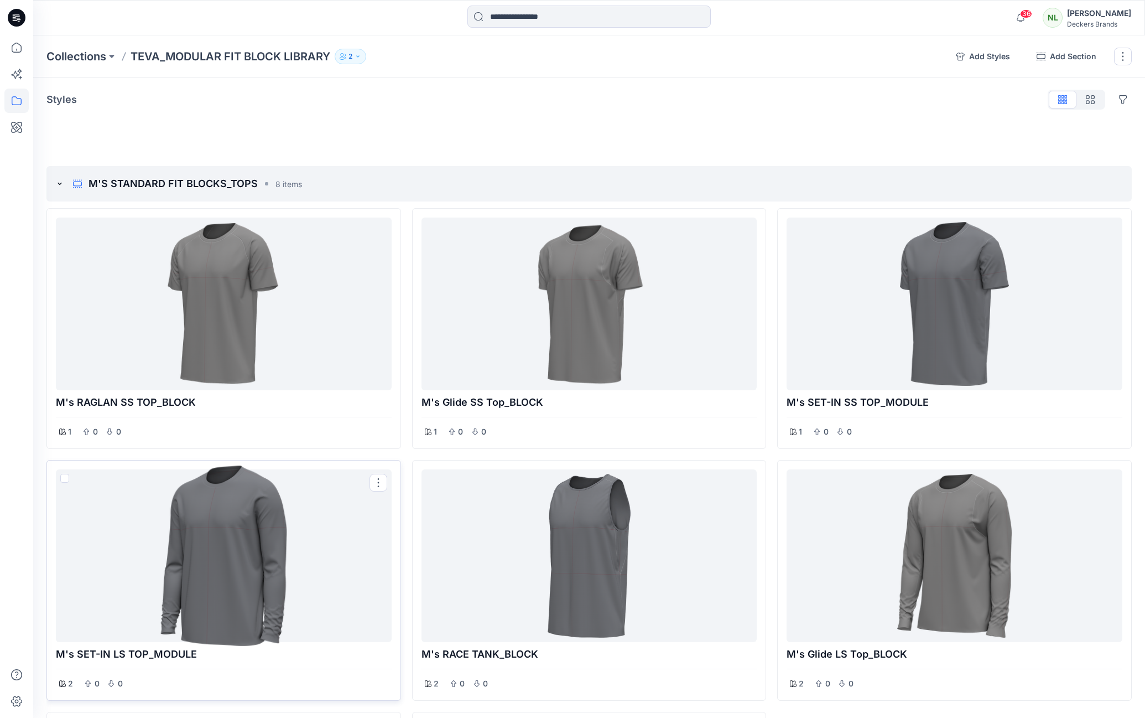
click at [236, 566] on div at bounding box center [223, 556] width 327 height 164
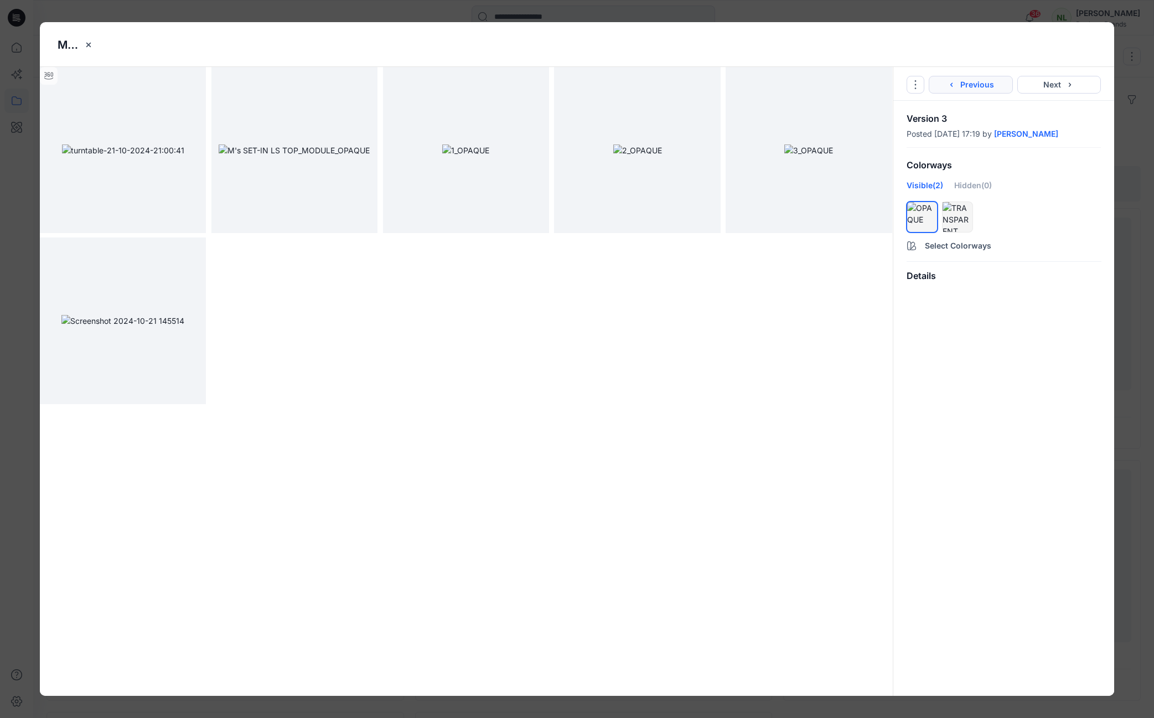
click at [978, 85] on button "Previous" at bounding box center [970, 85] width 84 height 18
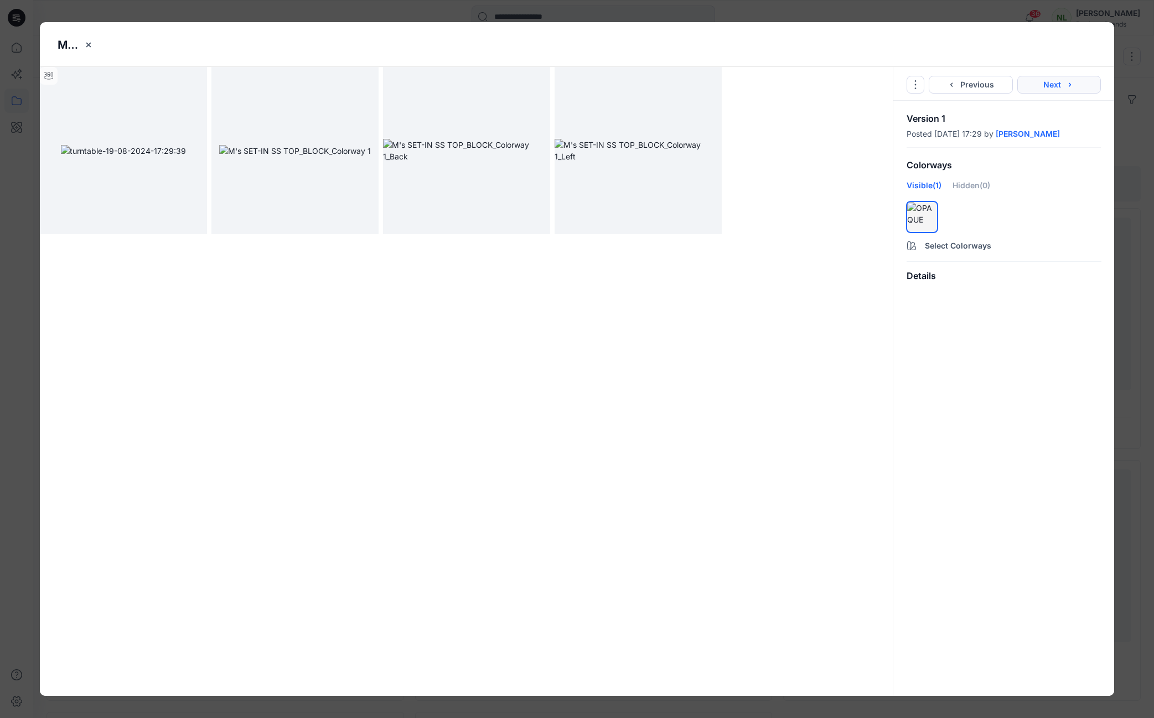
click at [1050, 80] on button "Next" at bounding box center [1059, 85] width 84 height 18
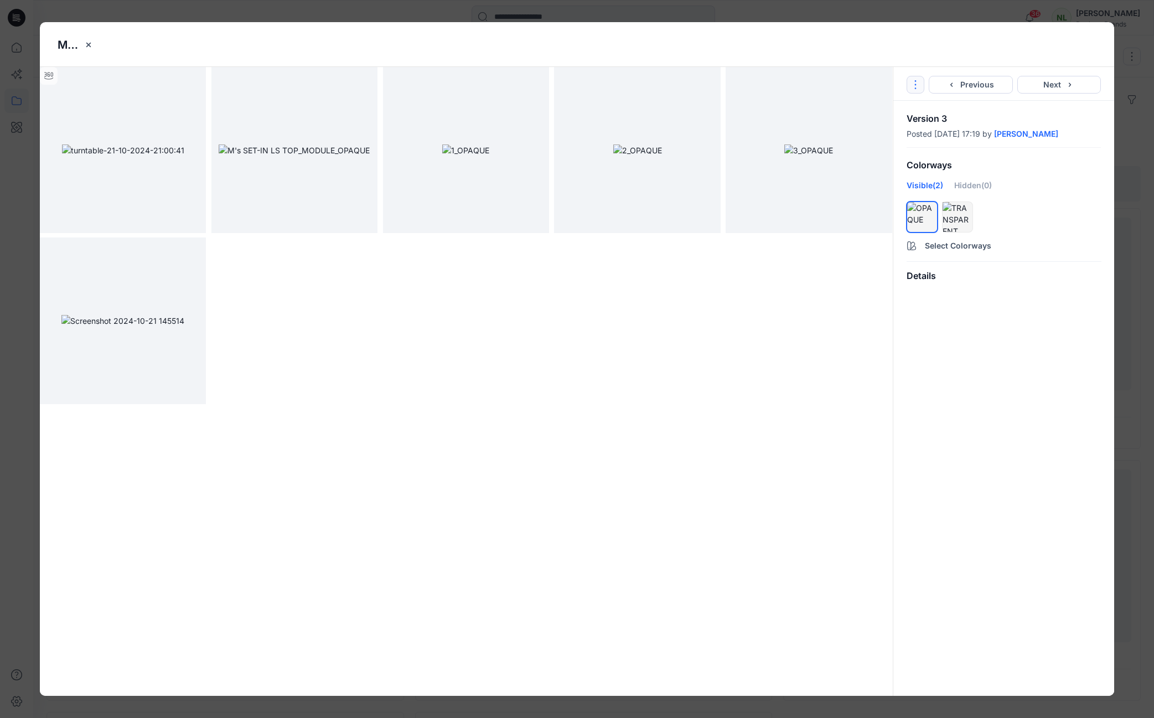
click at [916, 88] on icon "Options" at bounding box center [915, 84] width 9 height 9
click at [919, 109] on link "Go to Original Style" at bounding box center [915, 111] width 134 height 22
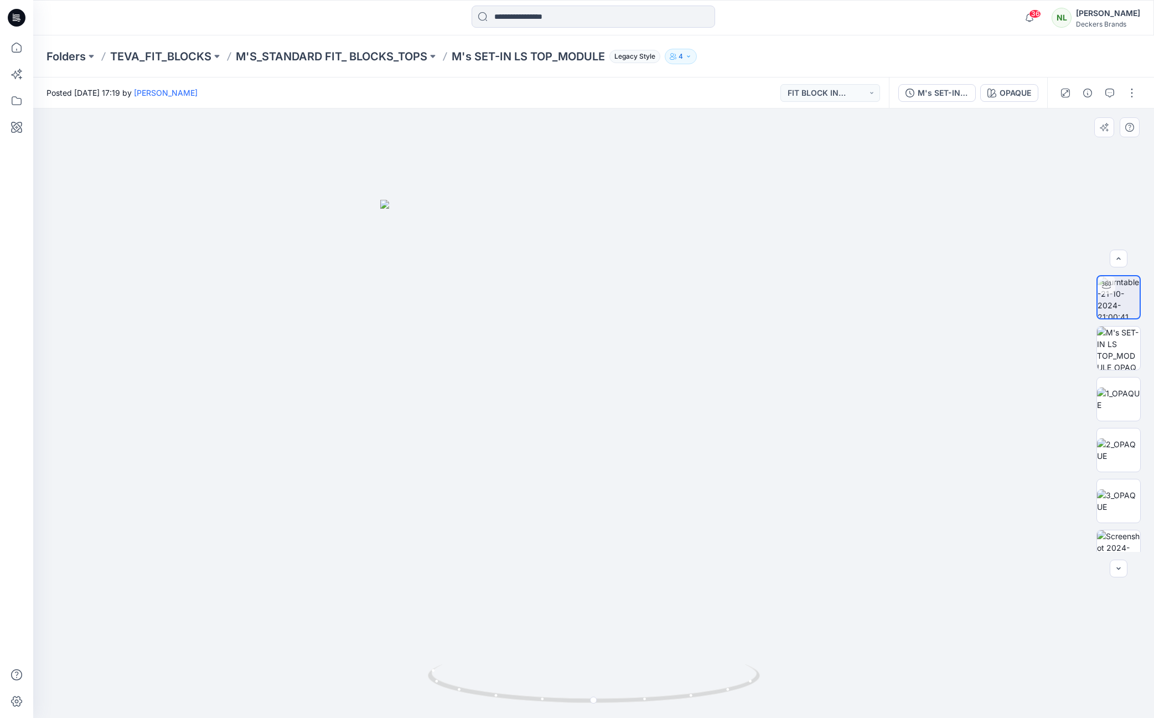
scroll to position [73, 0]
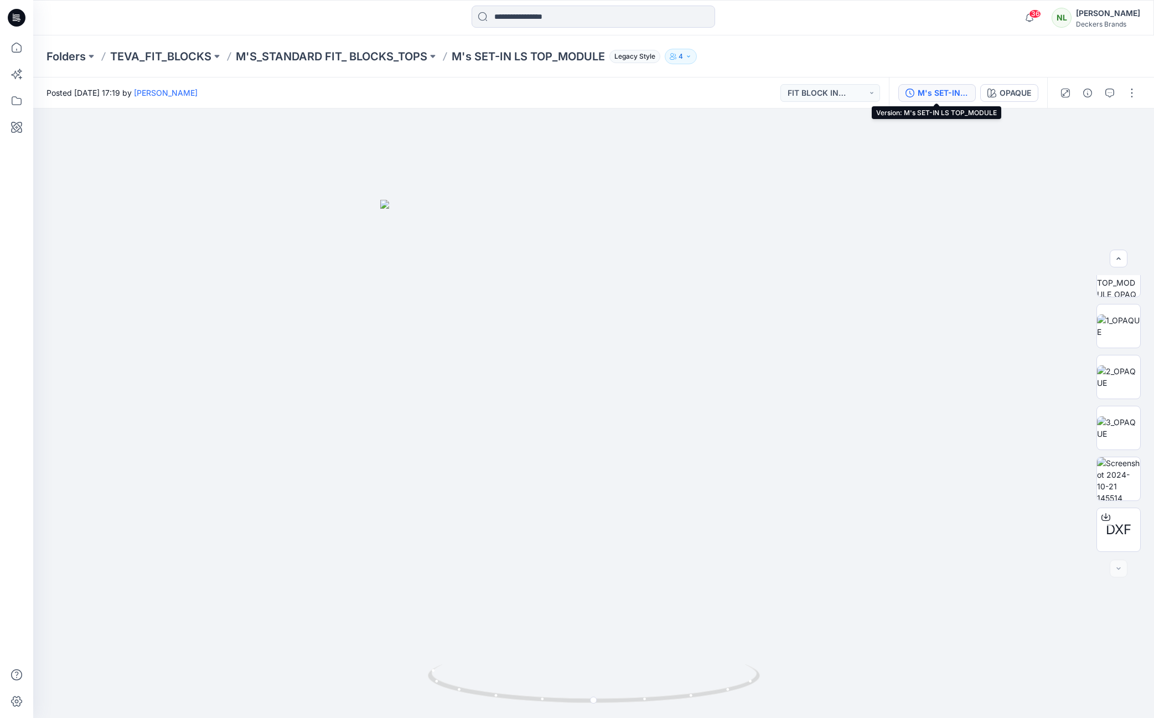
click at [945, 89] on div "M's SET-IN LS TOP_MODULE" at bounding box center [942, 93] width 51 height 12
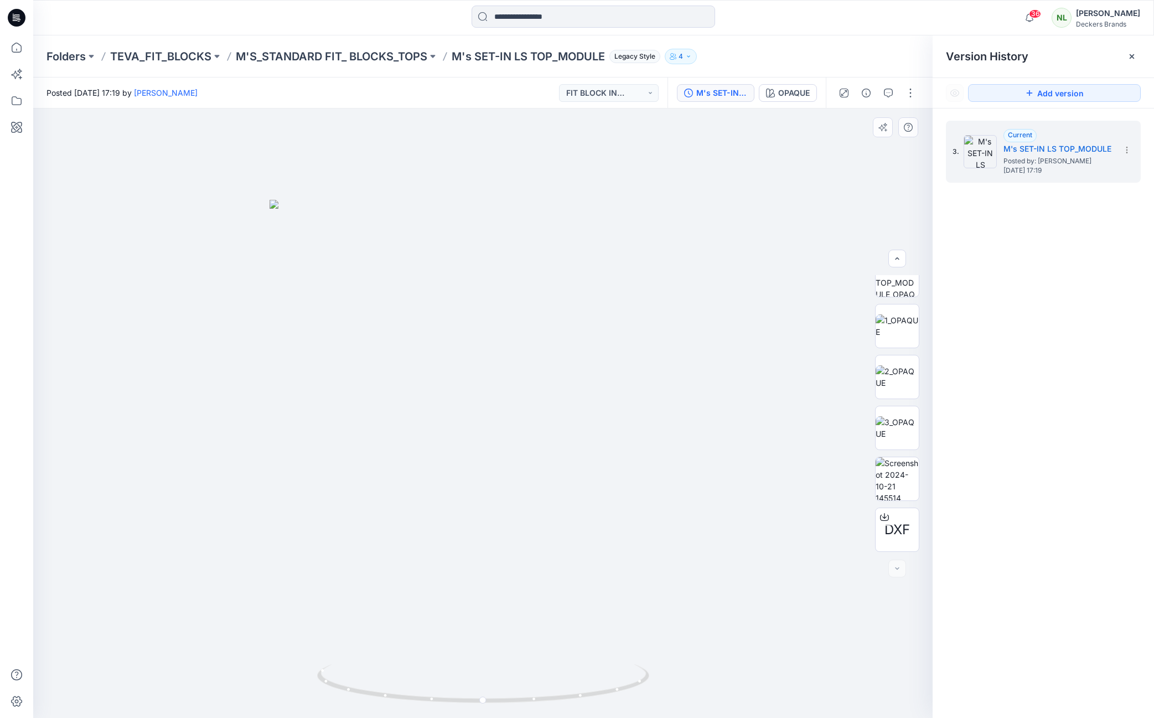
click at [774, 450] on div at bounding box center [482, 412] width 899 height 609
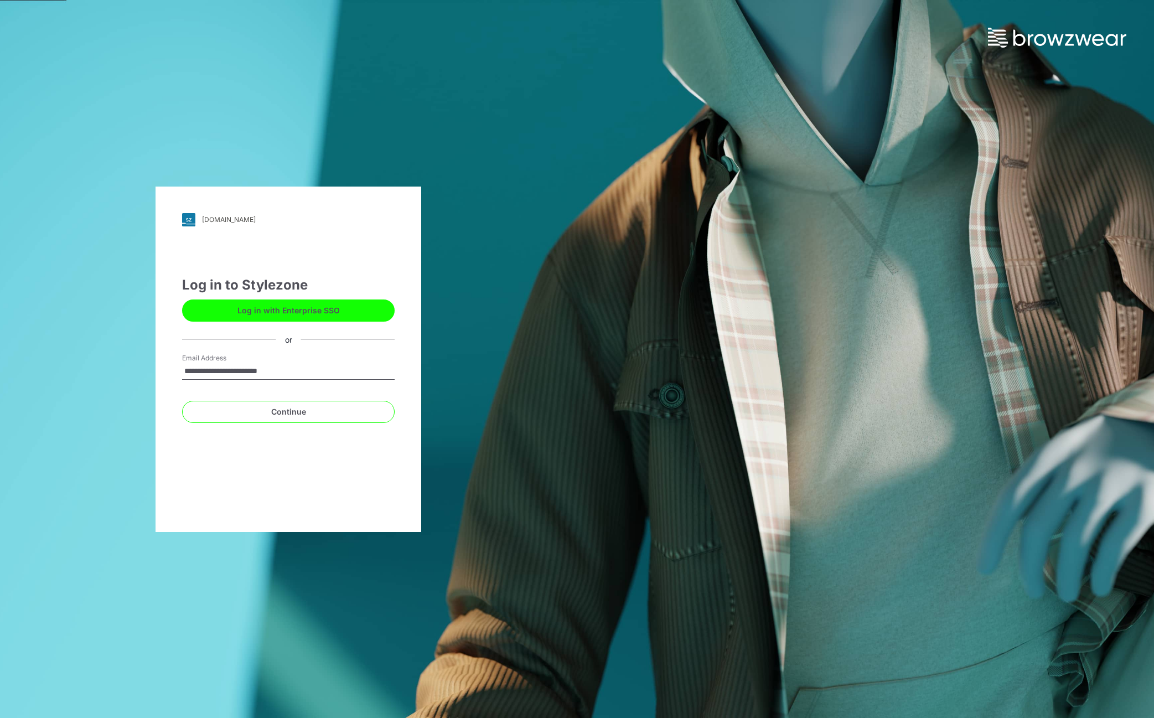
click at [241, 314] on button "Log in with Enterprise SSO" at bounding box center [288, 310] width 212 height 22
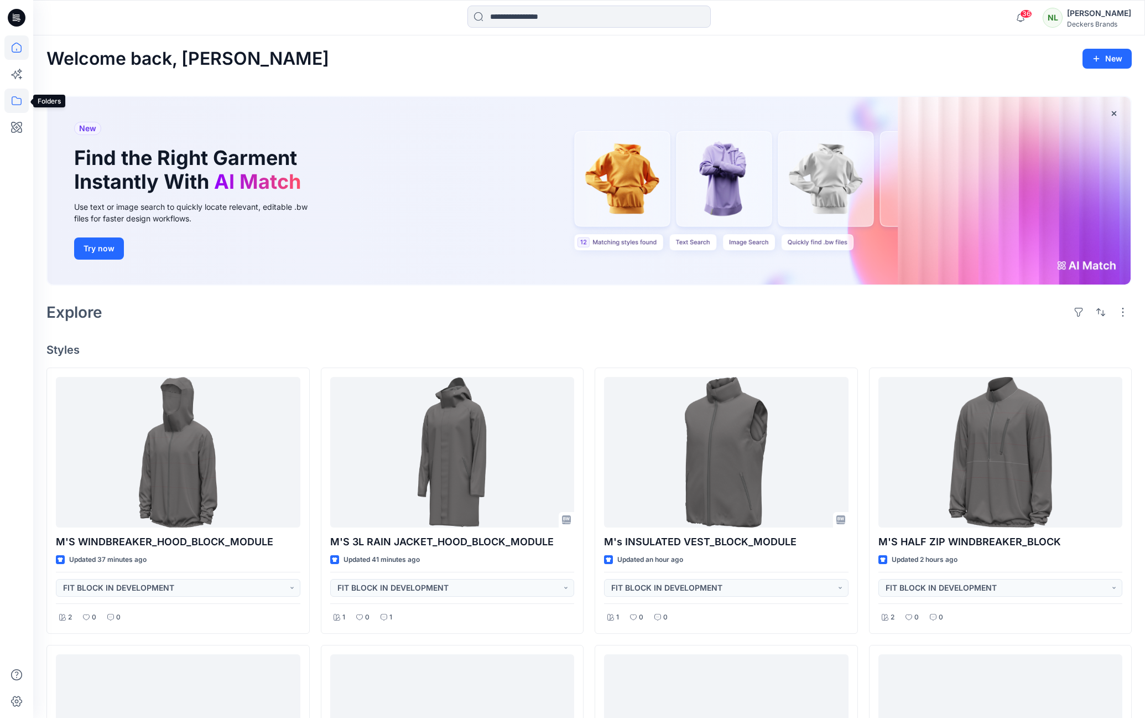
click at [16, 102] on icon at bounding box center [16, 101] width 24 height 24
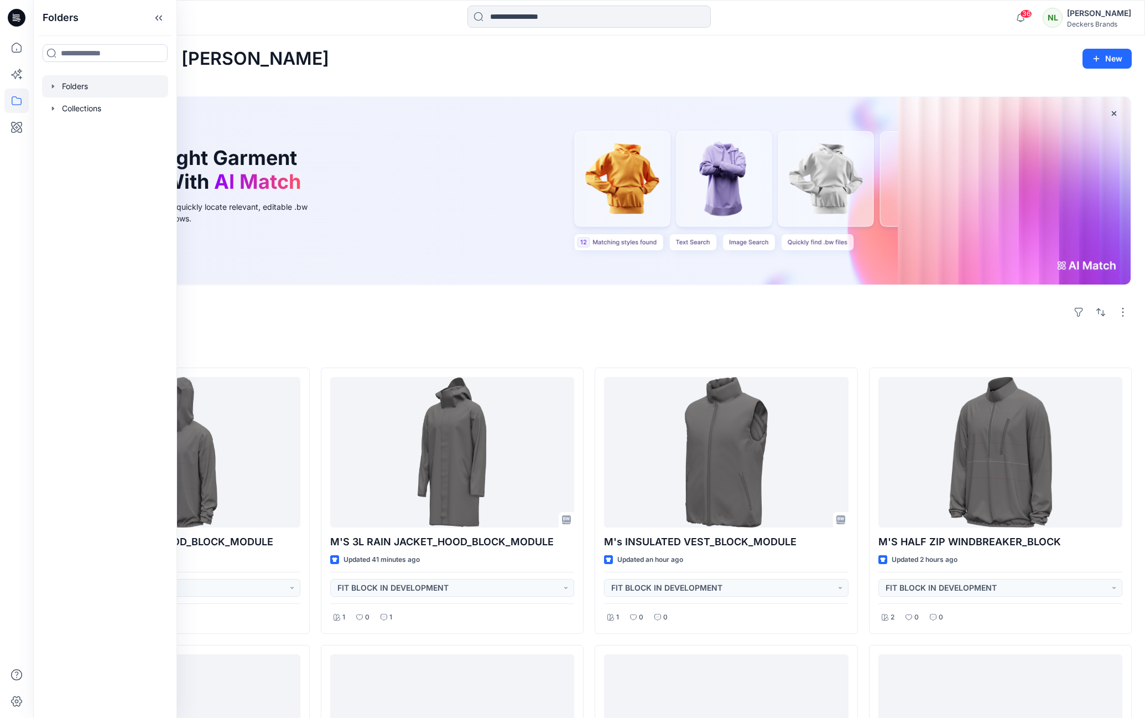
click at [67, 84] on div at bounding box center [105, 86] width 126 height 22
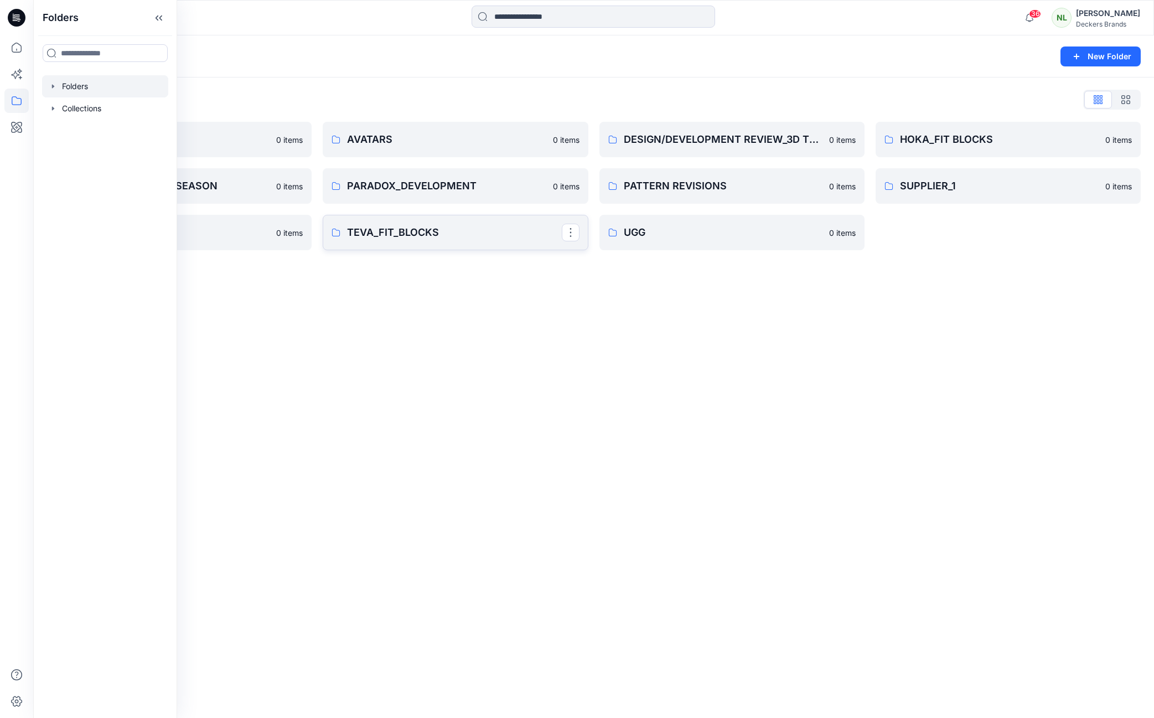
click at [430, 234] on p "TEVA_FIT_BLOCKS" at bounding box center [454, 232] width 214 height 15
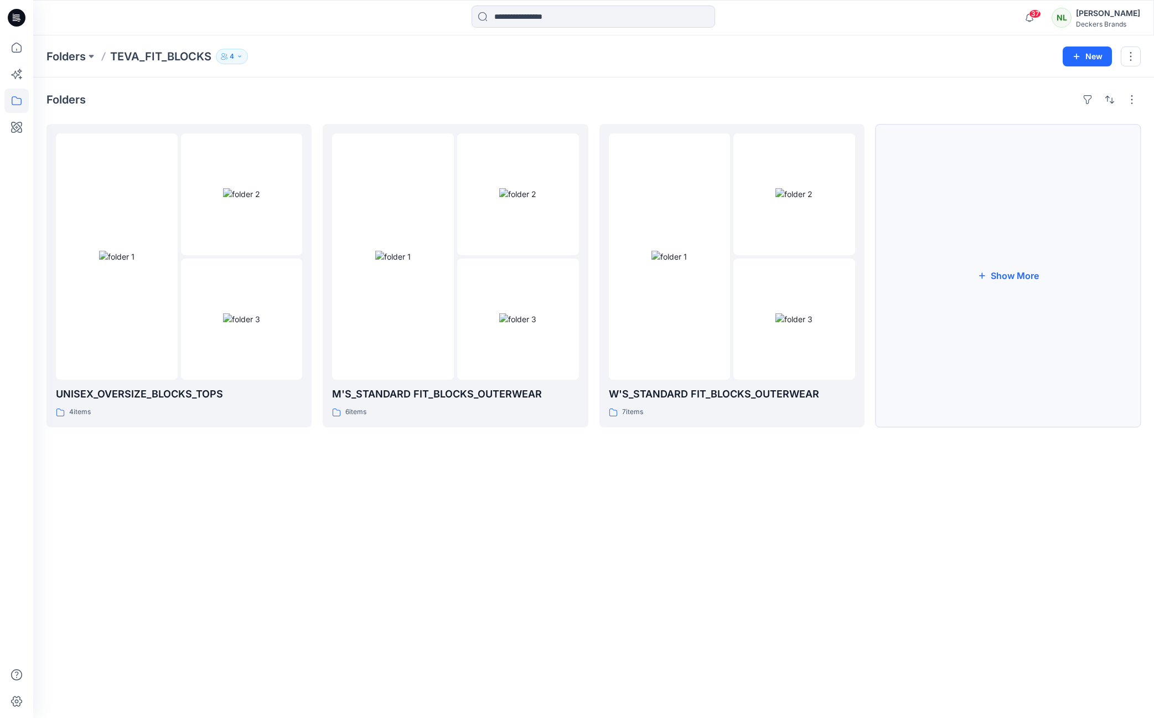
click at [1013, 274] on button "Show More" at bounding box center [1007, 275] width 265 height 303
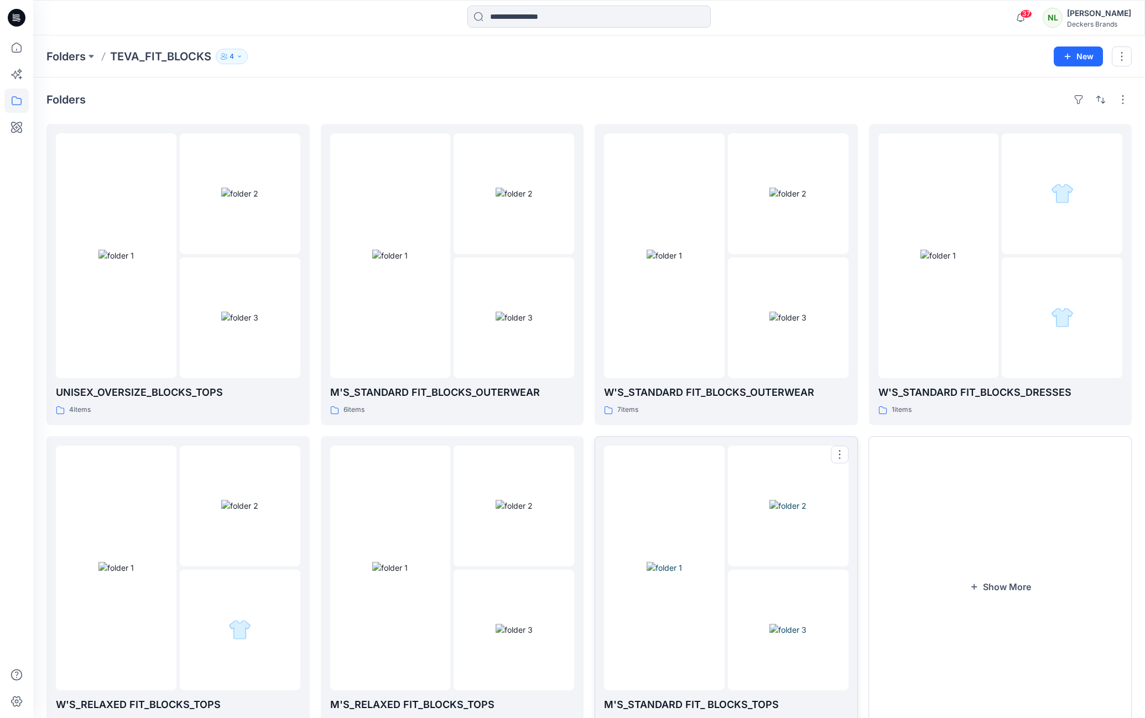
click at [649, 562] on img at bounding box center [664, 568] width 35 height 12
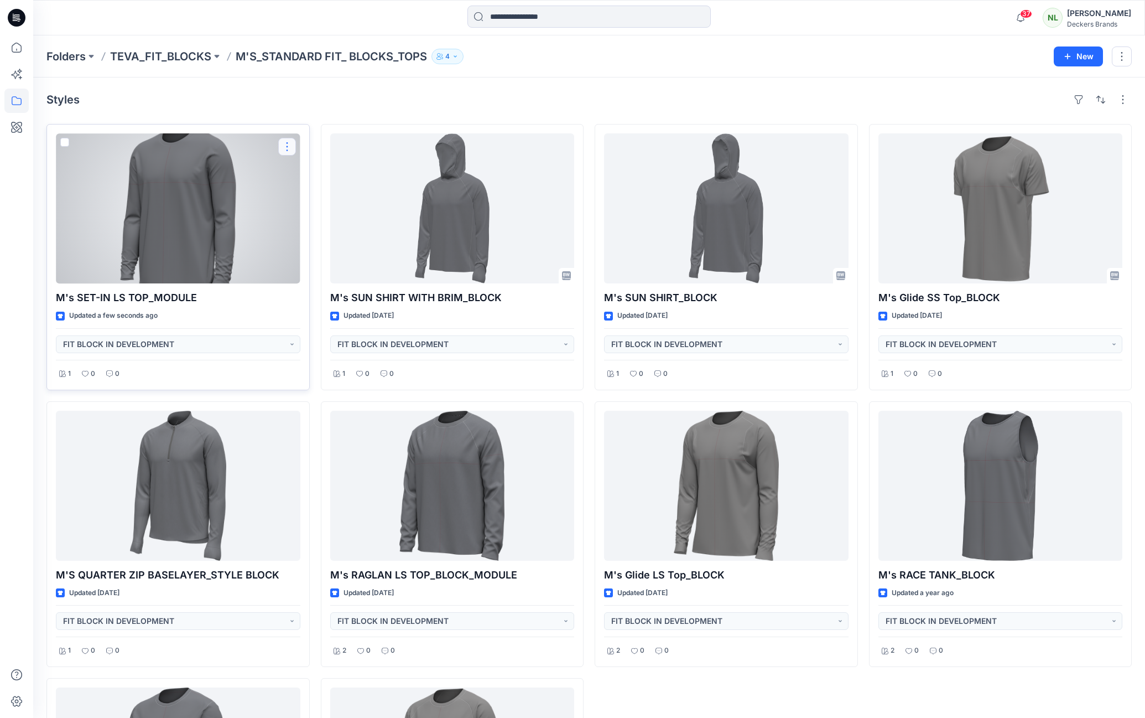
click at [286, 149] on button "button" at bounding box center [287, 147] width 18 height 18
click at [306, 175] on p "Edit" at bounding box center [307, 173] width 14 height 12
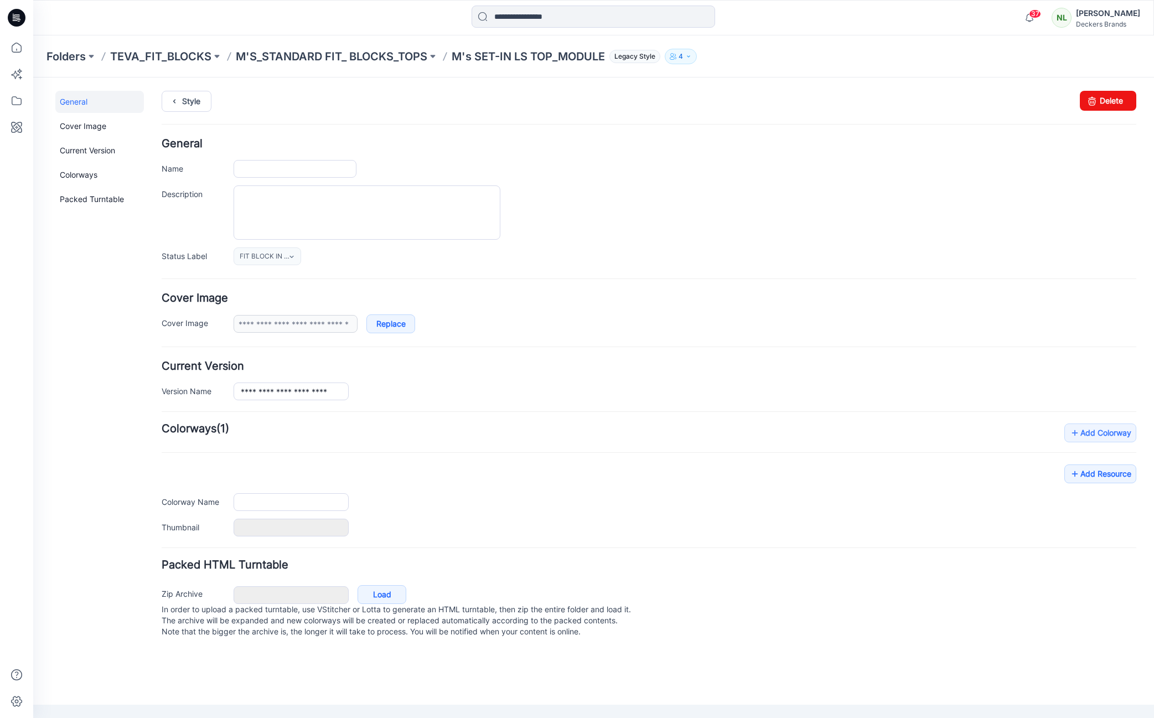
type input "**********"
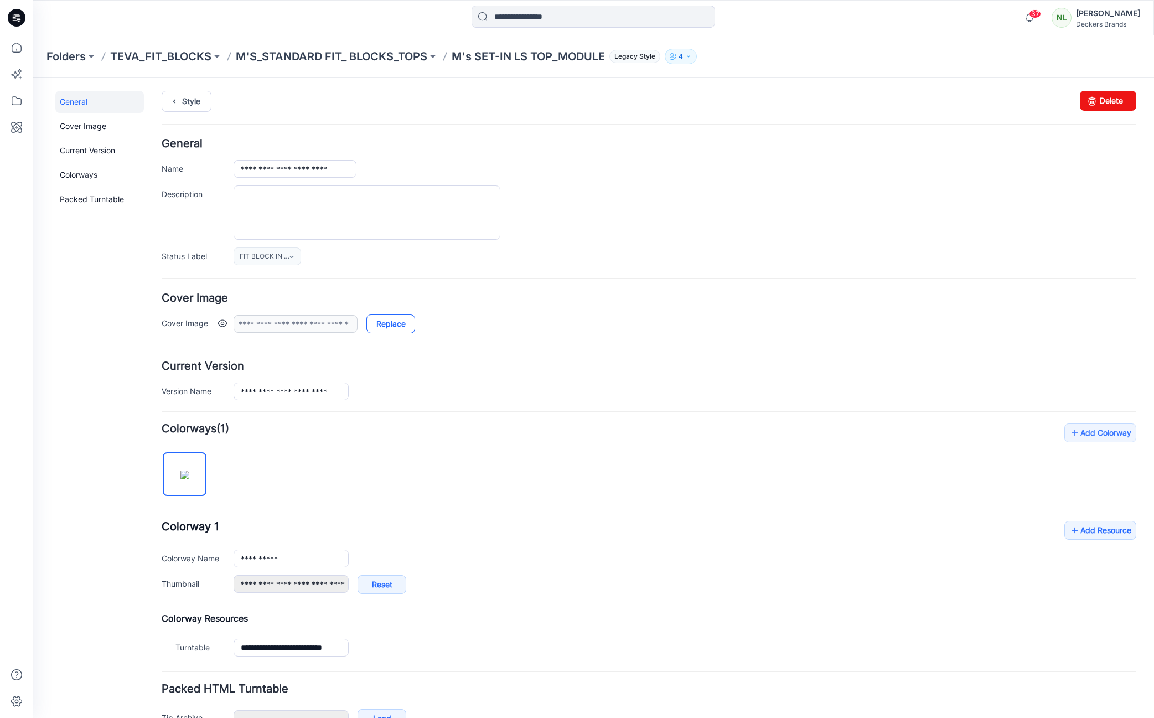
click at [400, 324] on link "Replace" at bounding box center [390, 323] width 49 height 19
type input "**********"
click at [850, 589] on div "**********" at bounding box center [685, 590] width 902 height 30
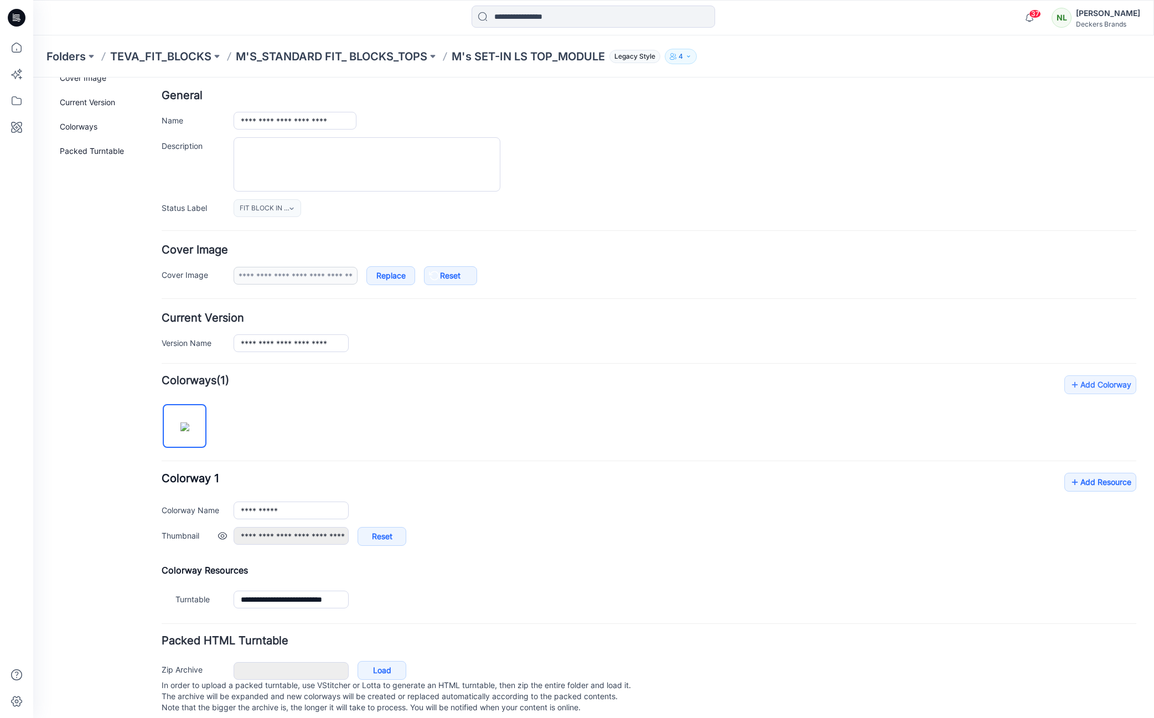
scroll to position [69, 0]
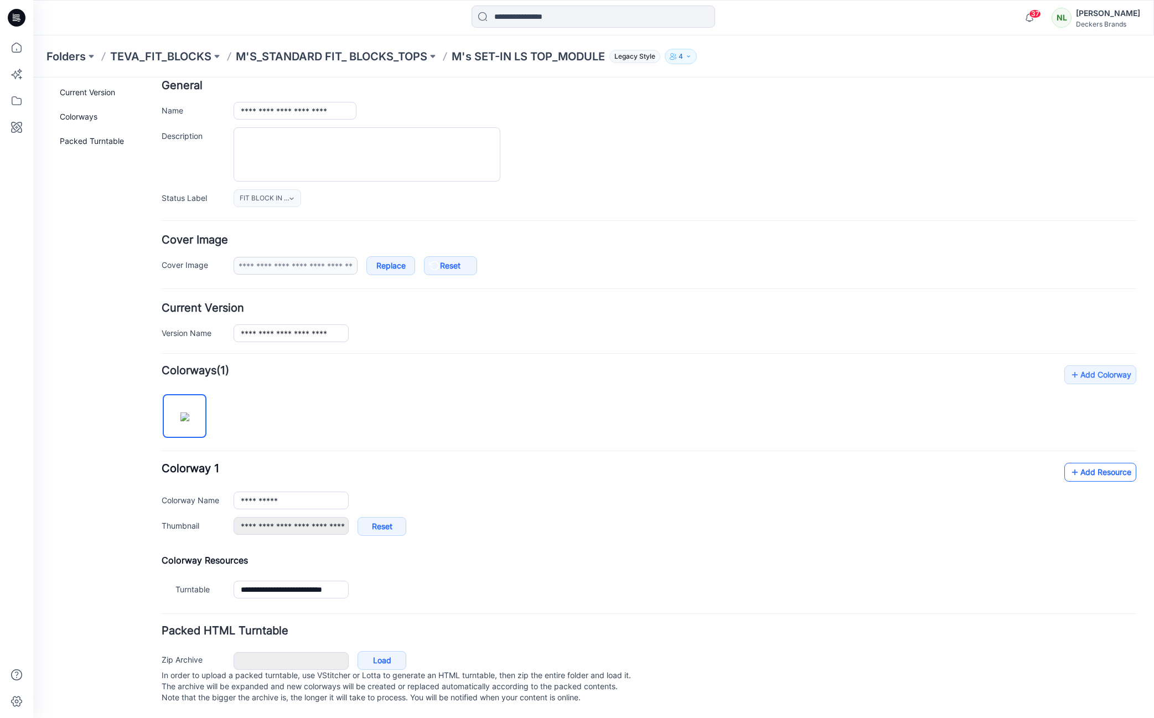
click at [1085, 463] on link "Add Resource" at bounding box center [1100, 472] width 72 height 19
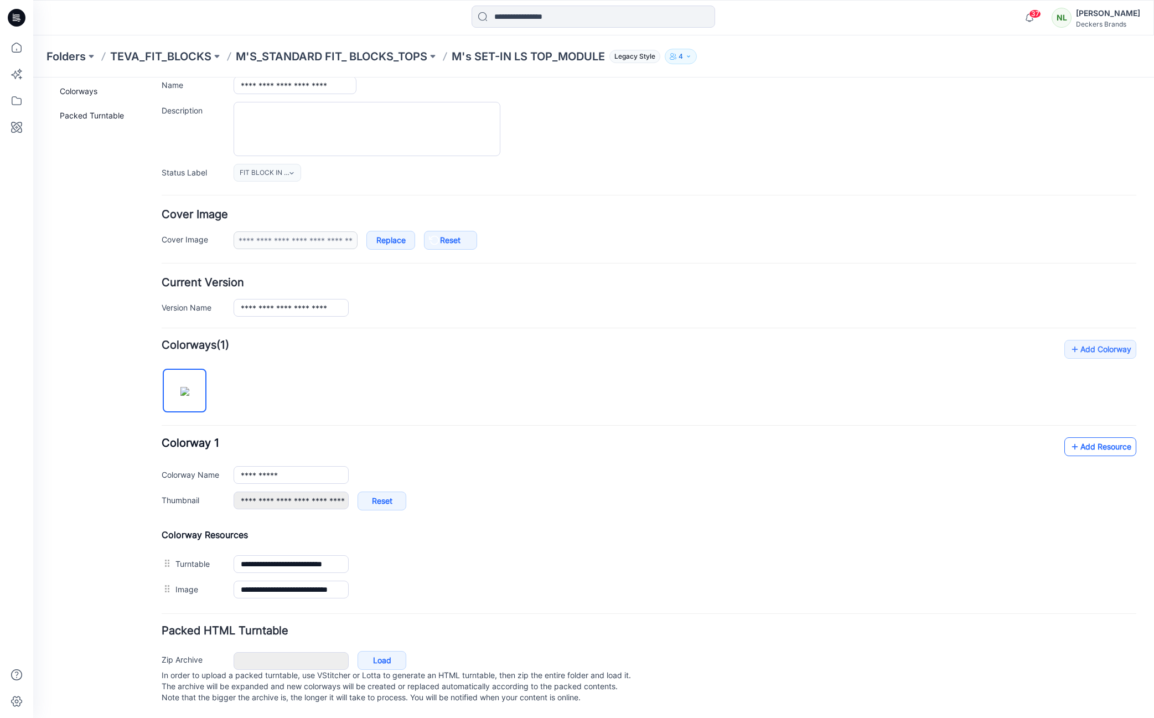
scroll to position [95, 0]
click at [1094, 438] on link "Add Resource" at bounding box center [1100, 446] width 72 height 19
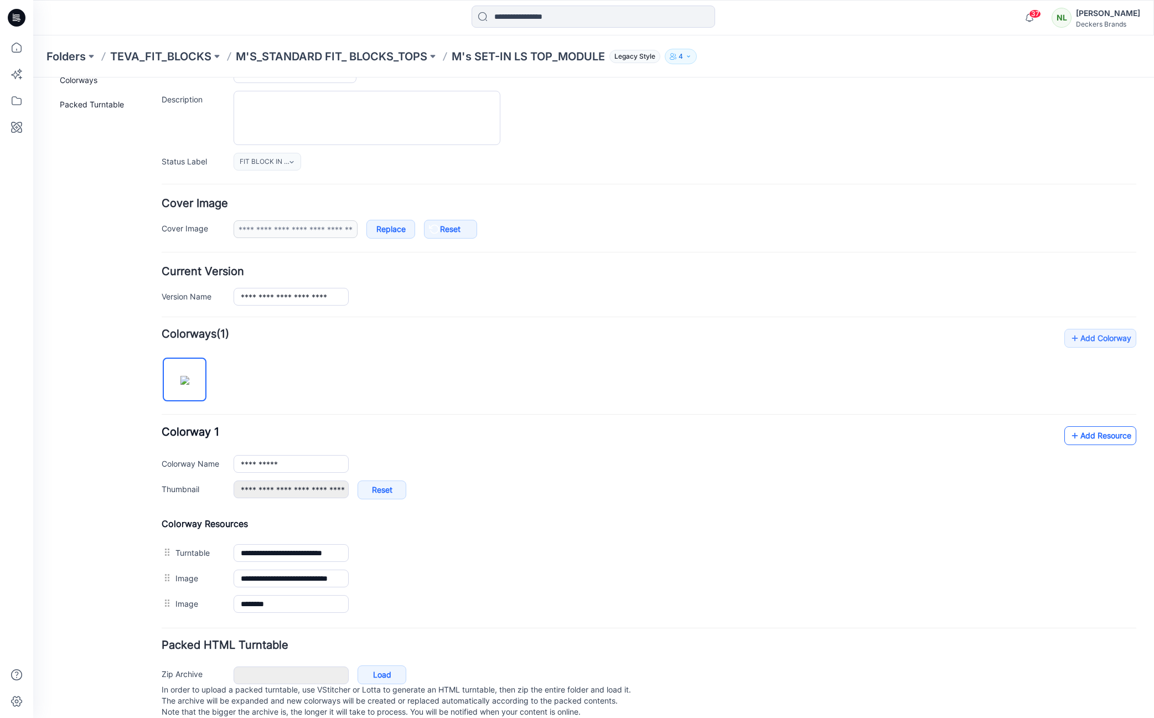
click at [1099, 433] on link "Add Resource" at bounding box center [1100, 435] width 72 height 19
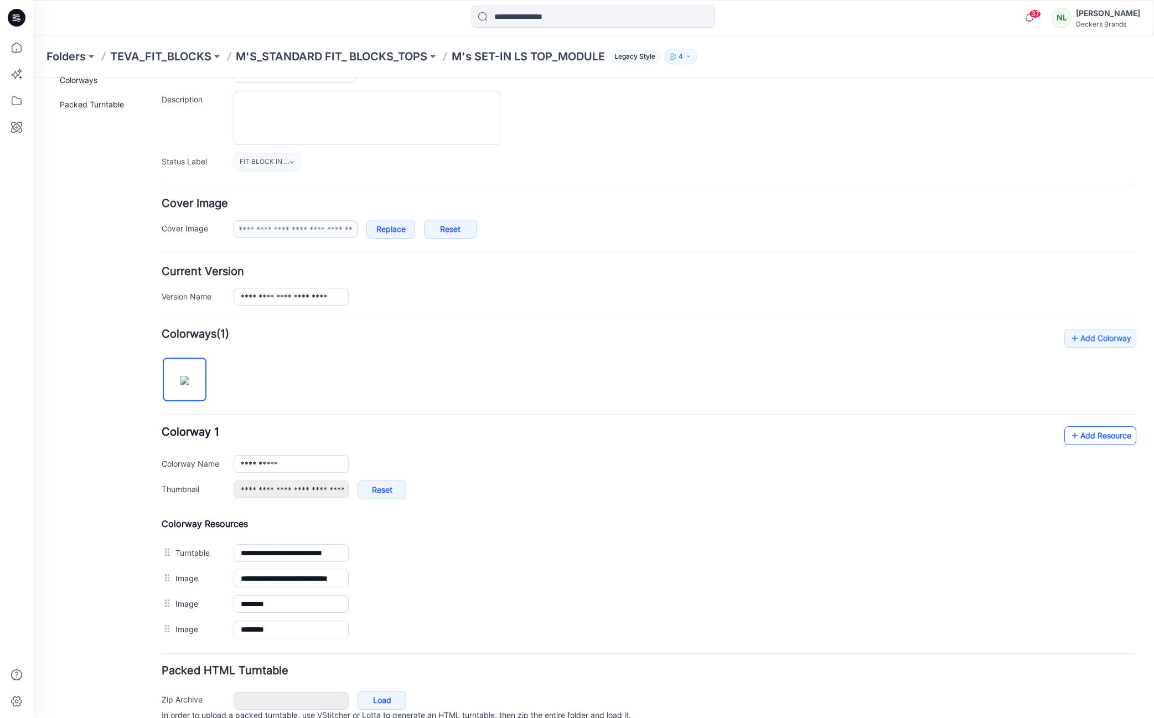
click at [1098, 436] on link "Add Resource" at bounding box center [1100, 435] width 72 height 19
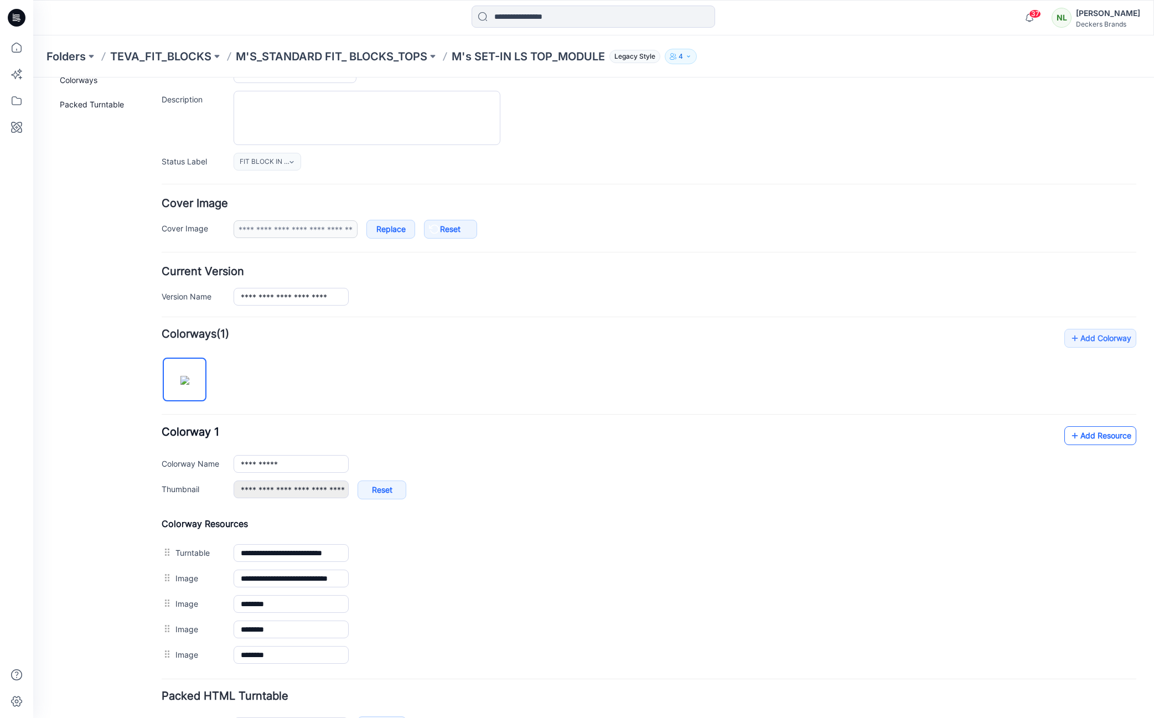
click at [1073, 440] on link "Add Resource" at bounding box center [1100, 435] width 72 height 19
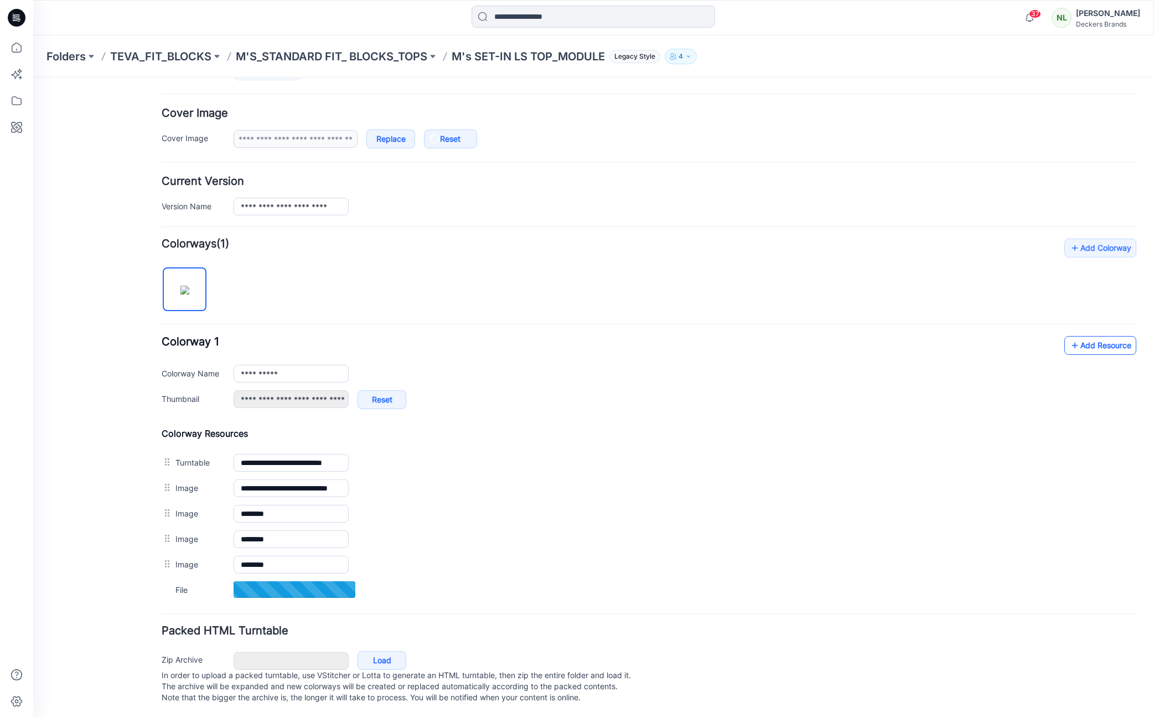
scroll to position [196, 0]
click at [1104, 335] on link "Add Resource" at bounding box center [1100, 344] width 72 height 19
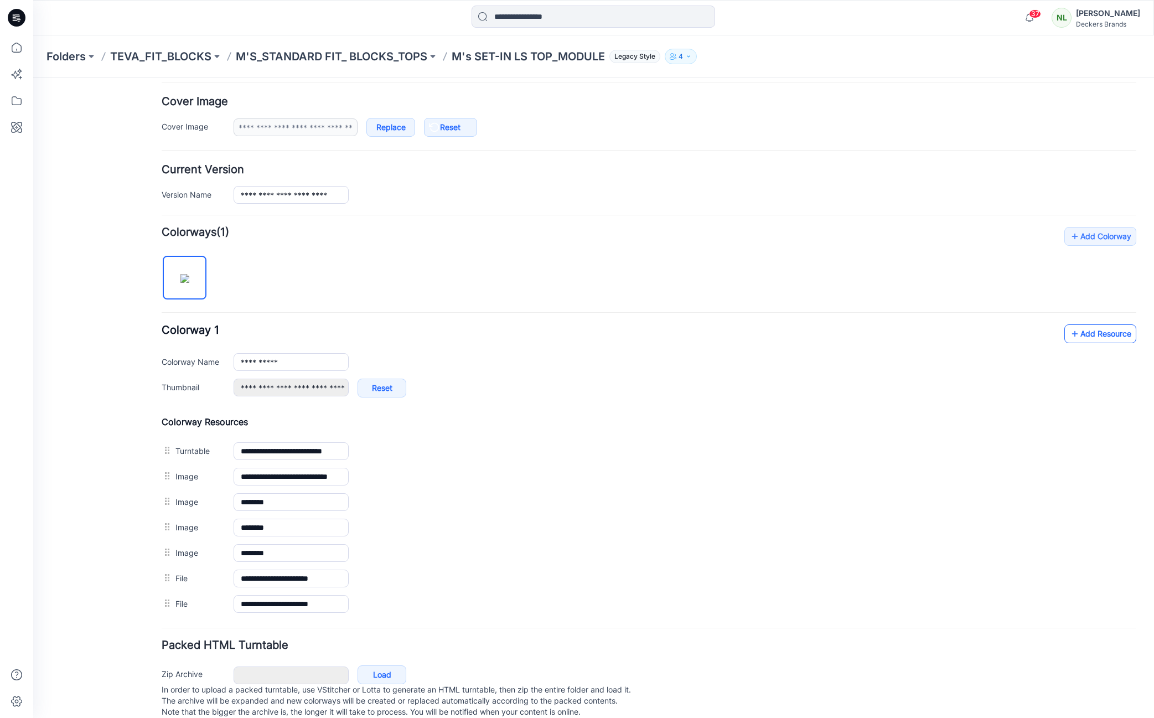
click at [1086, 339] on link "Add Resource" at bounding box center [1100, 333] width 72 height 19
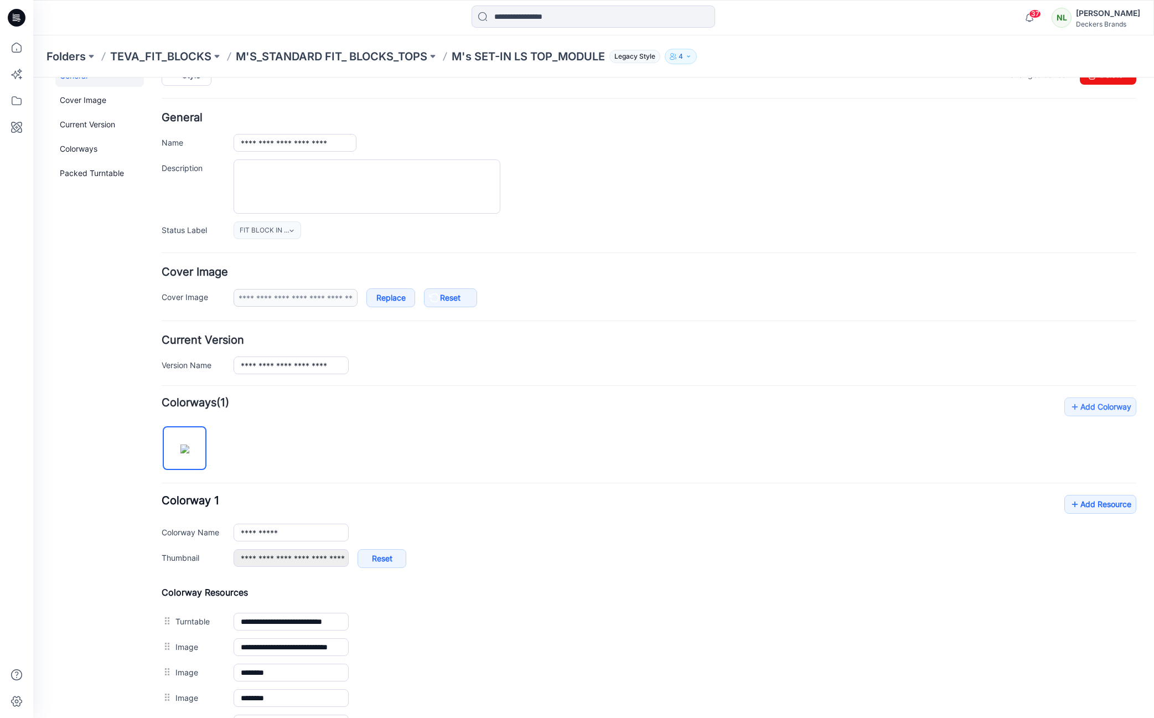
scroll to position [0, 0]
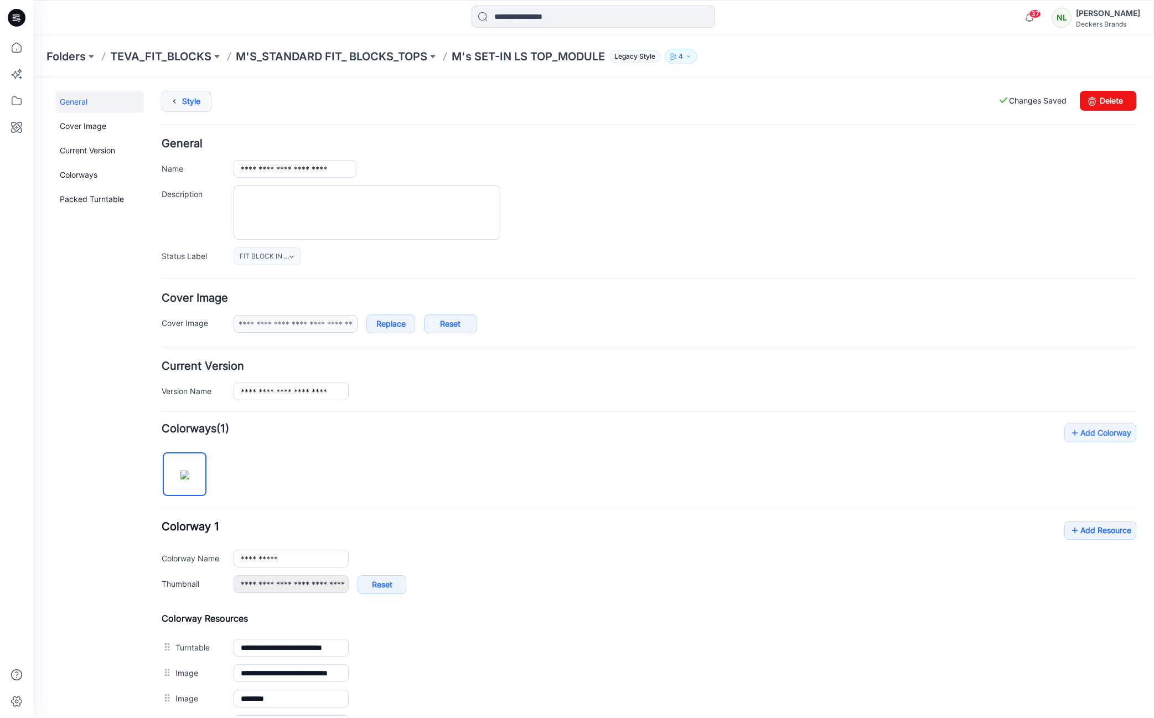
click at [186, 102] on link "Style" at bounding box center [187, 101] width 50 height 21
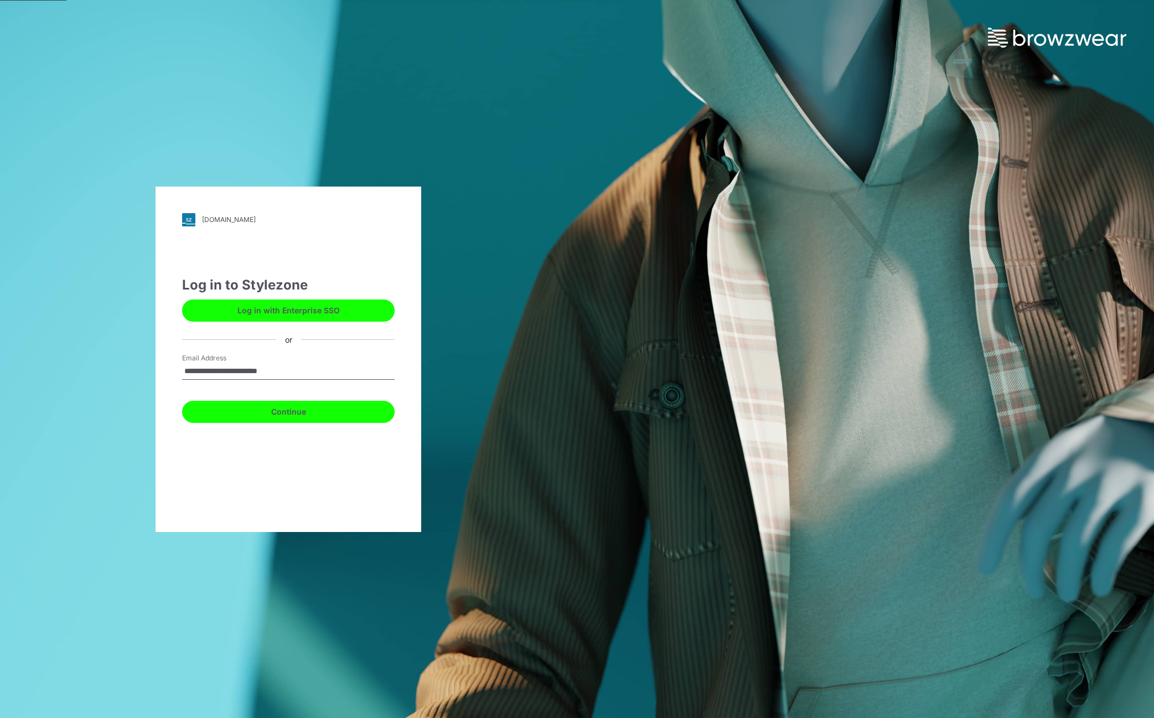
click at [275, 412] on button "Continue" at bounding box center [288, 412] width 212 height 22
click at [304, 366] on input "**********" at bounding box center [288, 371] width 212 height 17
click at [302, 413] on button "Continue" at bounding box center [288, 412] width 212 height 22
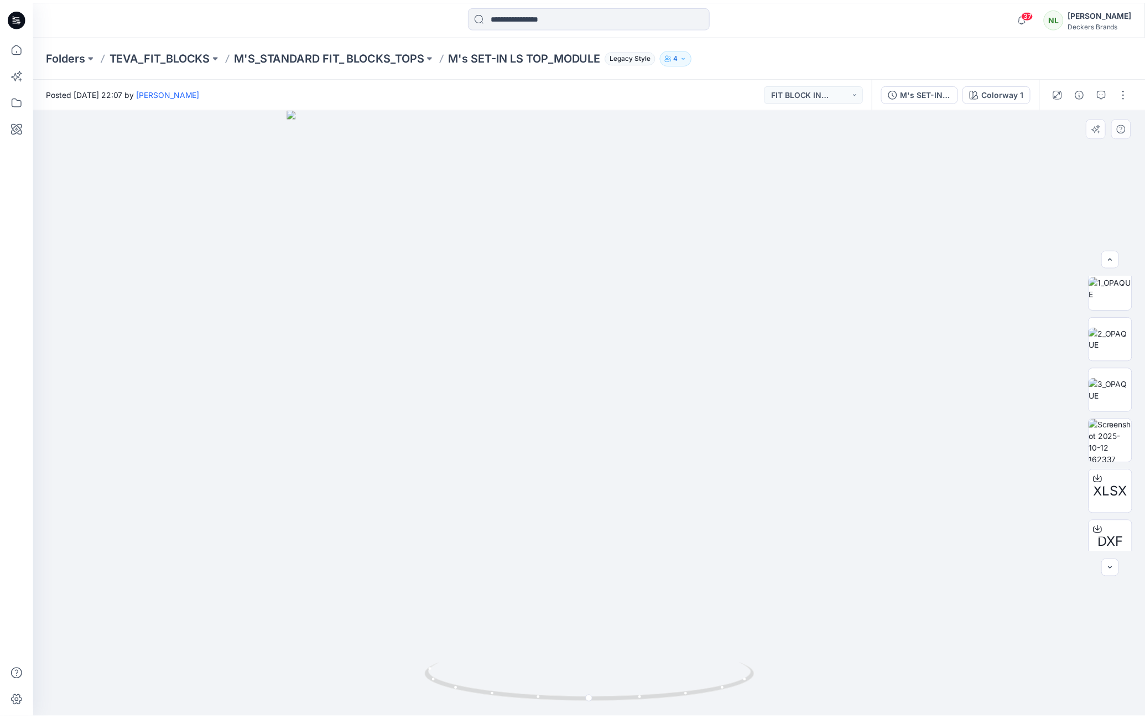
scroll to position [114, 0]
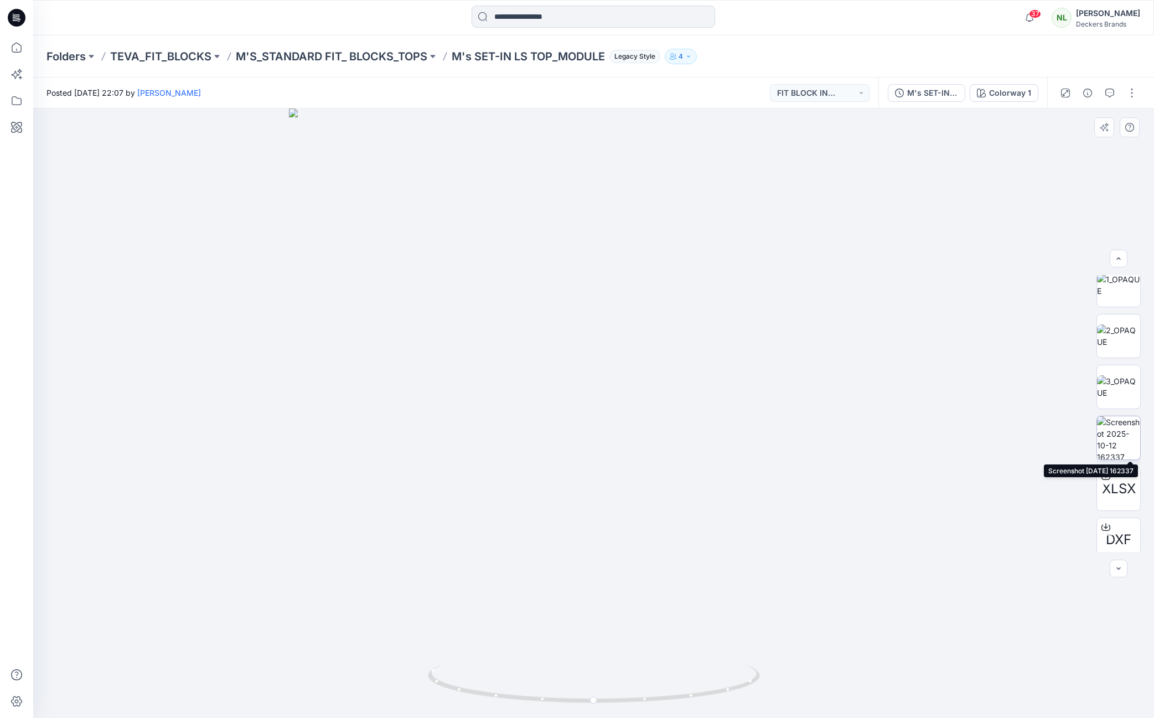
click at [1120, 443] on img at bounding box center [1118, 437] width 43 height 43
click at [946, 427] on div at bounding box center [593, 412] width 1120 height 609
click at [206, 308] on div at bounding box center [593, 412] width 1120 height 609
click at [797, 638] on img at bounding box center [594, 430] width 592 height 578
click at [775, 642] on img at bounding box center [594, 430] width 592 height 578
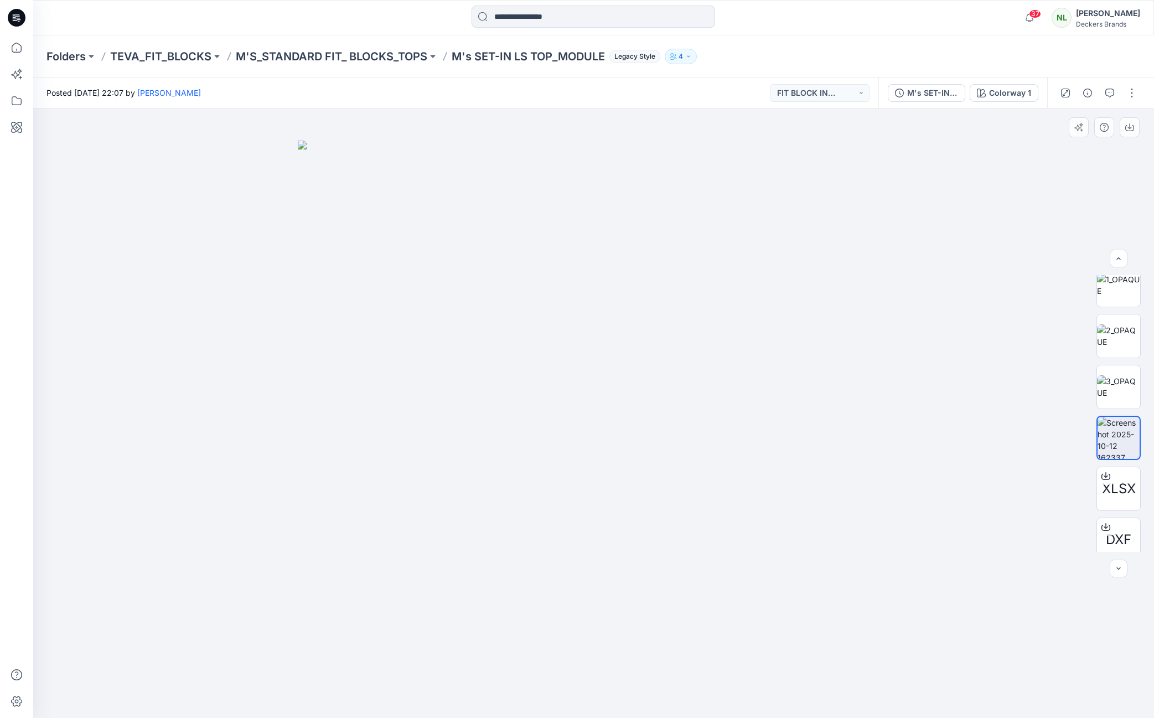
drag, startPoint x: 143, startPoint y: 360, endPoint x: 135, endPoint y: 363, distance: 8.4
click at [142, 357] on div at bounding box center [593, 412] width 1120 height 609
click at [379, 55] on p "M'S_STANDARD FIT_ BLOCKS_TOPS" at bounding box center [331, 56] width 191 height 15
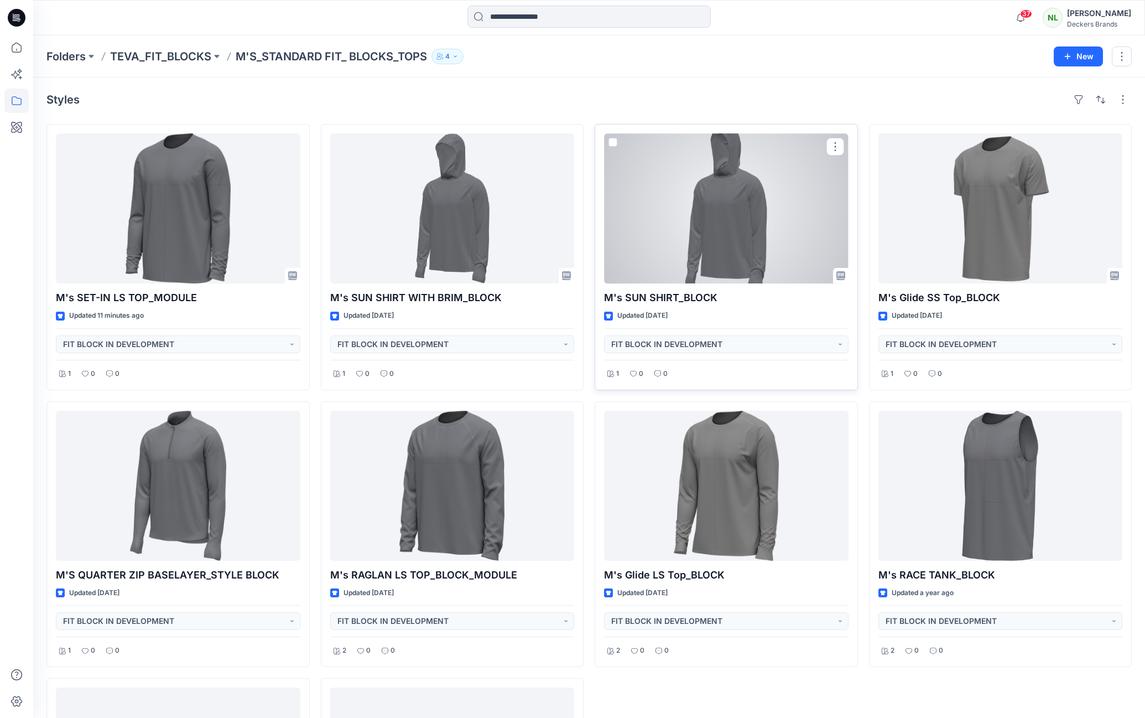
scroll to position [240, 0]
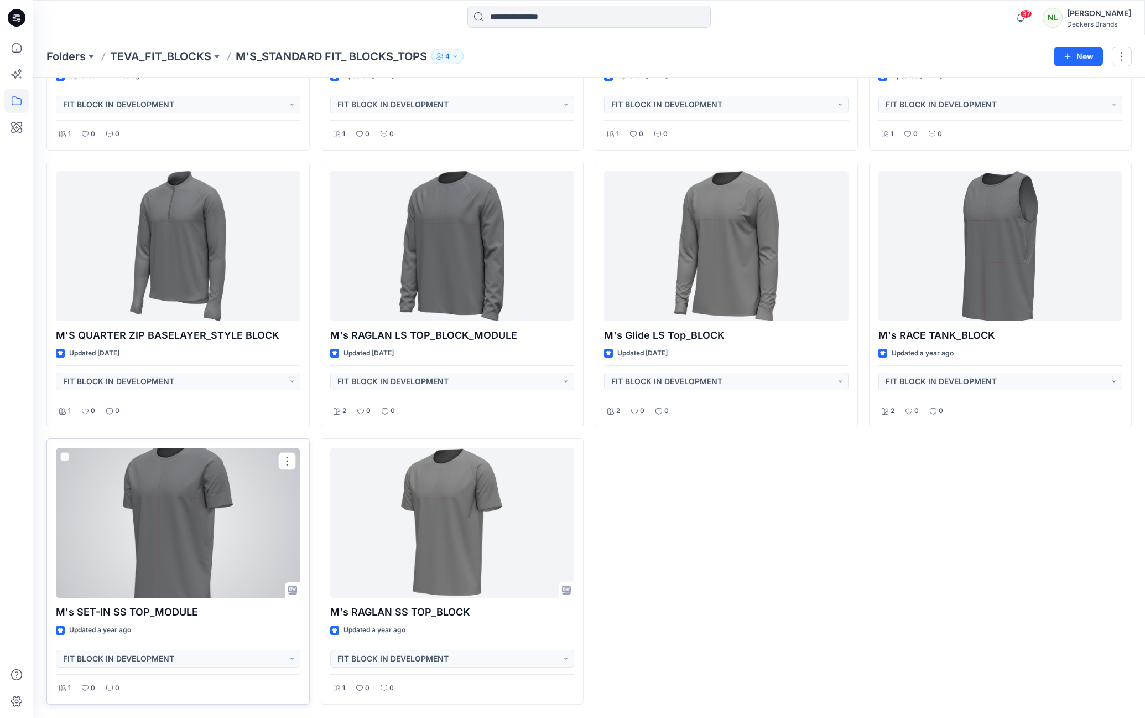
click at [194, 539] on div at bounding box center [178, 523] width 245 height 150
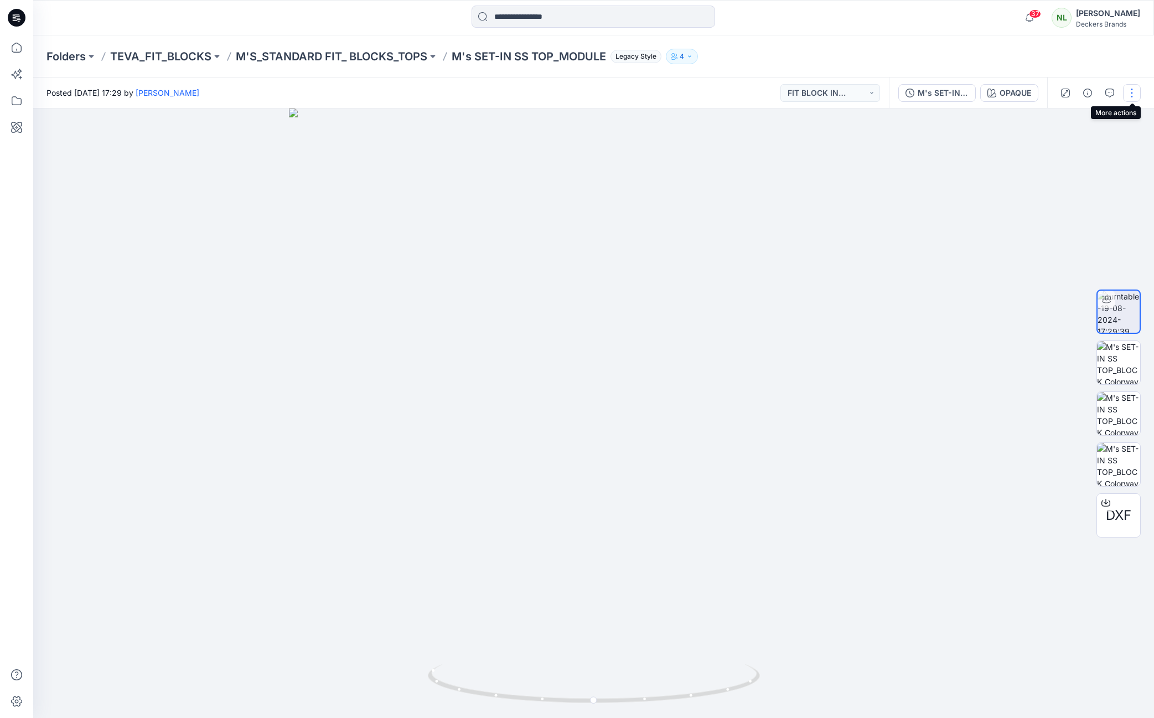
click at [1134, 96] on button "button" at bounding box center [1132, 93] width 18 height 18
click at [1065, 121] on p "Edit" at bounding box center [1061, 119] width 14 height 12
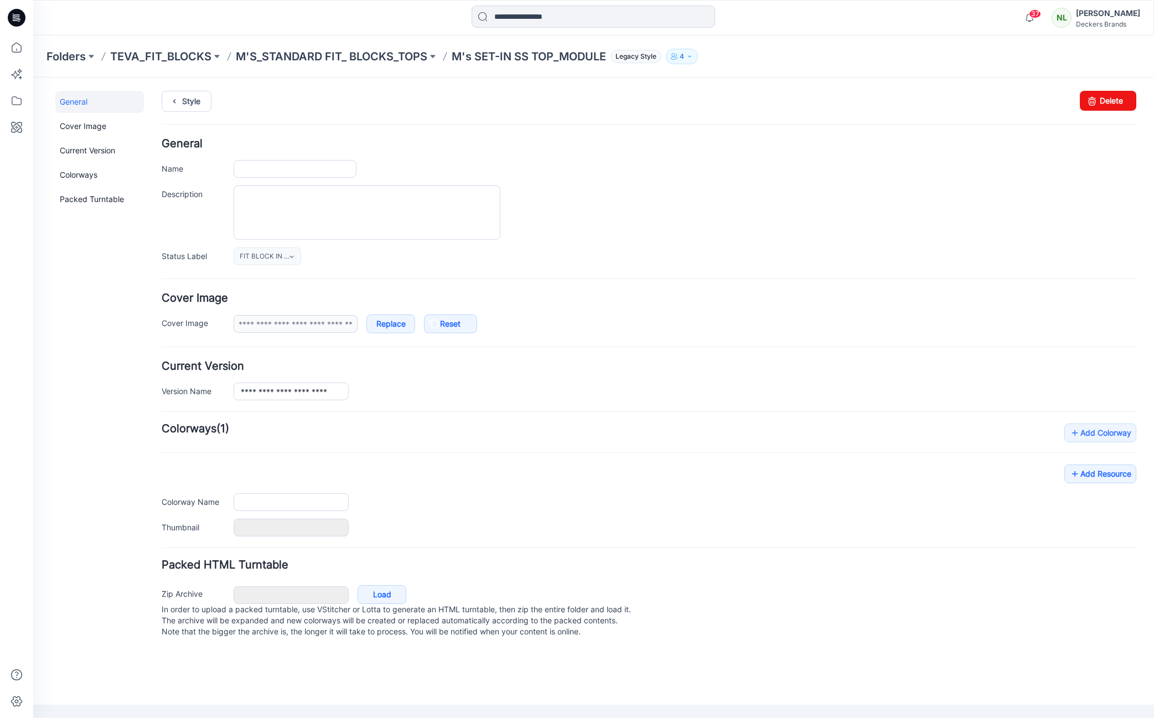
type input "**********"
type input "******"
type input "**********"
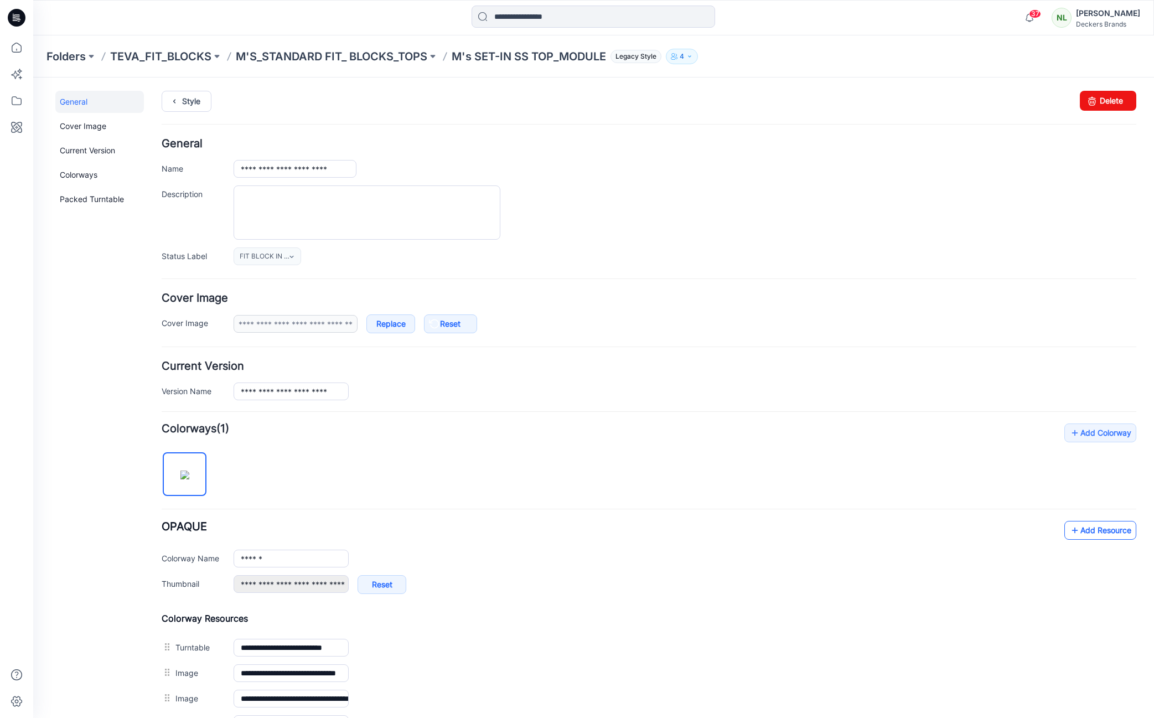
click at [1081, 531] on link "Add Resource" at bounding box center [1100, 530] width 72 height 19
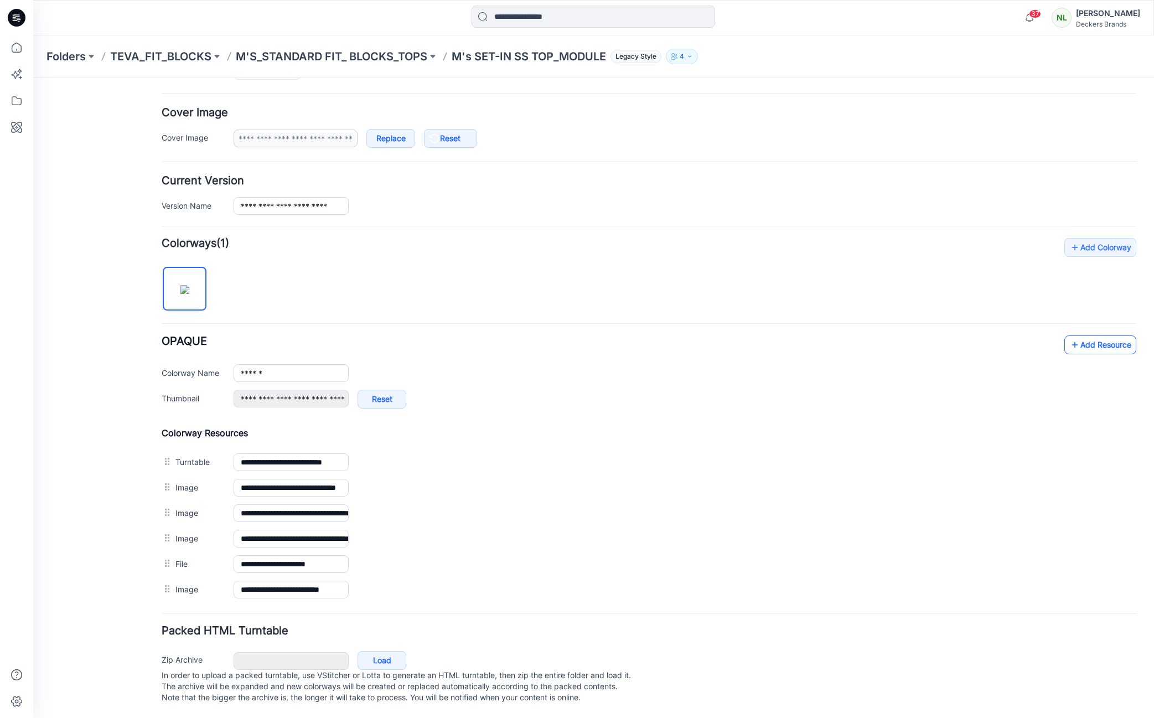
click at [1092, 336] on link "Add Resource" at bounding box center [1100, 344] width 72 height 19
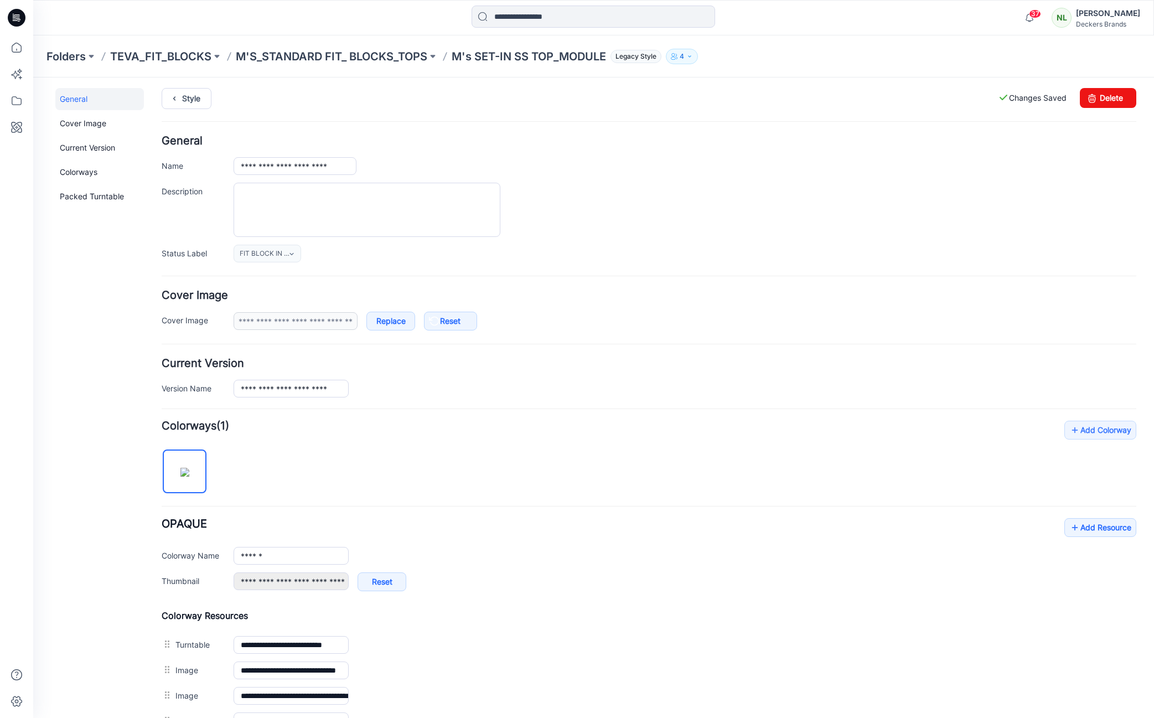
scroll to position [0, 0]
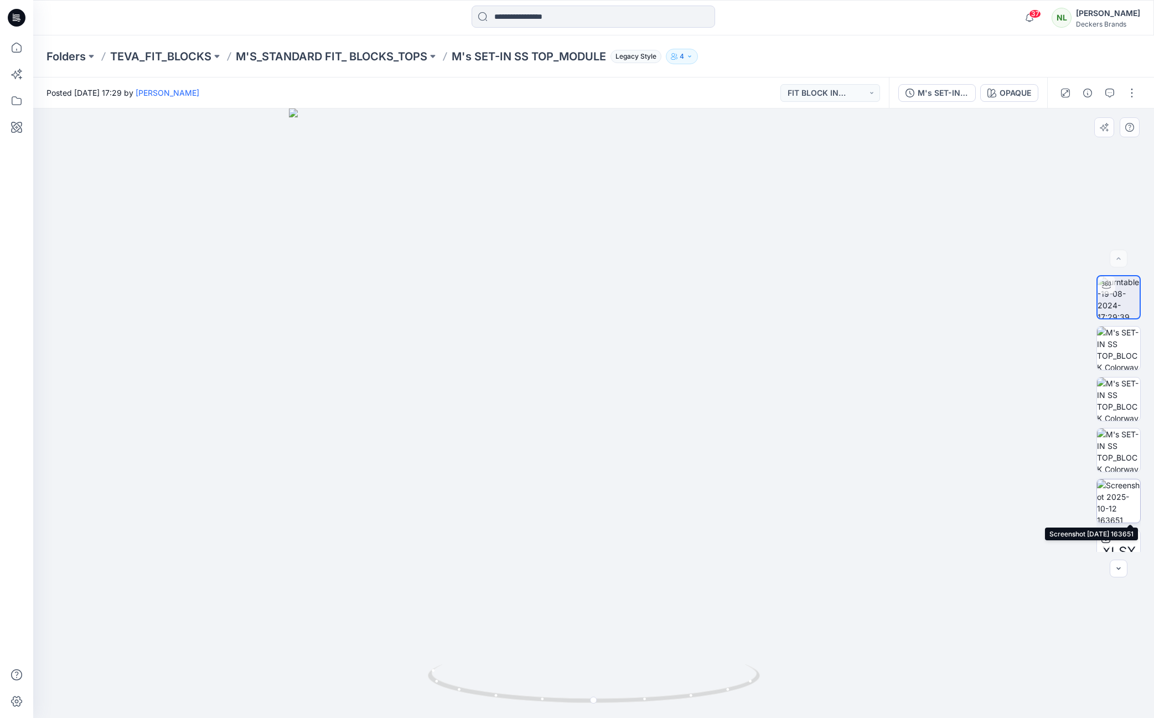
click at [1114, 513] on img at bounding box center [1118, 500] width 43 height 43
click at [622, 666] on img at bounding box center [594, 430] width 590 height 575
click at [622, 619] on img at bounding box center [594, 430] width 590 height 575
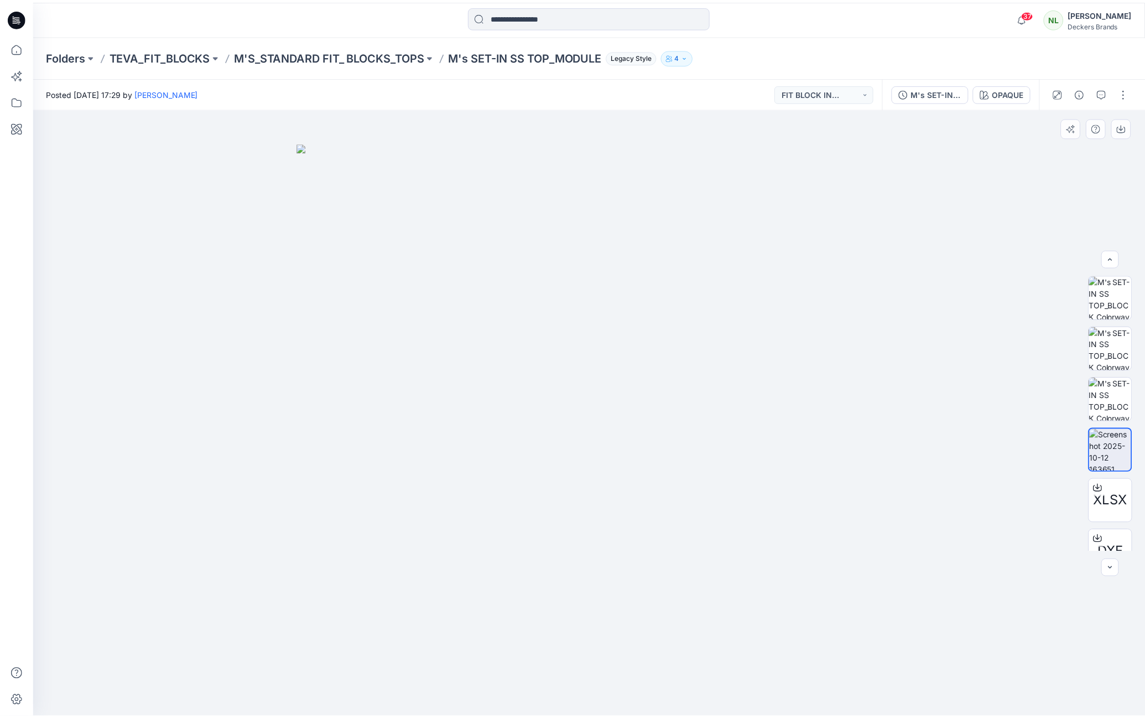
scroll to position [60, 0]
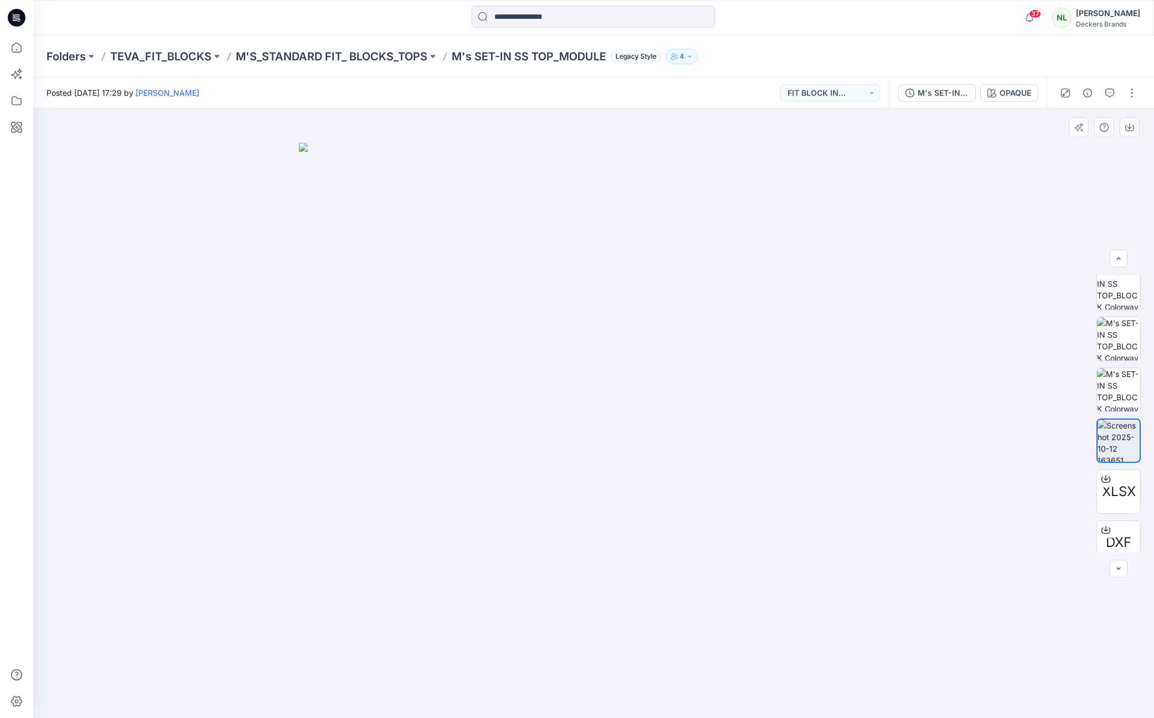
click at [802, 652] on img at bounding box center [594, 430] width 590 height 575
click at [536, 682] on img at bounding box center [594, 430] width 590 height 575
click at [511, 618] on img at bounding box center [594, 430] width 590 height 575
click at [204, 595] on div at bounding box center [593, 412] width 1120 height 609
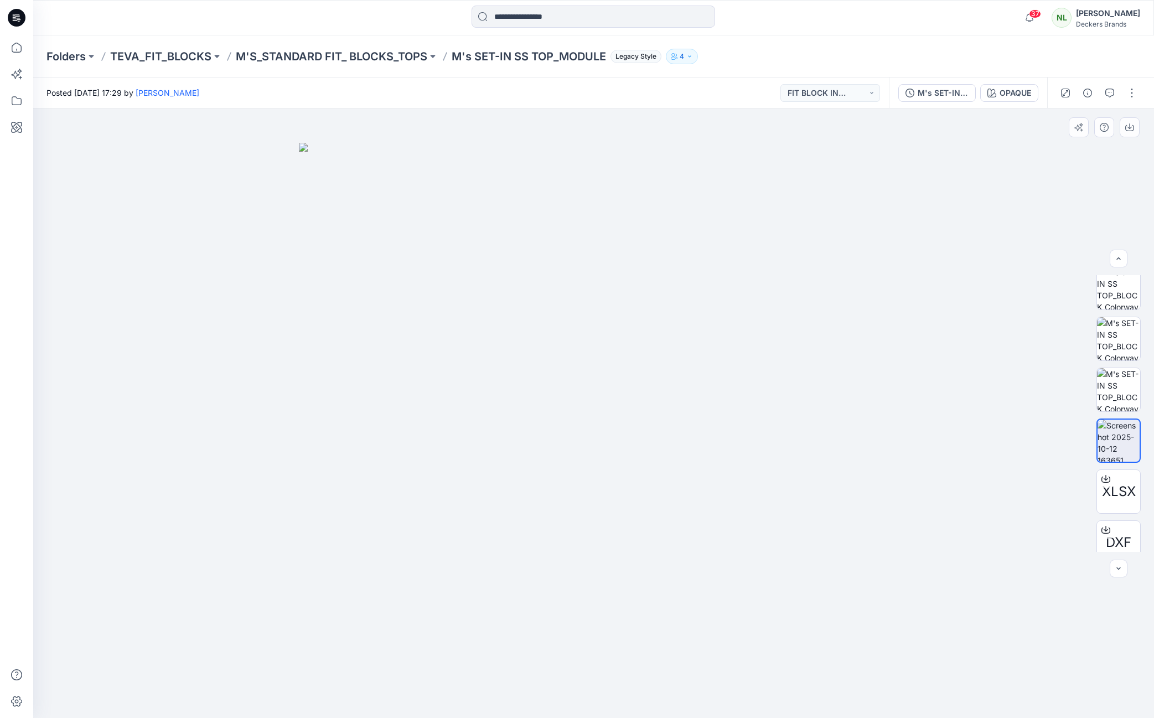
click at [855, 308] on img at bounding box center [594, 430] width 590 height 575
click at [319, 57] on p "M'S_STANDARD FIT_ BLOCKS_TOPS" at bounding box center [331, 56] width 191 height 15
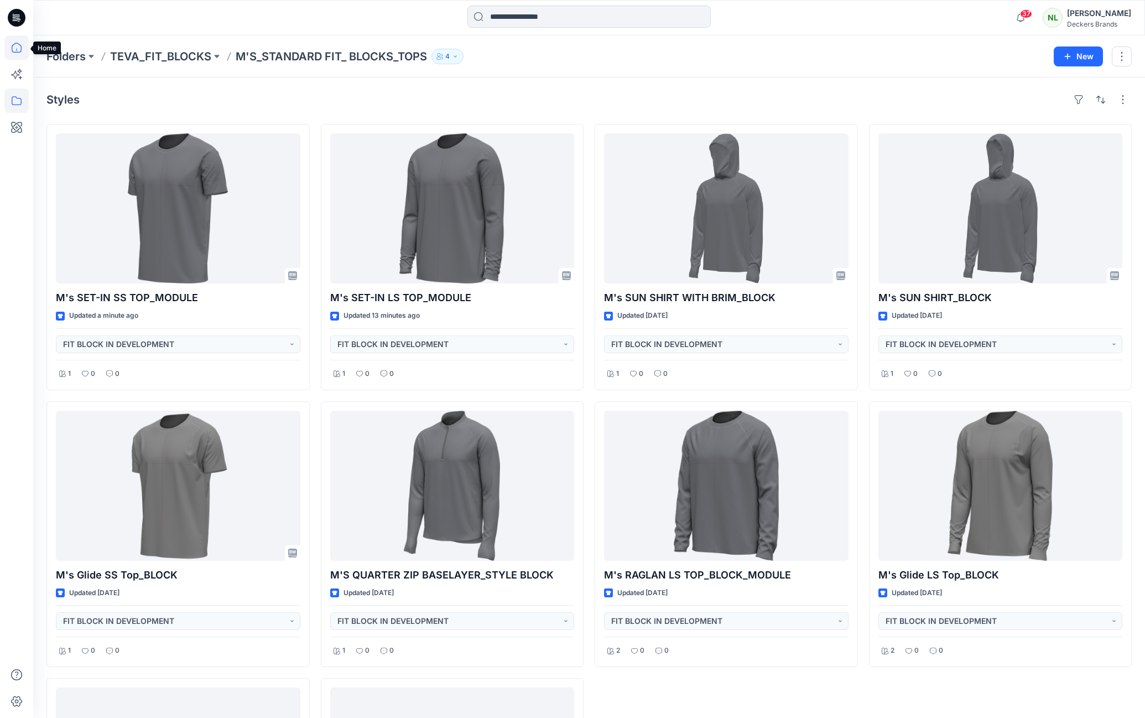
click at [19, 48] on icon at bounding box center [16, 47] width 24 height 24
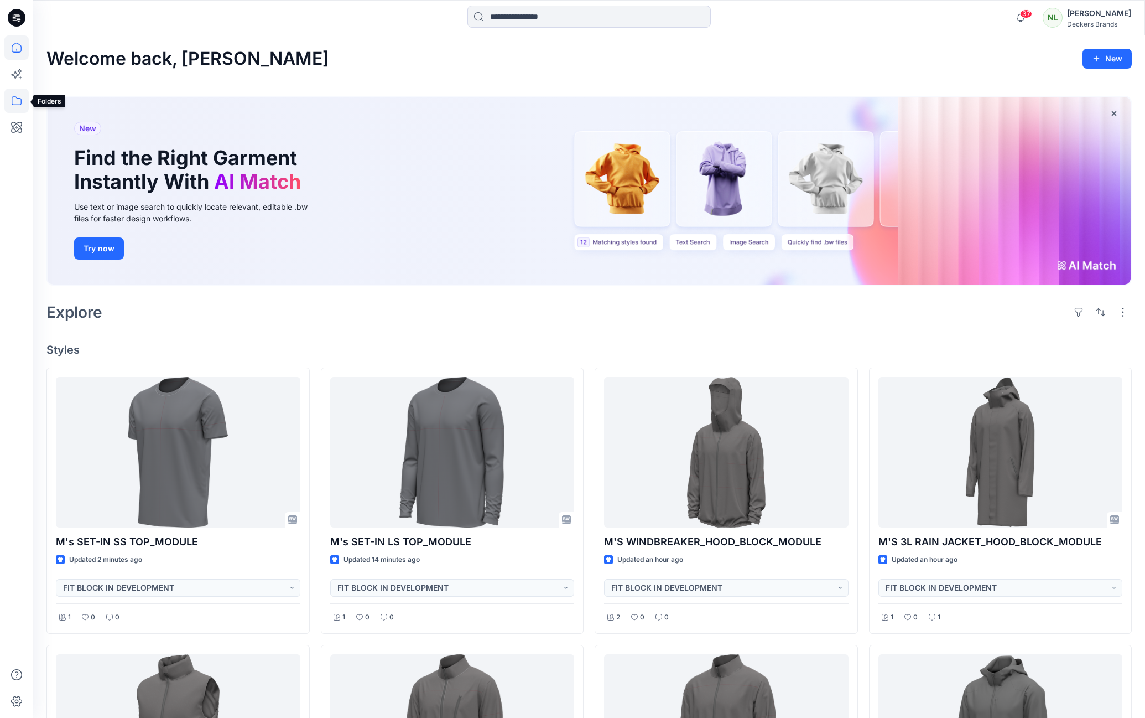
click at [19, 103] on icon at bounding box center [16, 101] width 24 height 24
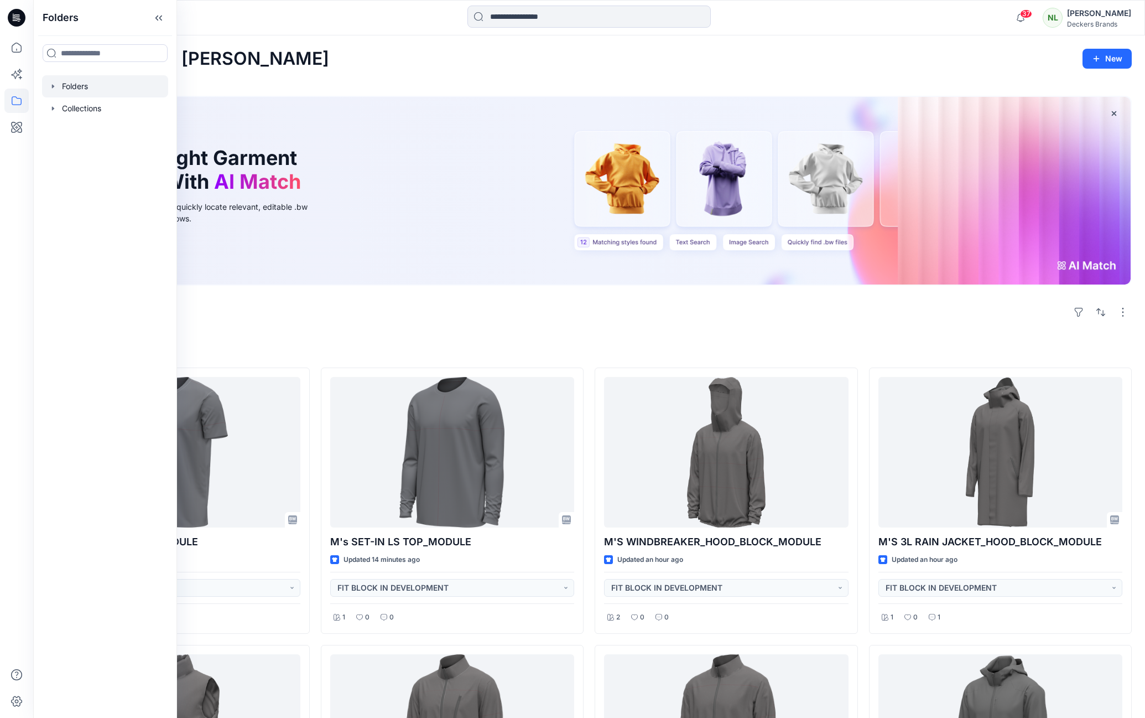
click at [74, 91] on div at bounding box center [105, 86] width 126 height 22
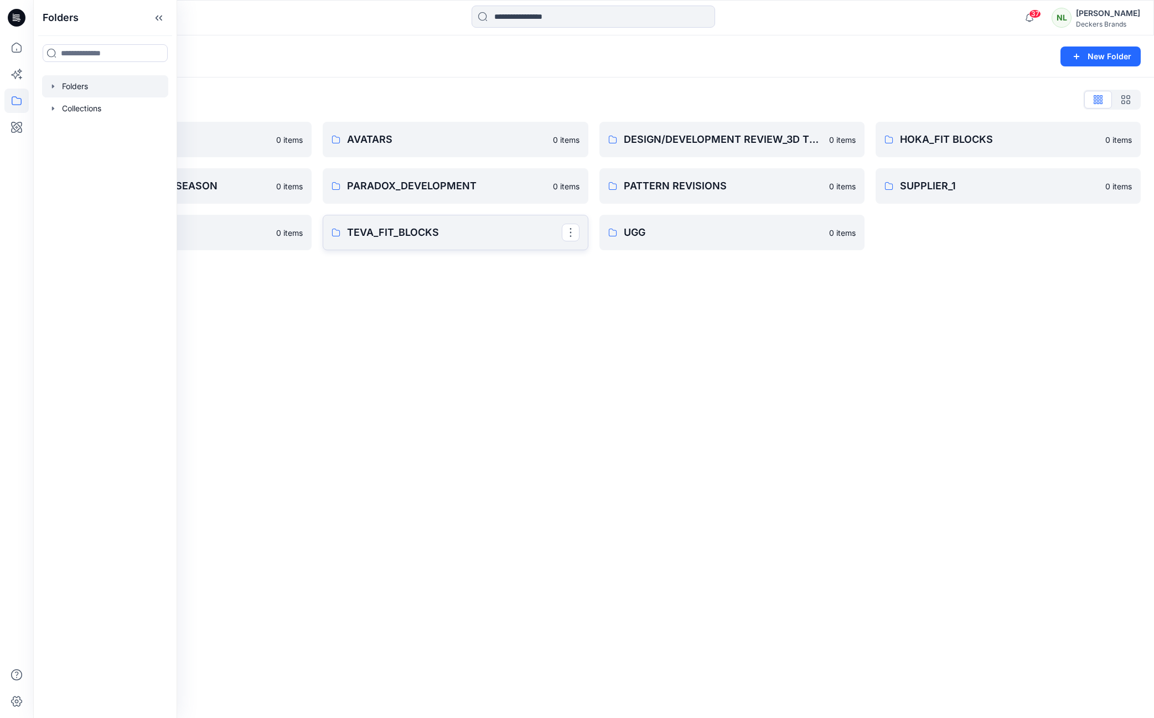
click at [406, 227] on p "TEVA_FIT_BLOCKS" at bounding box center [454, 232] width 214 height 15
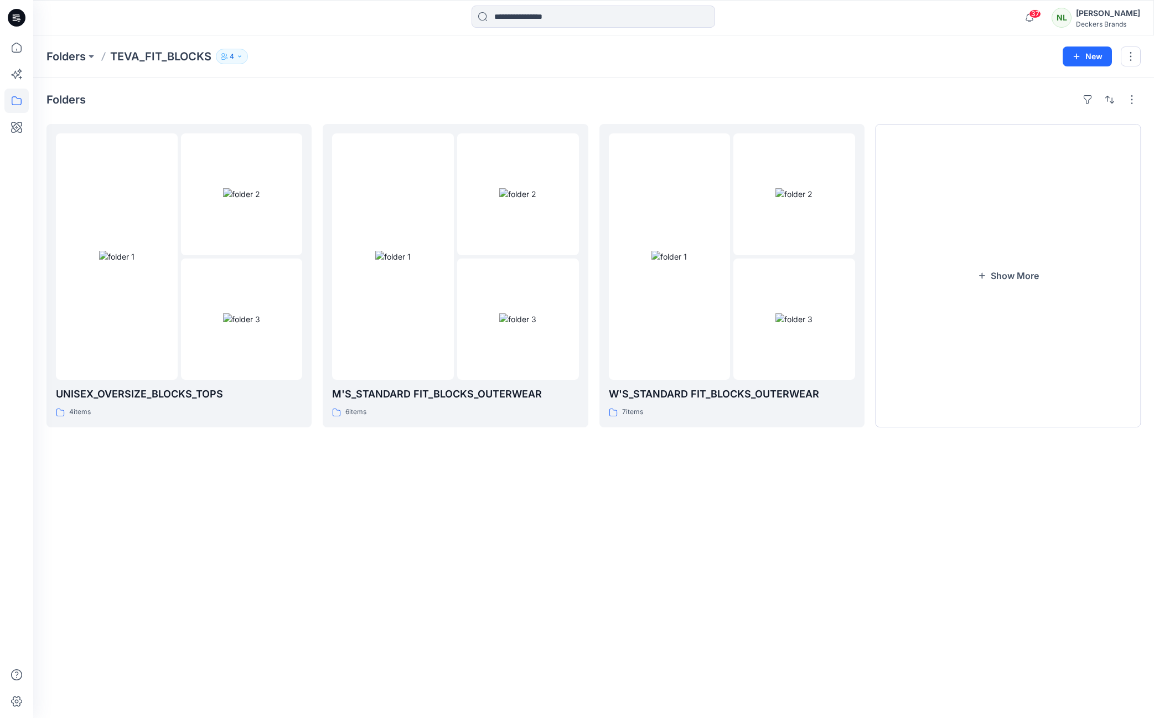
click at [282, 585] on div "Folders UNISEX_OVERSIZE_BLOCKS_TOPS 4 items M'S_STANDARD FIT_BLOCKS_OUTERWEAR 6…" at bounding box center [593, 397] width 1120 height 640
click at [1028, 277] on button "Show More" at bounding box center [1007, 275] width 265 height 303
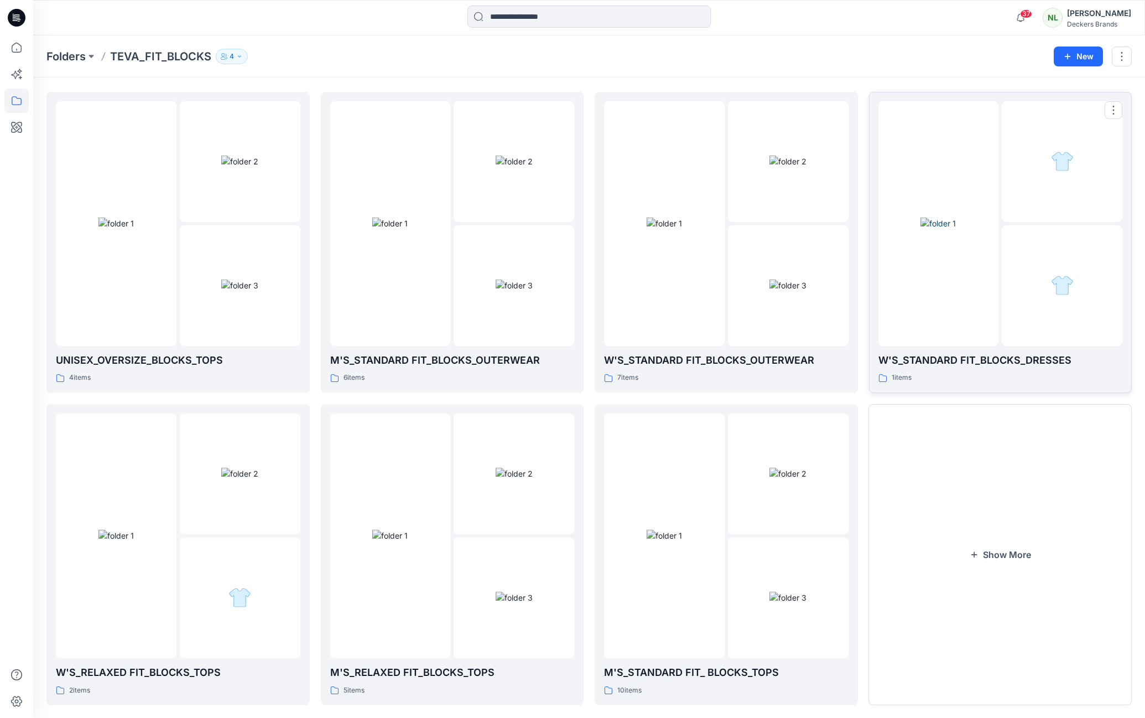
scroll to position [50, 0]
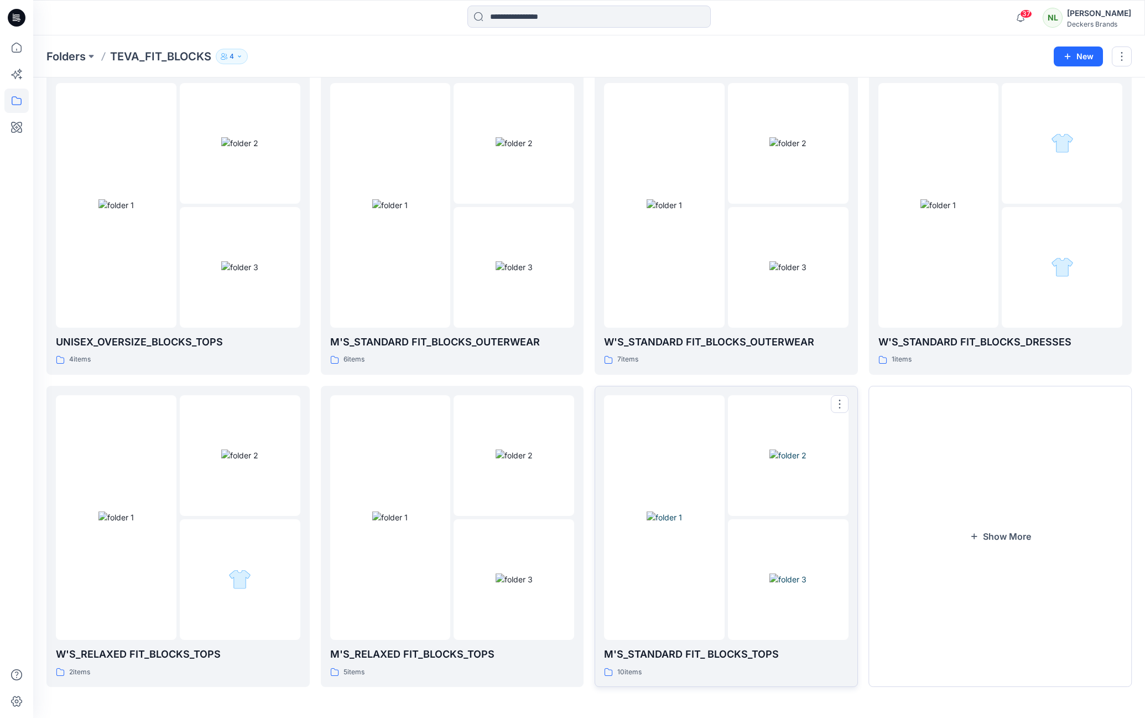
click at [672, 653] on p "M'S_STANDARD FIT_ BLOCKS_TOPS" at bounding box center [726, 653] width 245 height 15
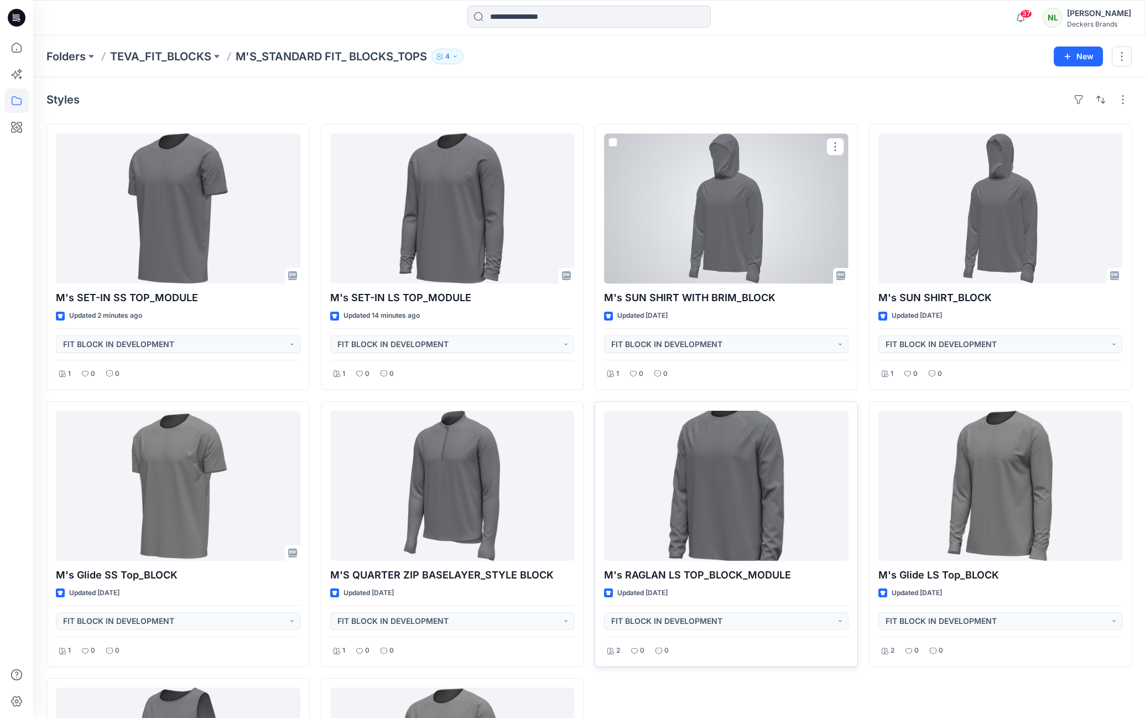
scroll to position [240, 0]
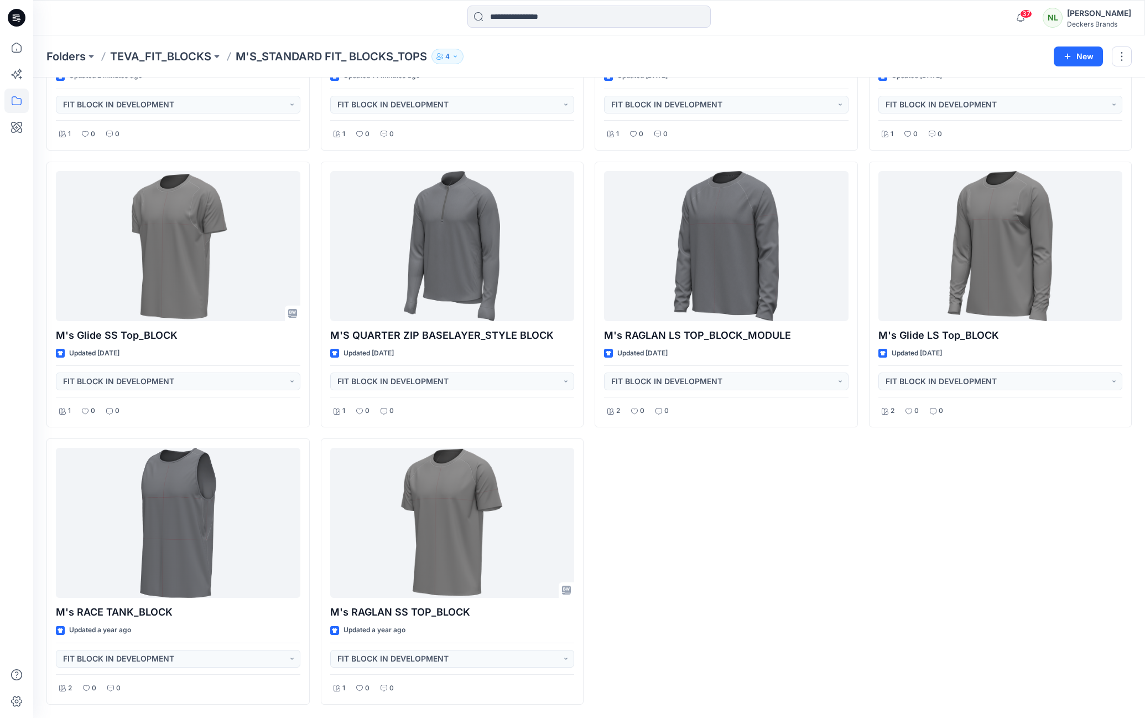
click at [796, 551] on div "M's SUN SHIRT WITH BRIM_BLOCK Updated [DATE] FIT BLOCK IN DEVELOPMENT 1 0 0 M's…" at bounding box center [726, 294] width 263 height 820
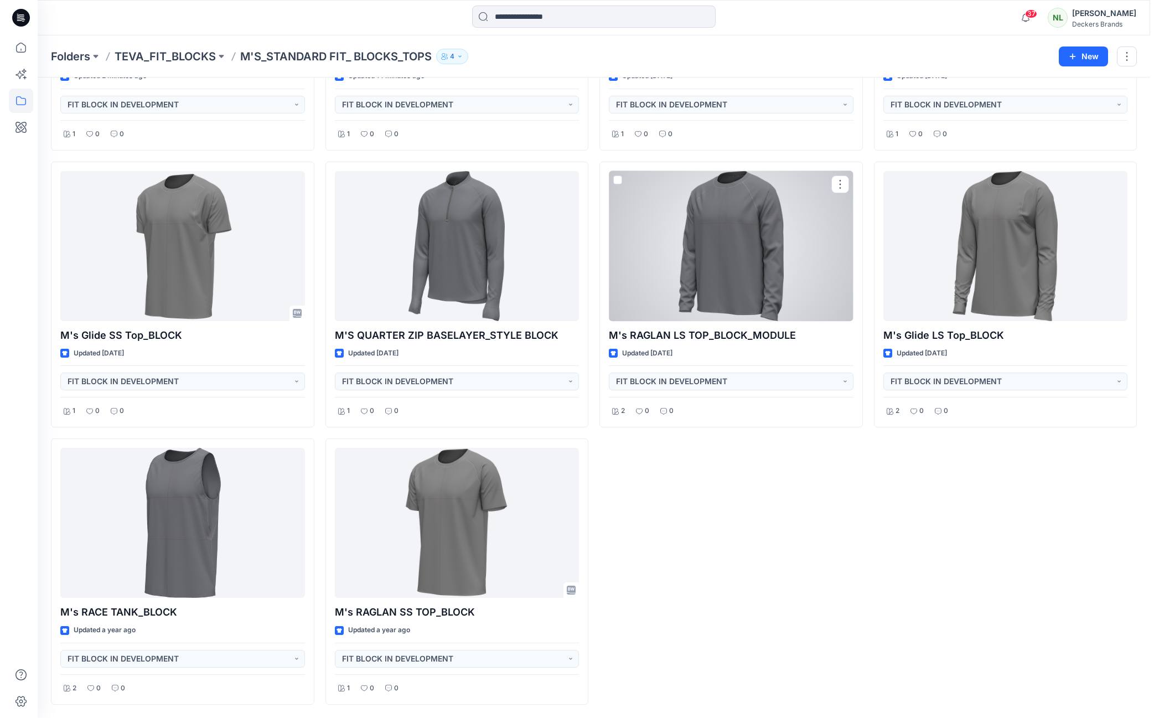
scroll to position [0, 0]
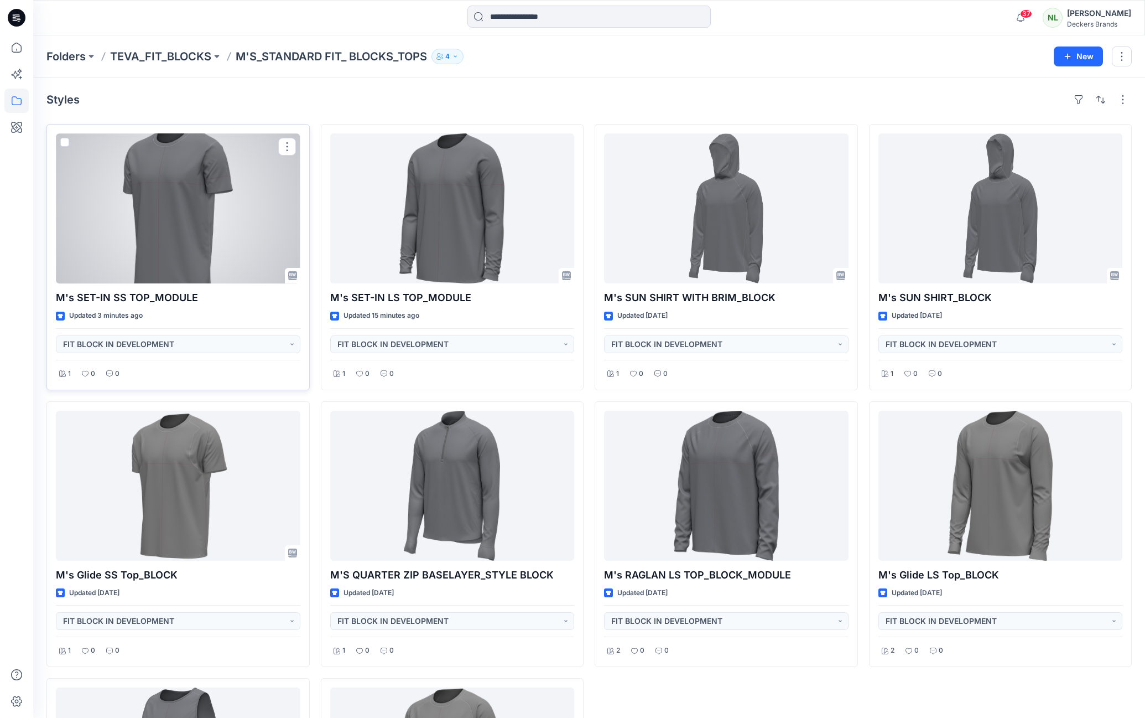
click at [176, 205] on div at bounding box center [178, 208] width 245 height 150
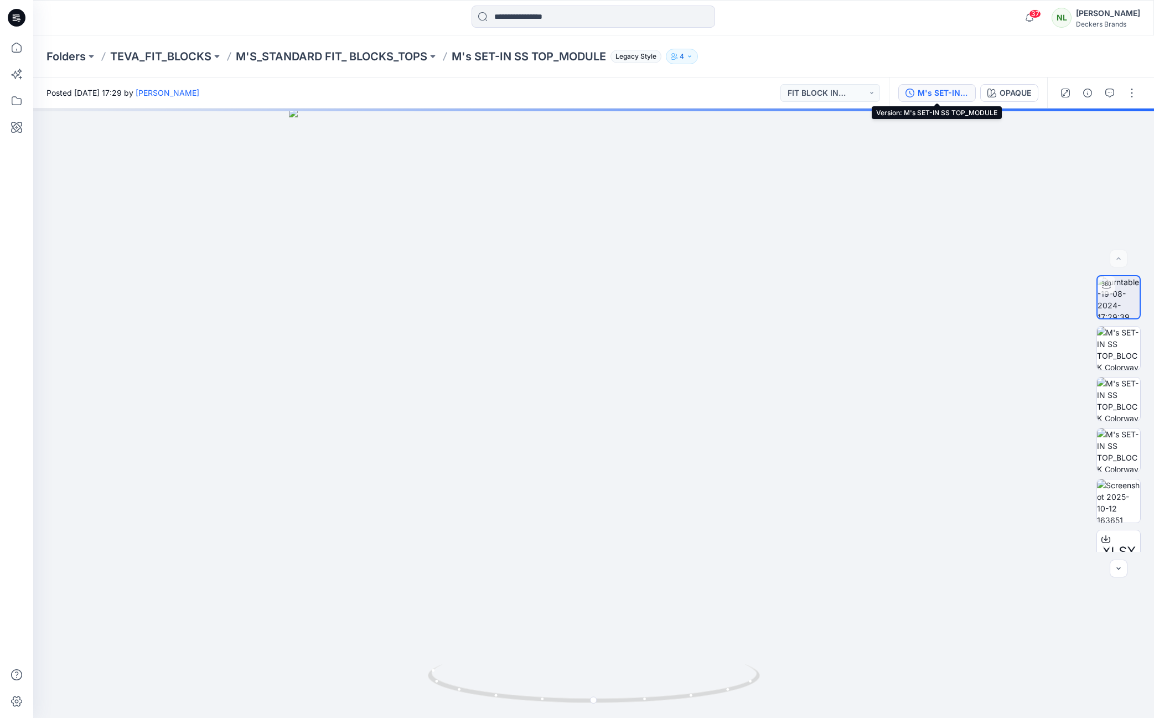
click at [925, 92] on div "M's SET-IN SS TOP_MODULE" at bounding box center [942, 93] width 51 height 12
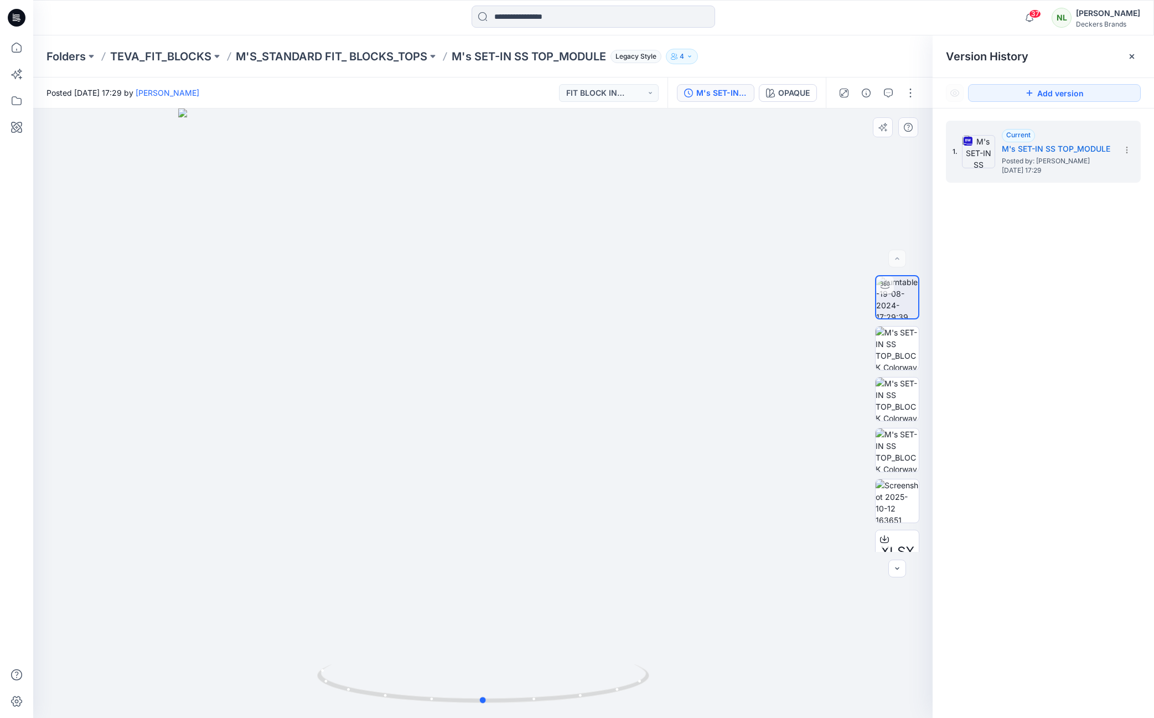
click at [236, 245] on div at bounding box center [482, 412] width 899 height 609
